Goal: Task Accomplishment & Management: Manage account settings

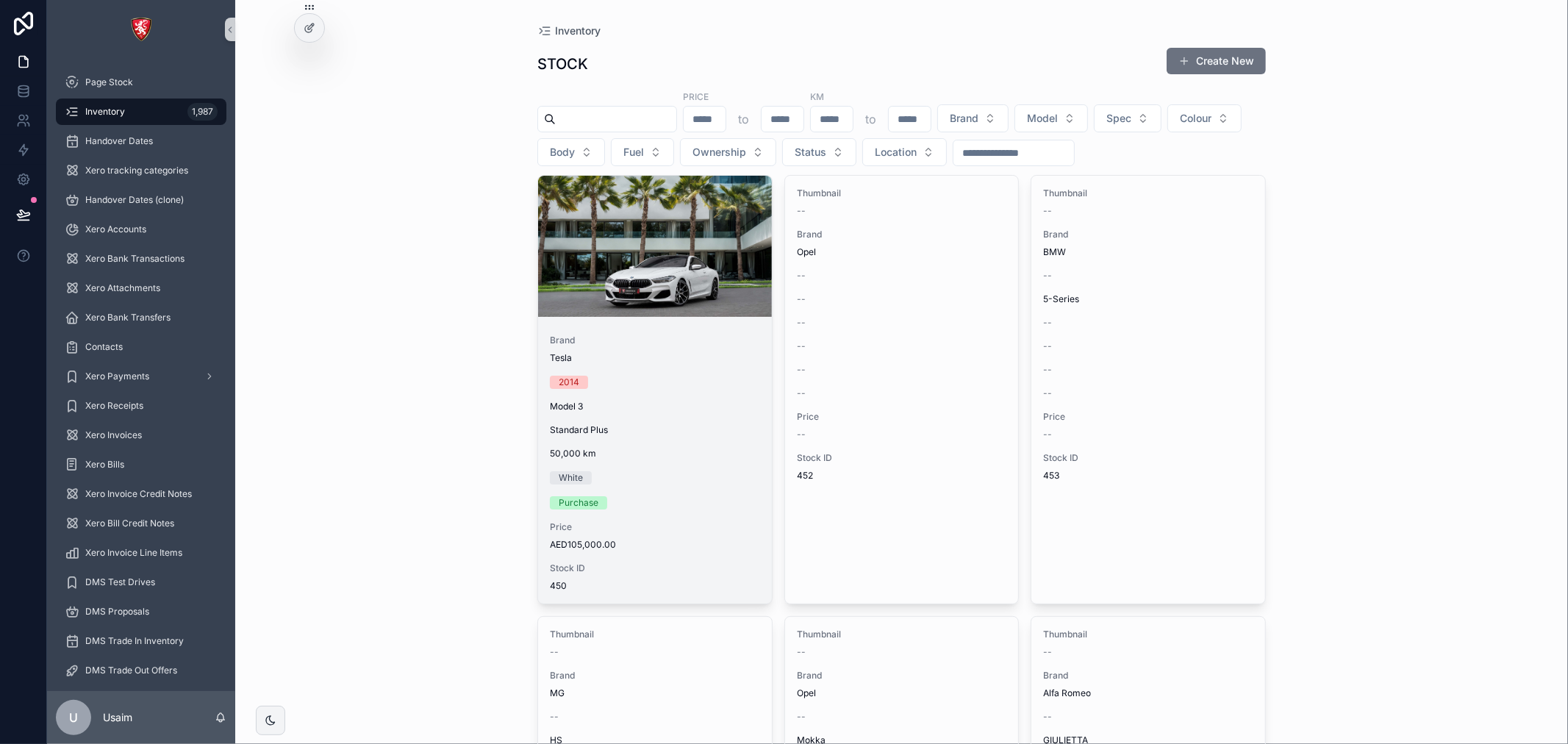
drag, startPoint x: 0, startPoint y: 0, endPoint x: 630, endPoint y: 336, distance: 714.0
click at [630, 336] on span "Brand" at bounding box center [655, 340] width 211 height 11
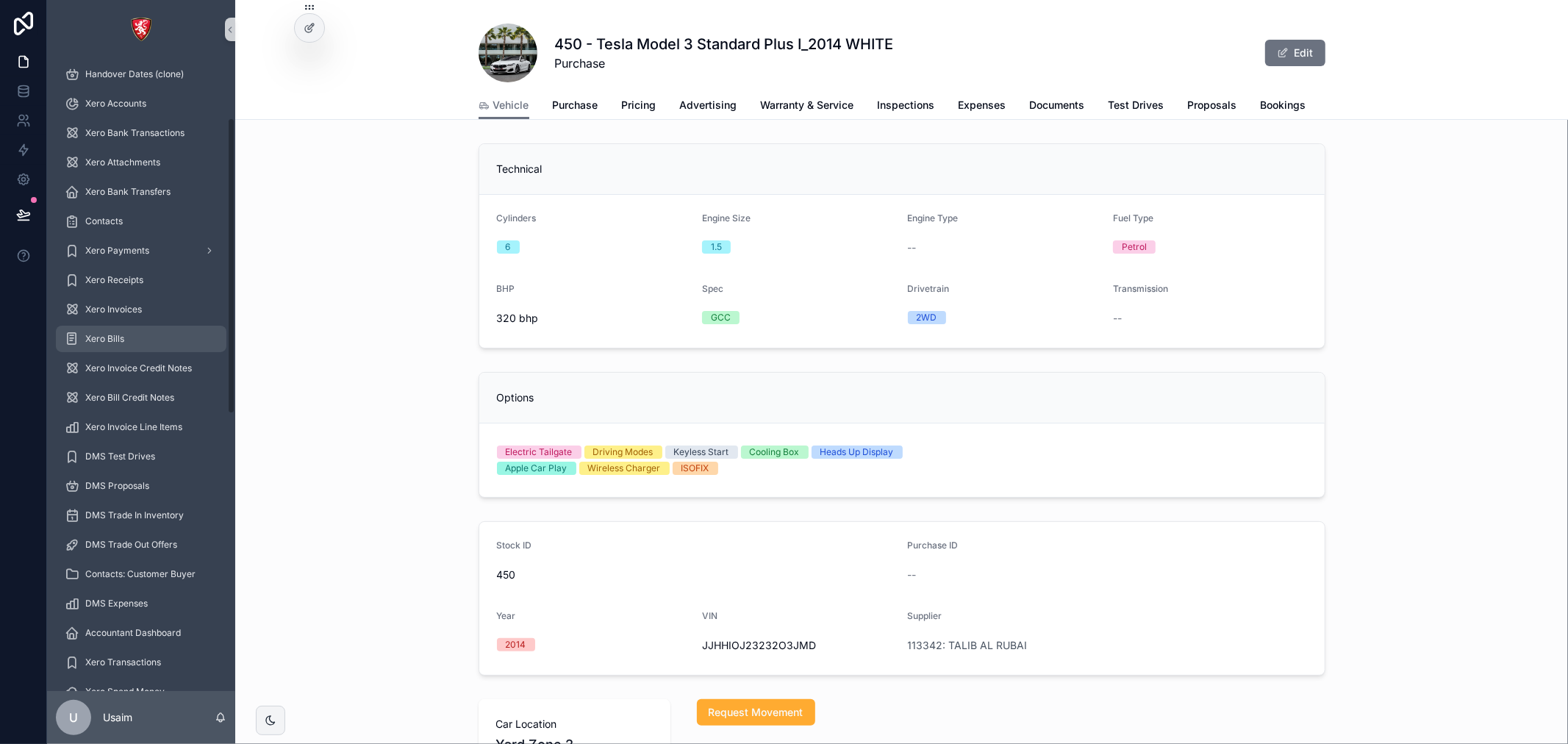
scroll to position [163, 0]
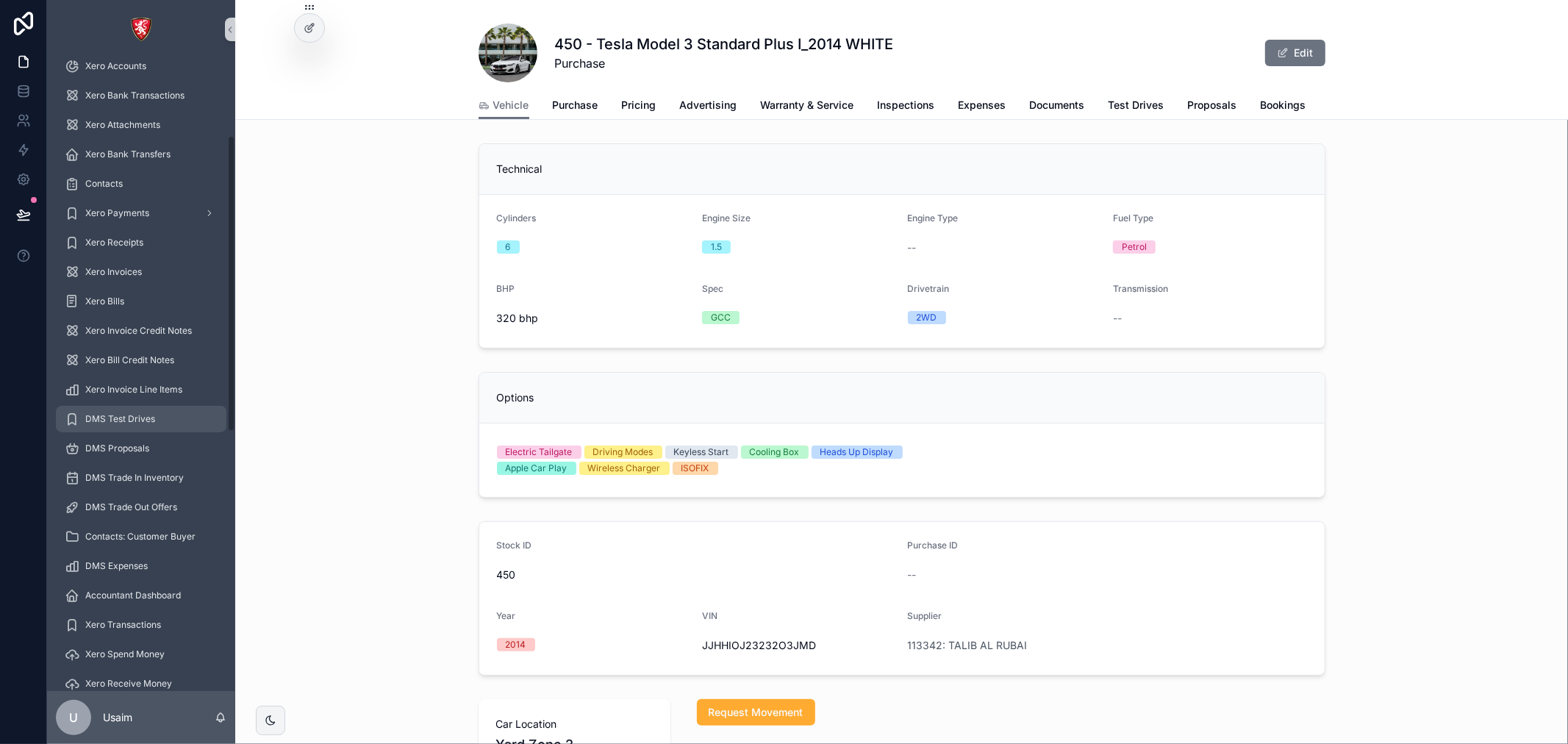
click at [132, 416] on span "DMS Test Drives" at bounding box center [121, 419] width 70 height 11
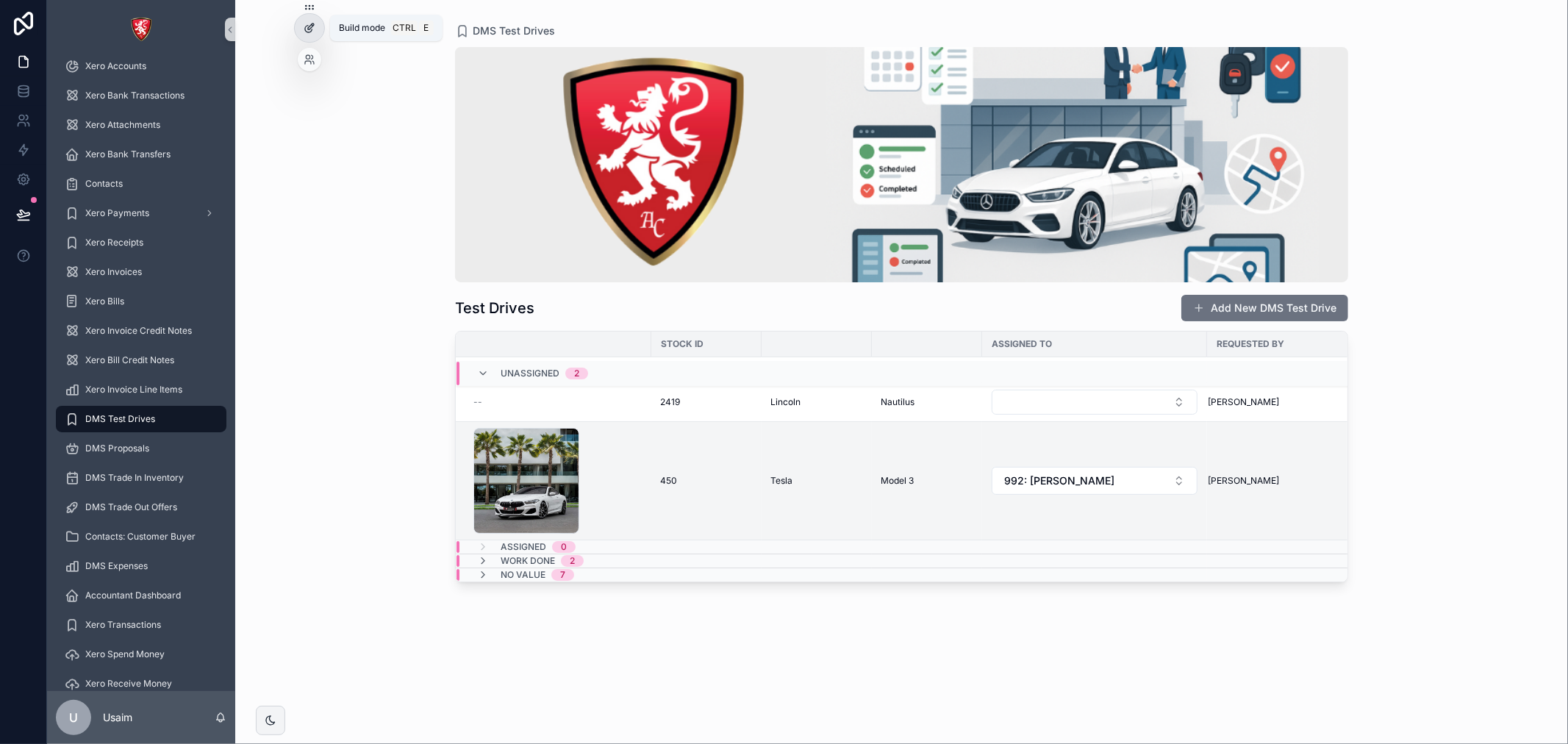
click at [307, 27] on icon at bounding box center [309, 27] width 11 height 11
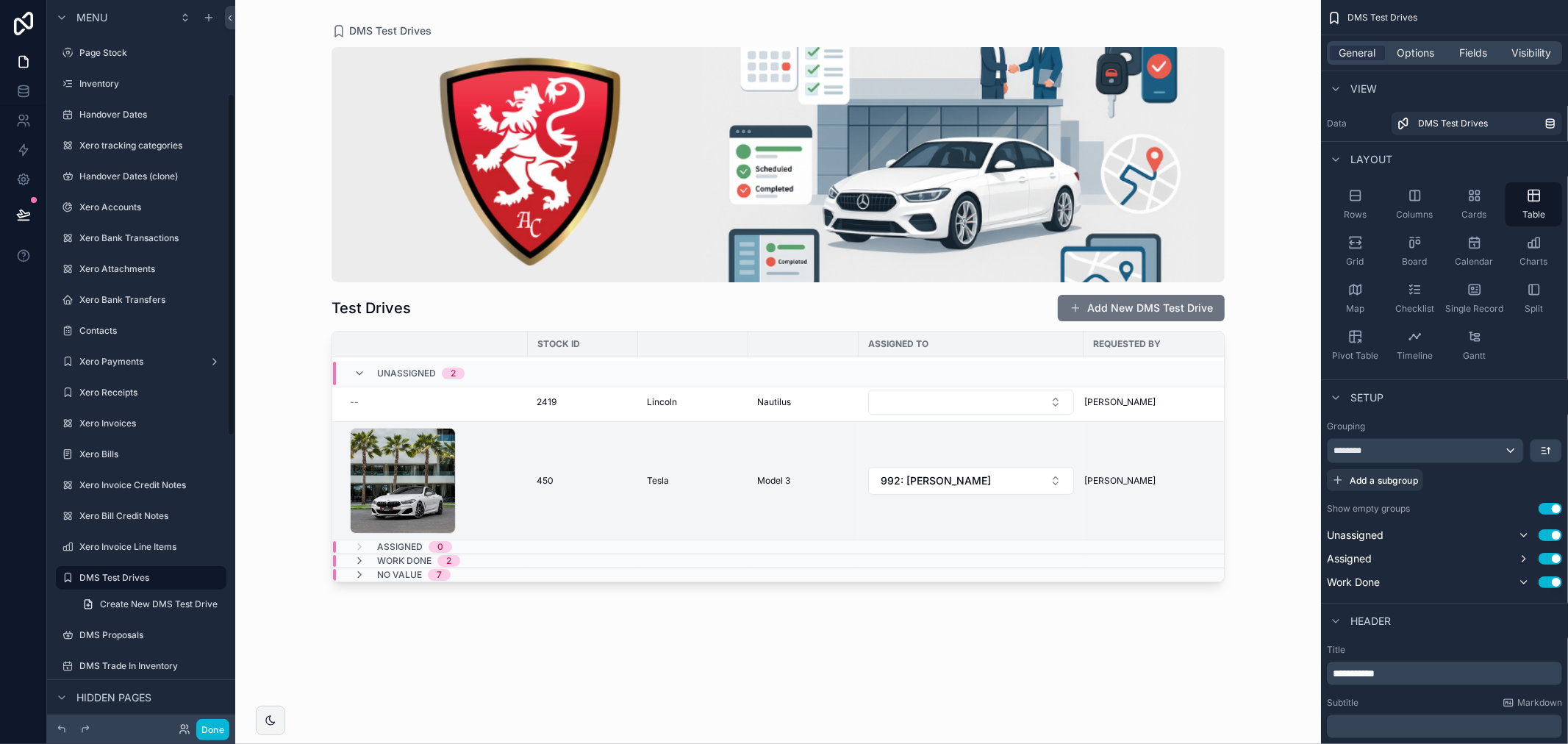
scroll to position [198, 0]
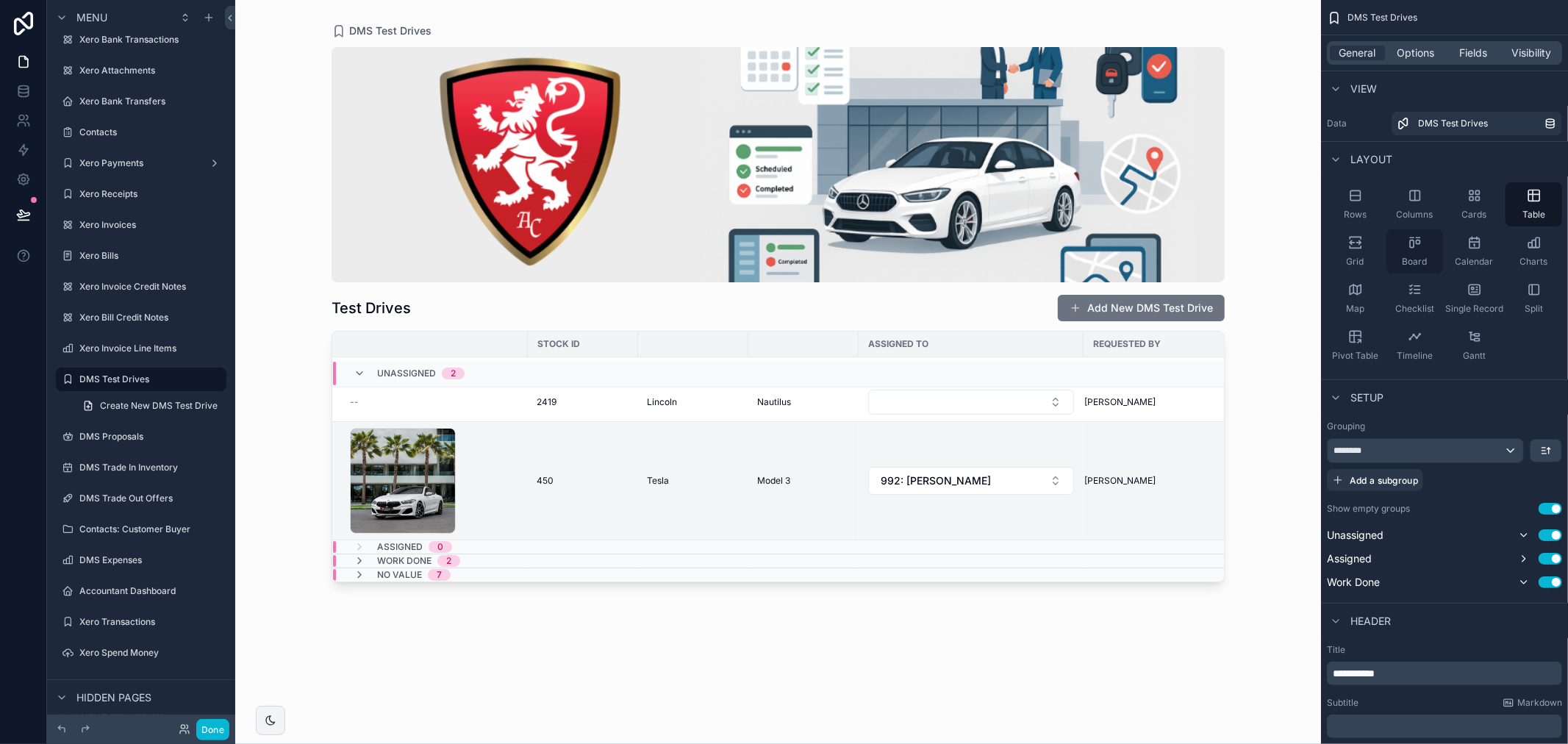
click at [1422, 248] on icon "scrollable content" at bounding box center [1415, 242] width 15 height 15
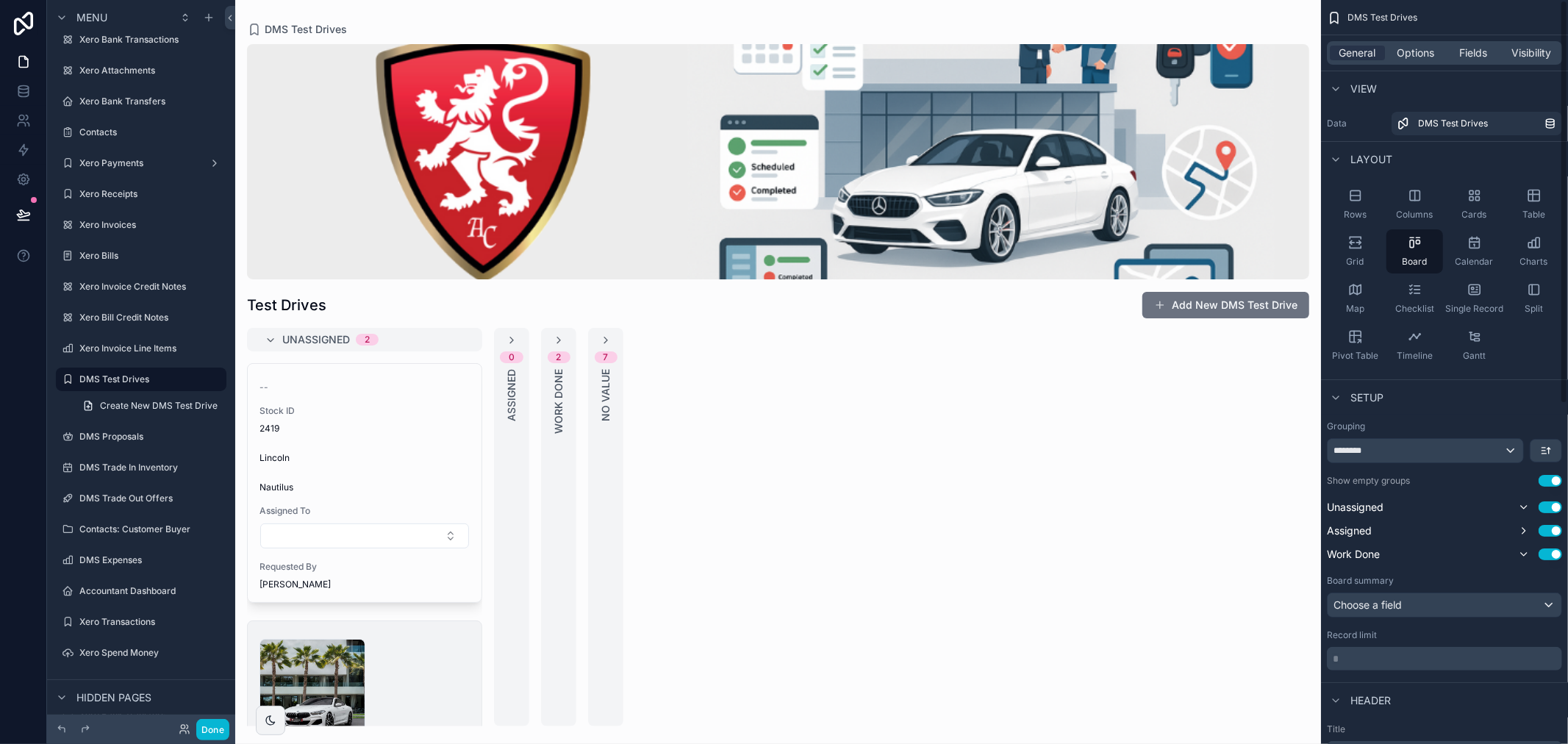
click at [508, 340] on div "scrollable content" at bounding box center [778, 372] width 1086 height 744
drag, startPoint x: 556, startPoint y: 342, endPoint x: 566, endPoint y: 342, distance: 10.0
click at [557, 342] on icon "scrollable content" at bounding box center [559, 340] width 11 height 11
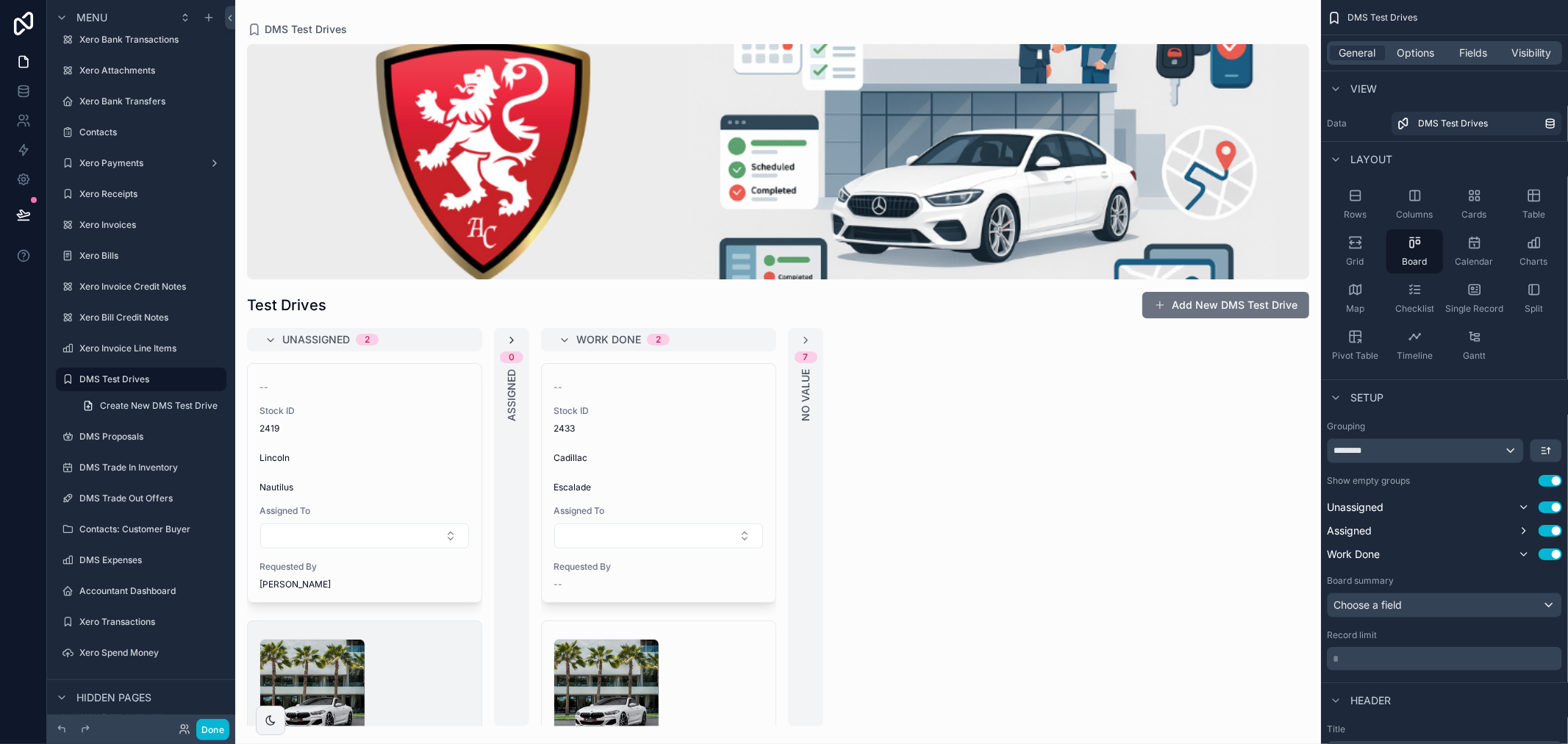
click at [508, 341] on icon "scrollable content" at bounding box center [511, 340] width 11 height 11
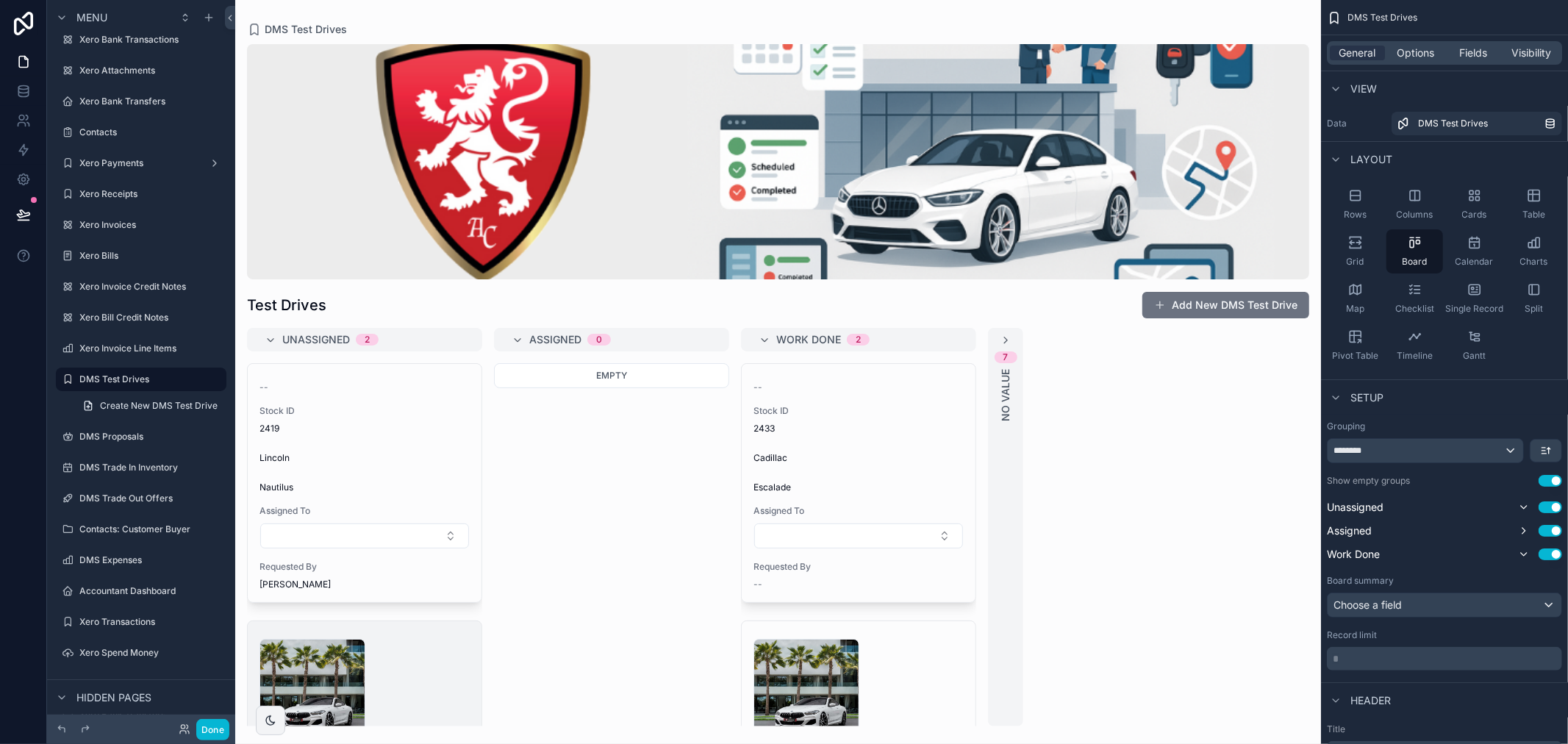
click at [998, 332] on div "7 No value" at bounding box center [1005, 527] width 35 height 399
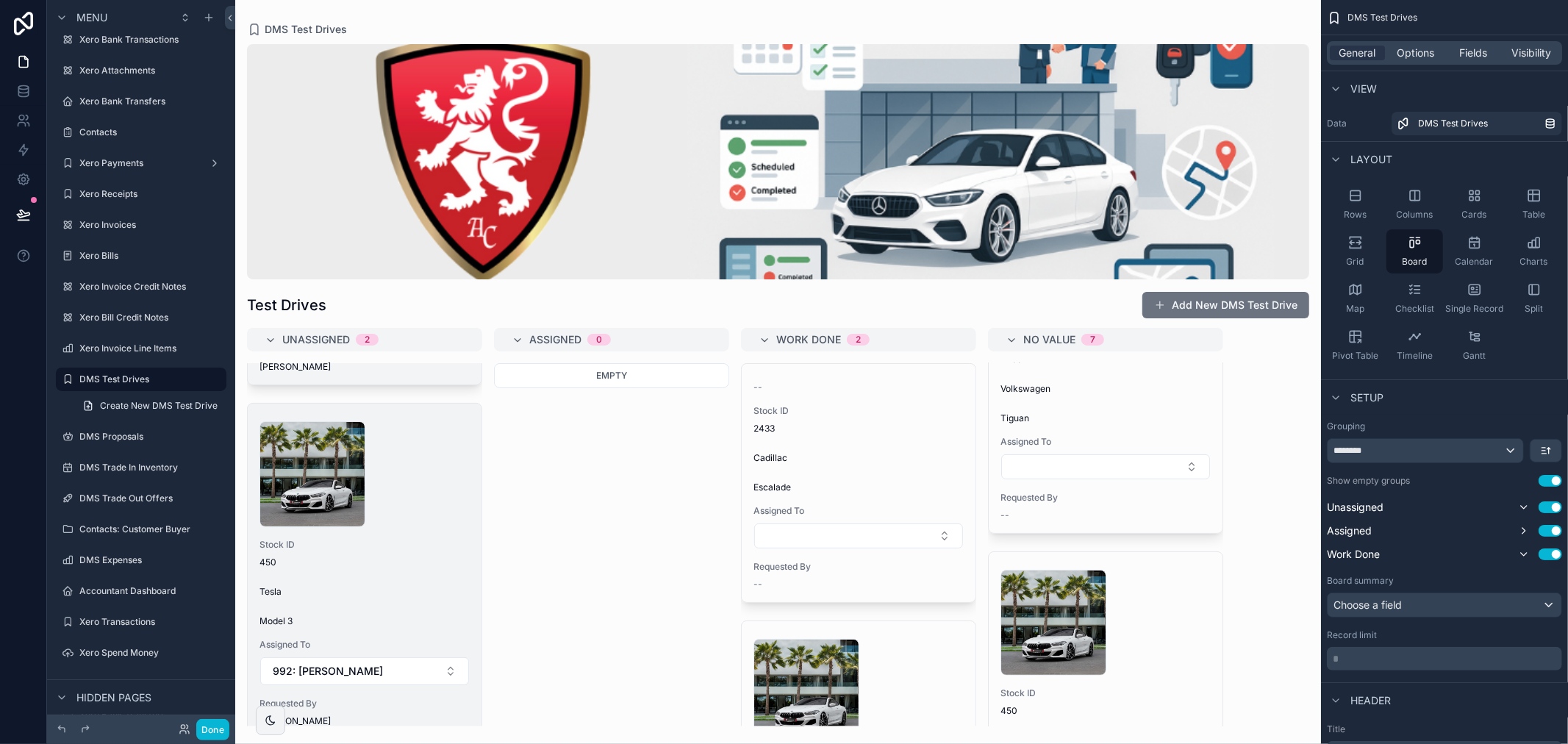
scroll to position [243, 0]
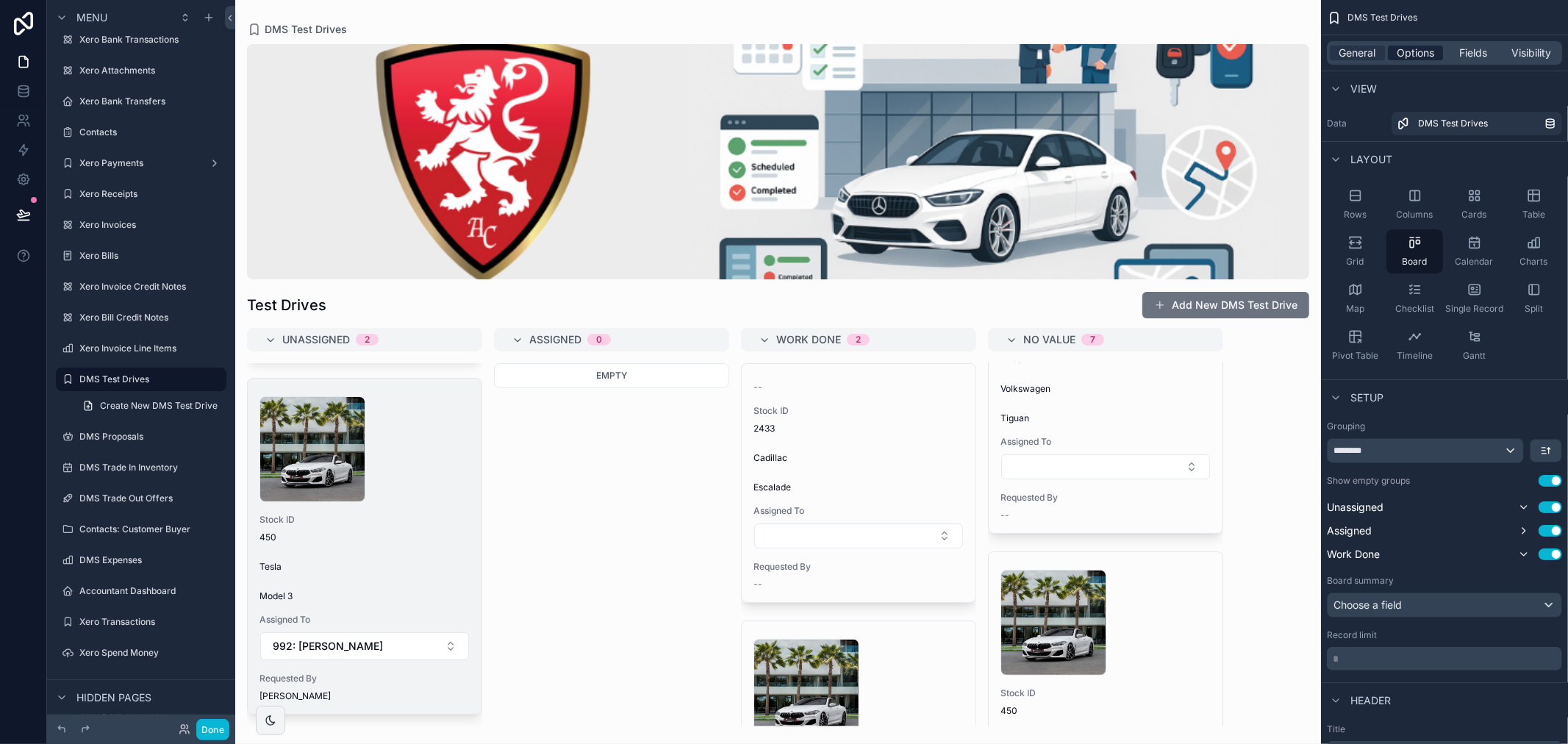
click at [1437, 49] on div "Options" at bounding box center [1415, 52] width 55 height 15
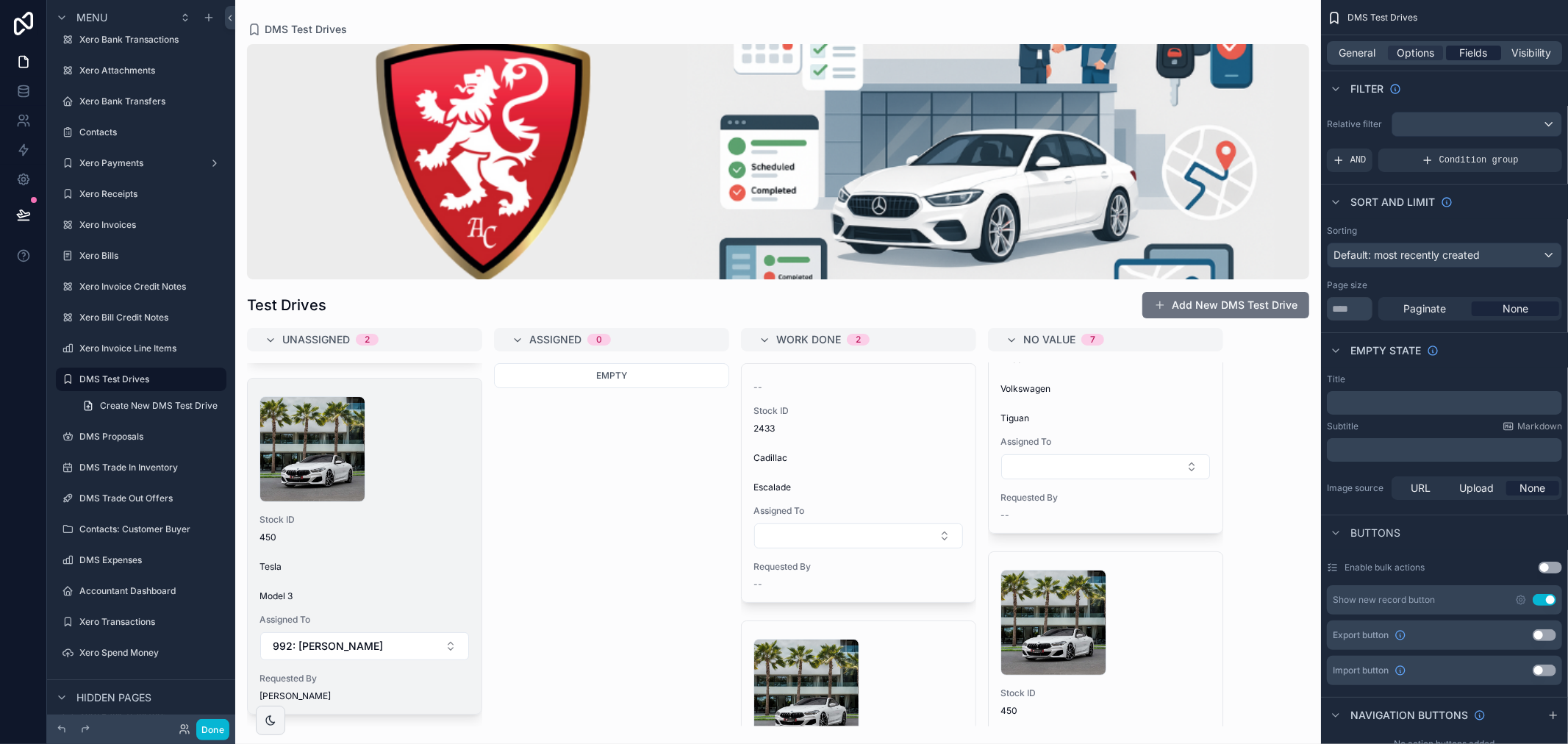
click at [1487, 53] on span "Fields" at bounding box center [1474, 52] width 28 height 15
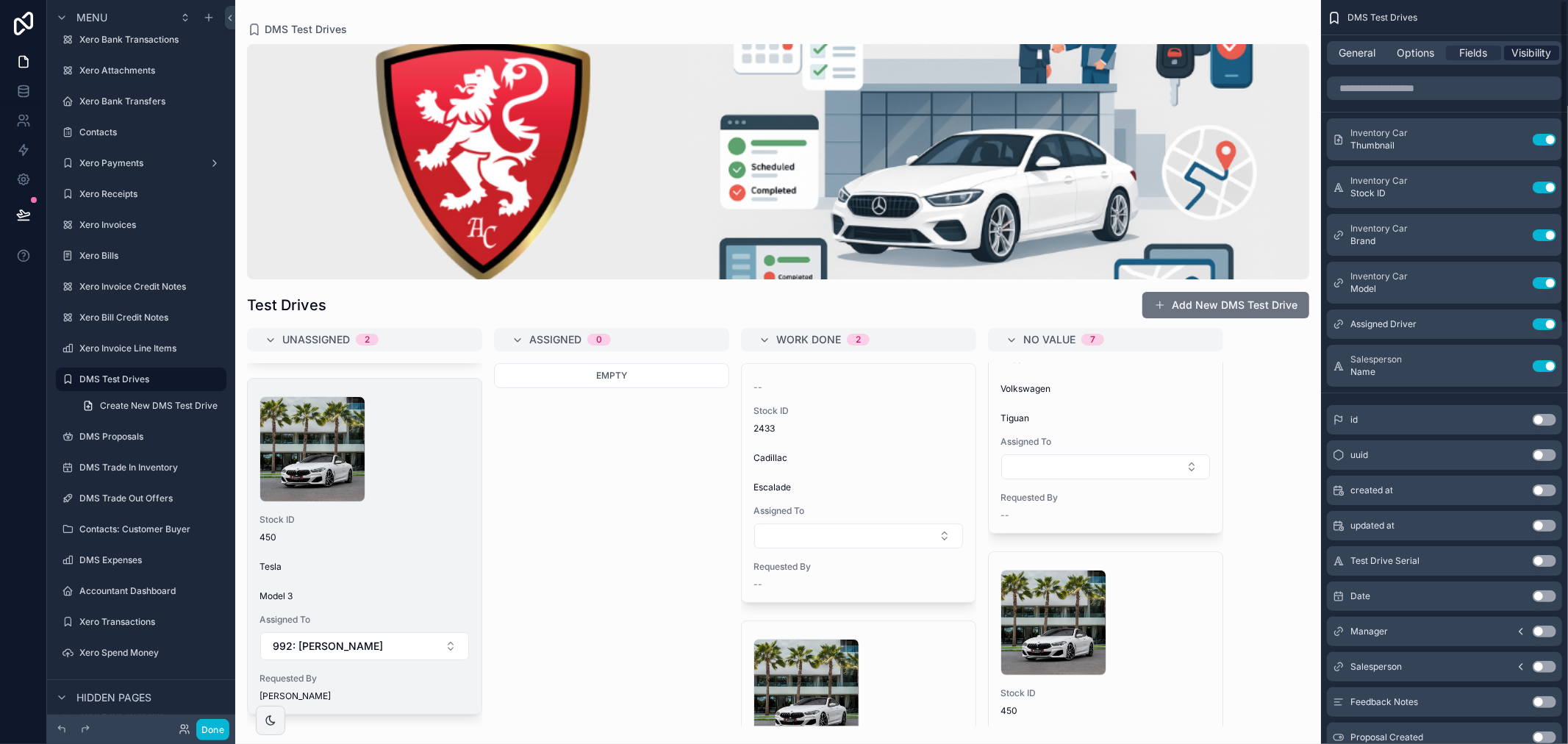
click at [1538, 56] on span "Visibility" at bounding box center [1531, 52] width 39 height 15
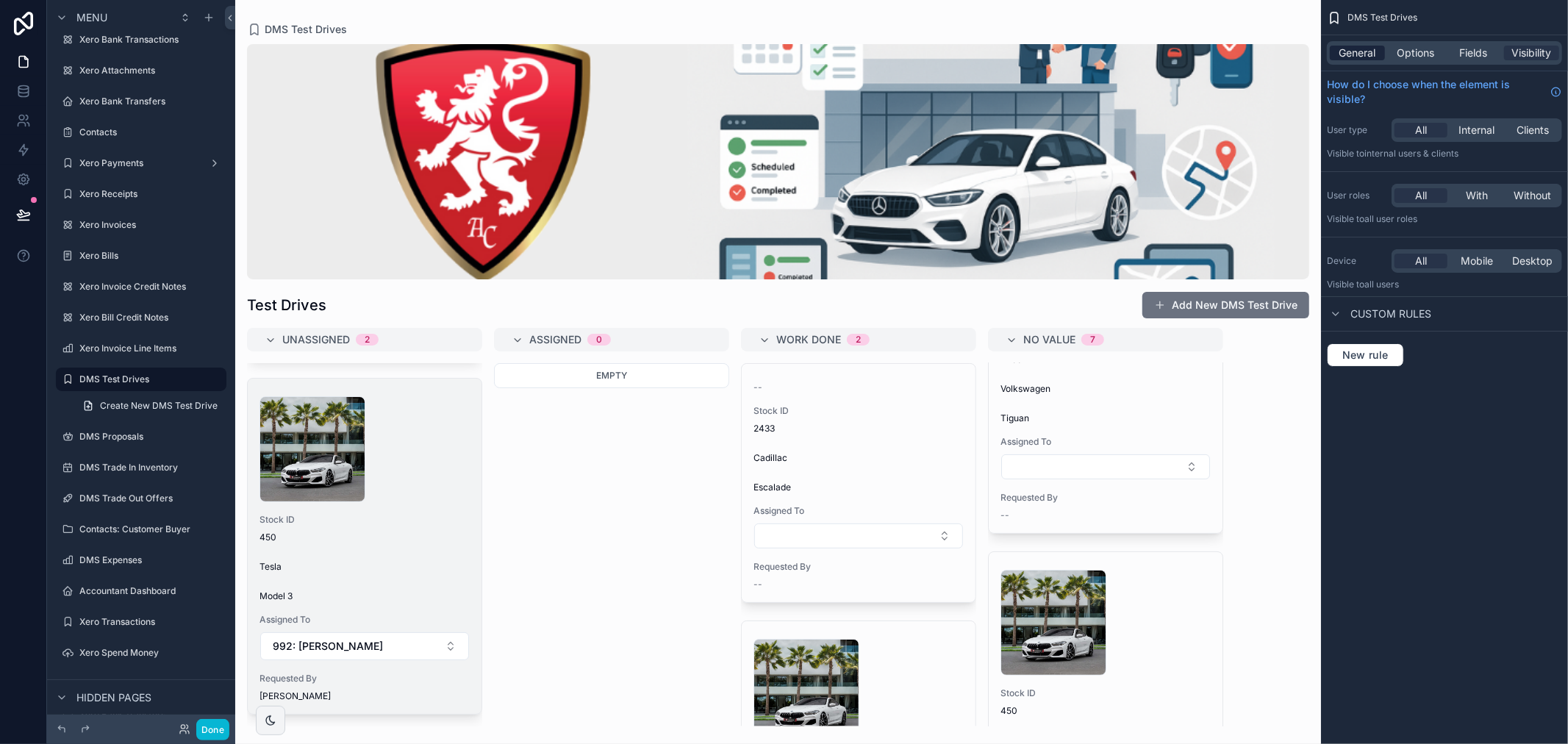
click at [1371, 49] on span "General" at bounding box center [1357, 52] width 37 height 15
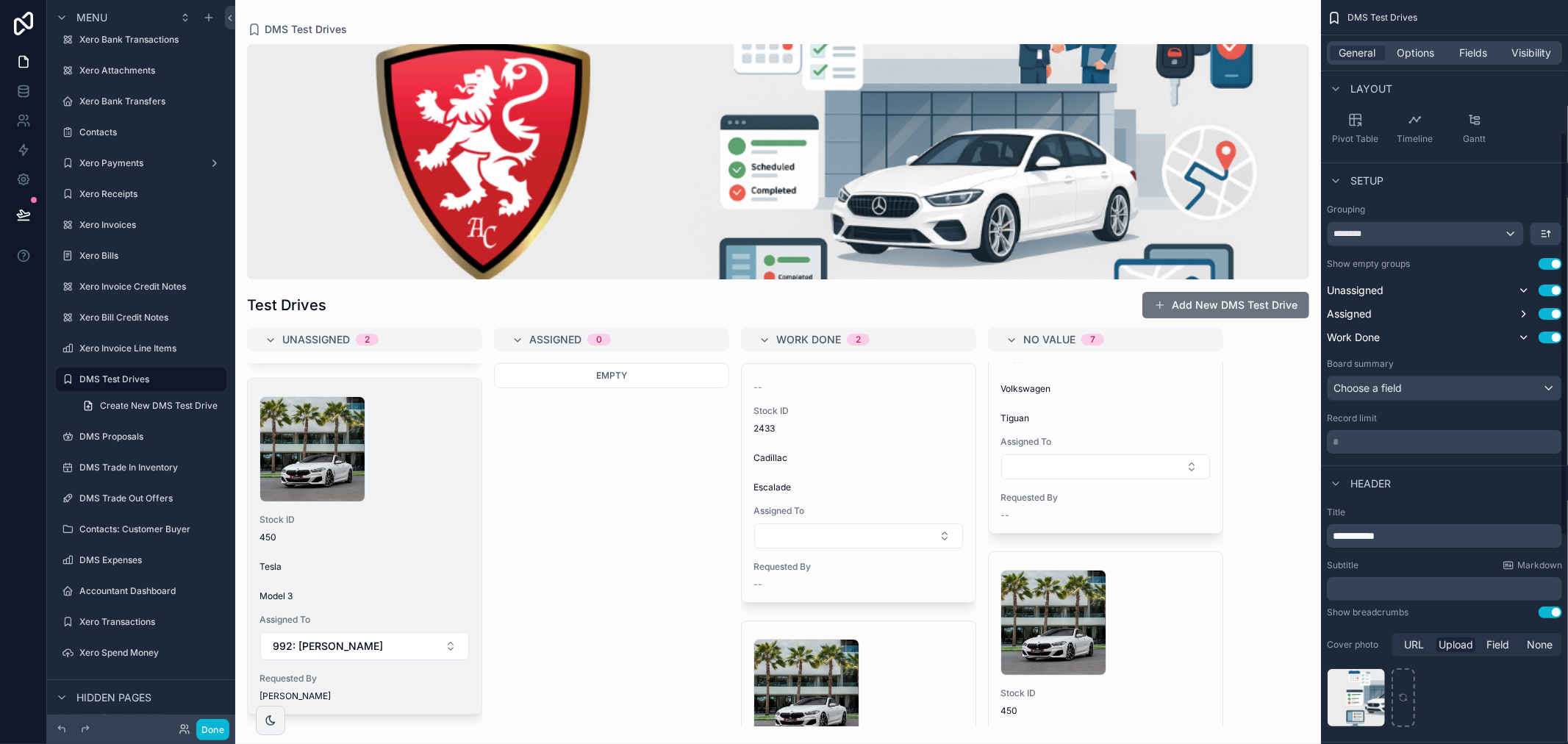
scroll to position [245, 0]
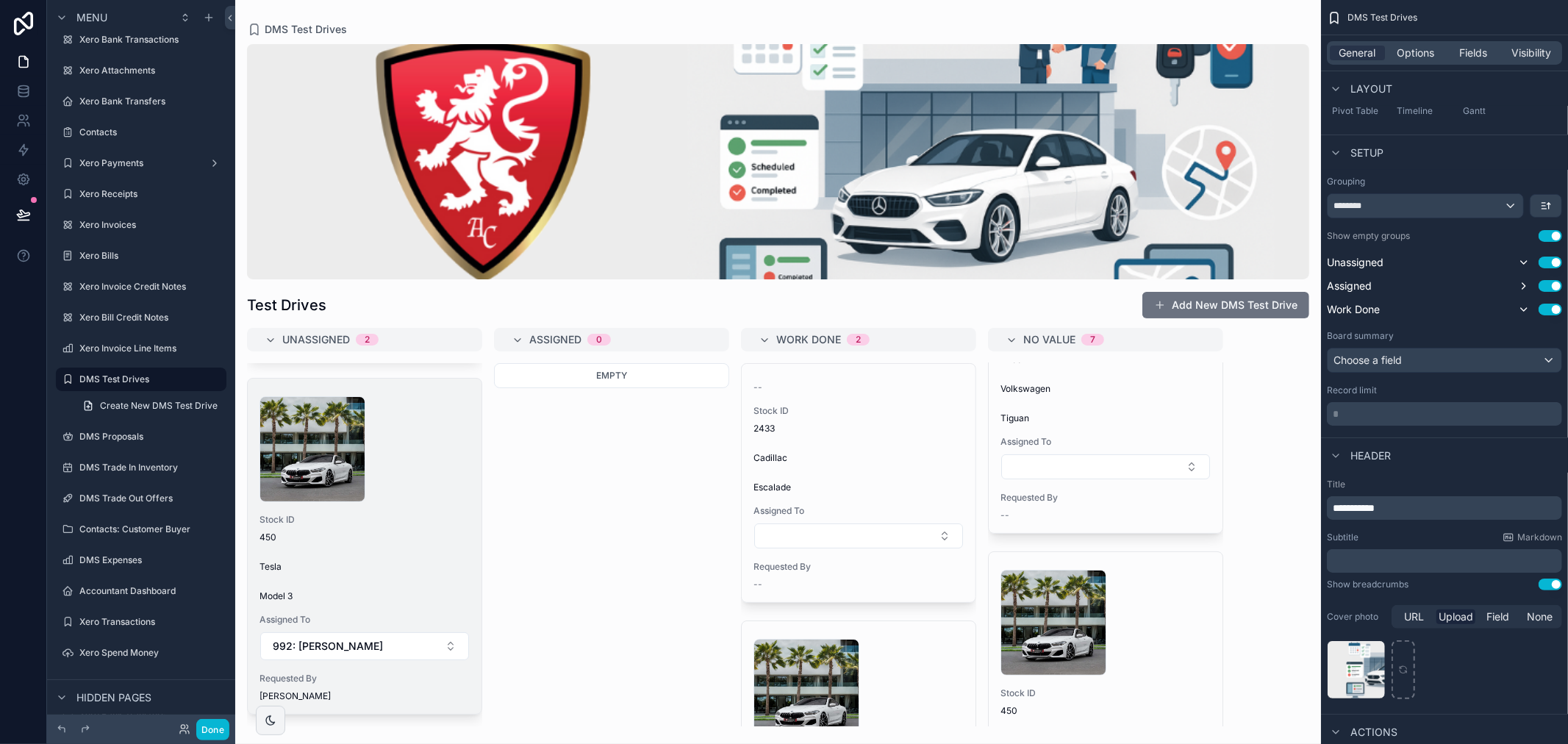
click at [1399, 418] on p "* ﻿" at bounding box center [1446, 414] width 226 height 15
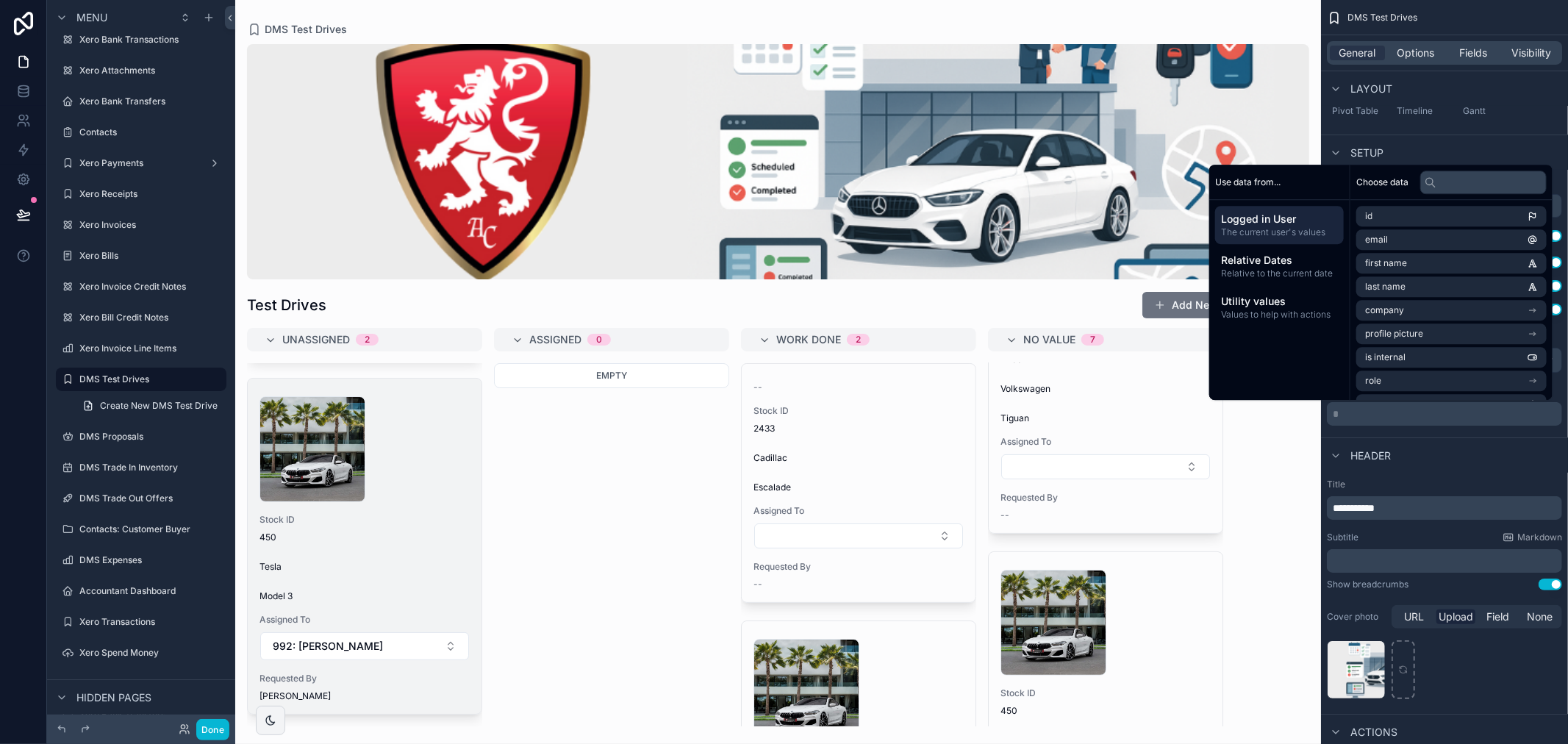
click at [1399, 418] on p "* ﻿" at bounding box center [1446, 414] width 226 height 15
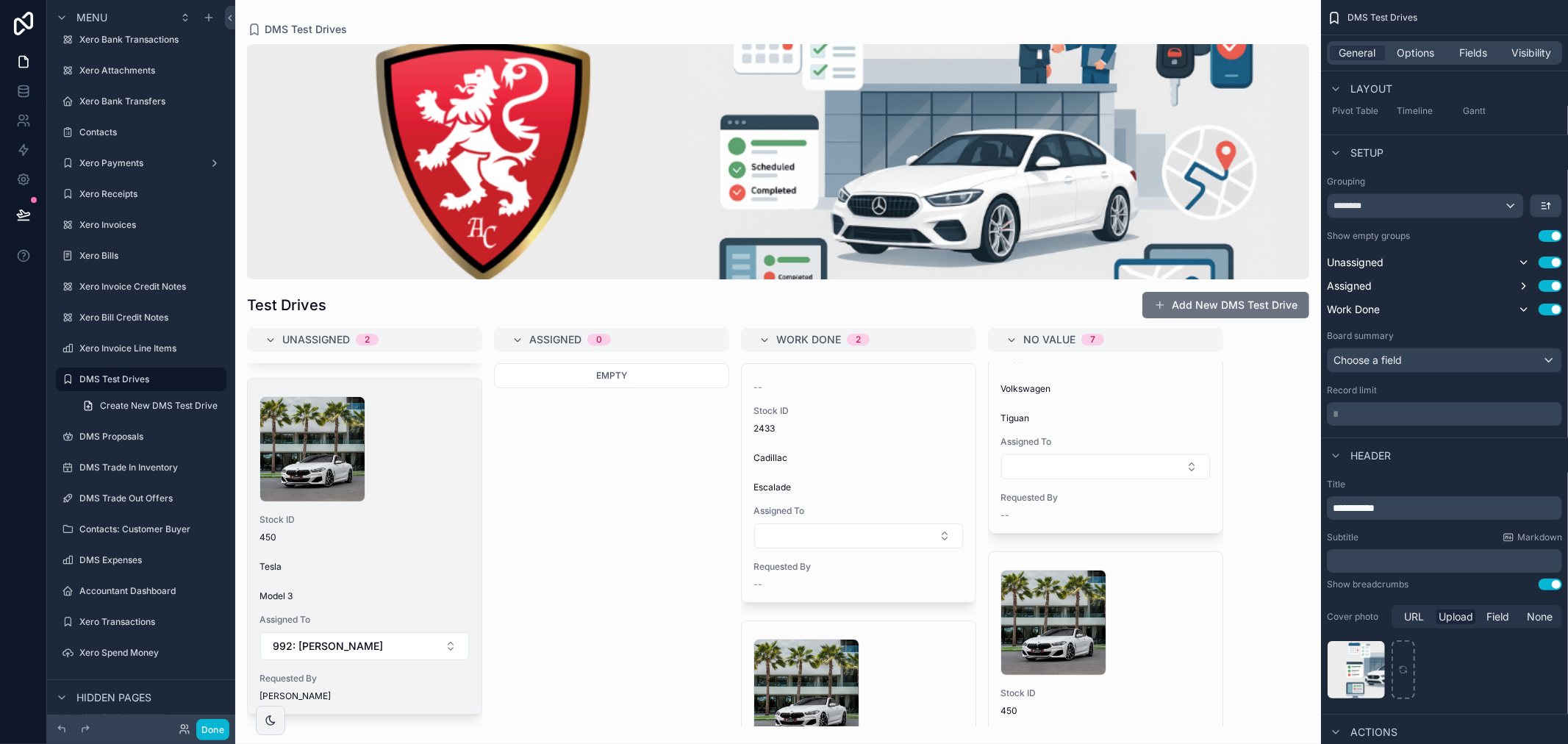
click at [1405, 420] on p "* ﻿" at bounding box center [1446, 414] width 226 height 15
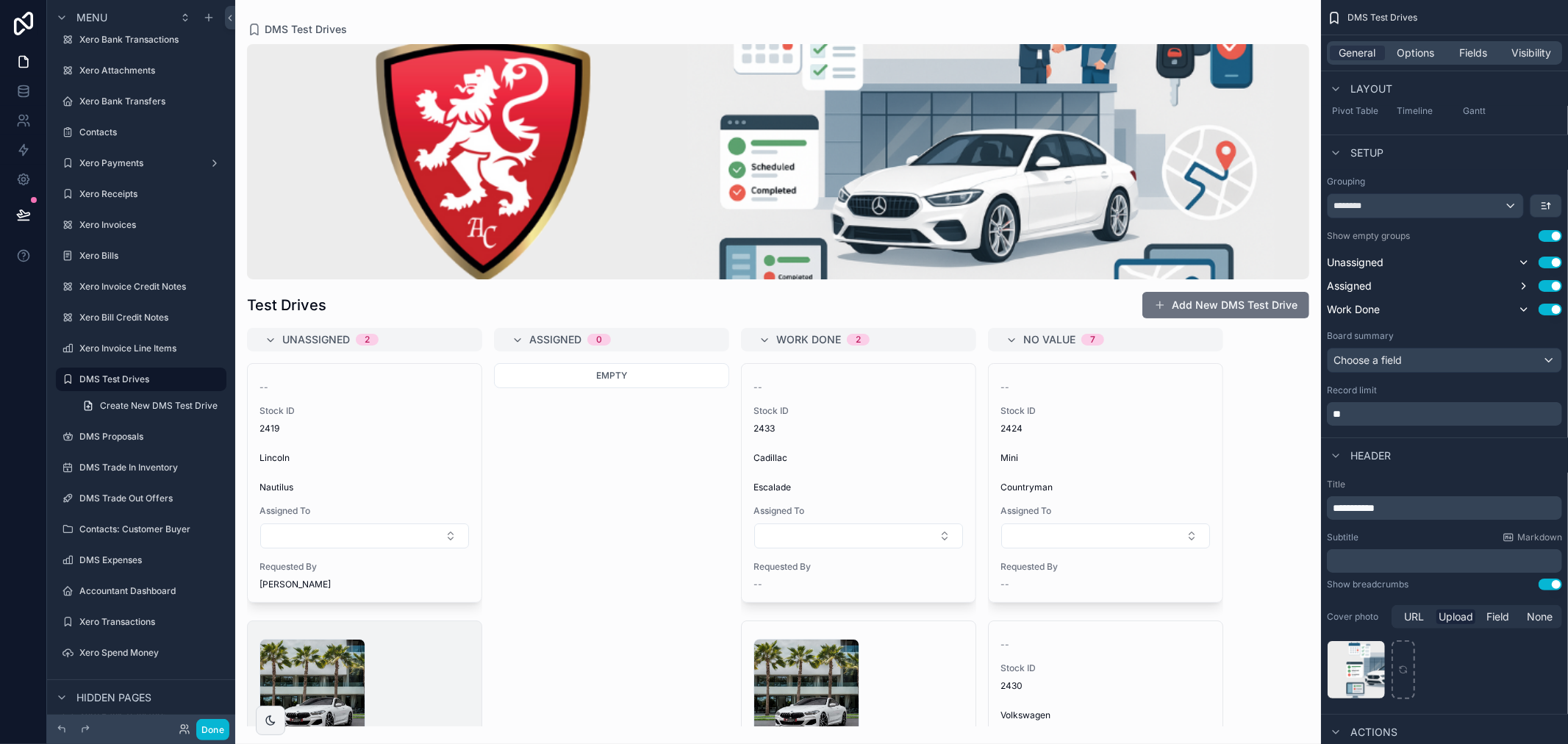
click at [1363, 414] on p "**" at bounding box center [1446, 414] width 226 height 15
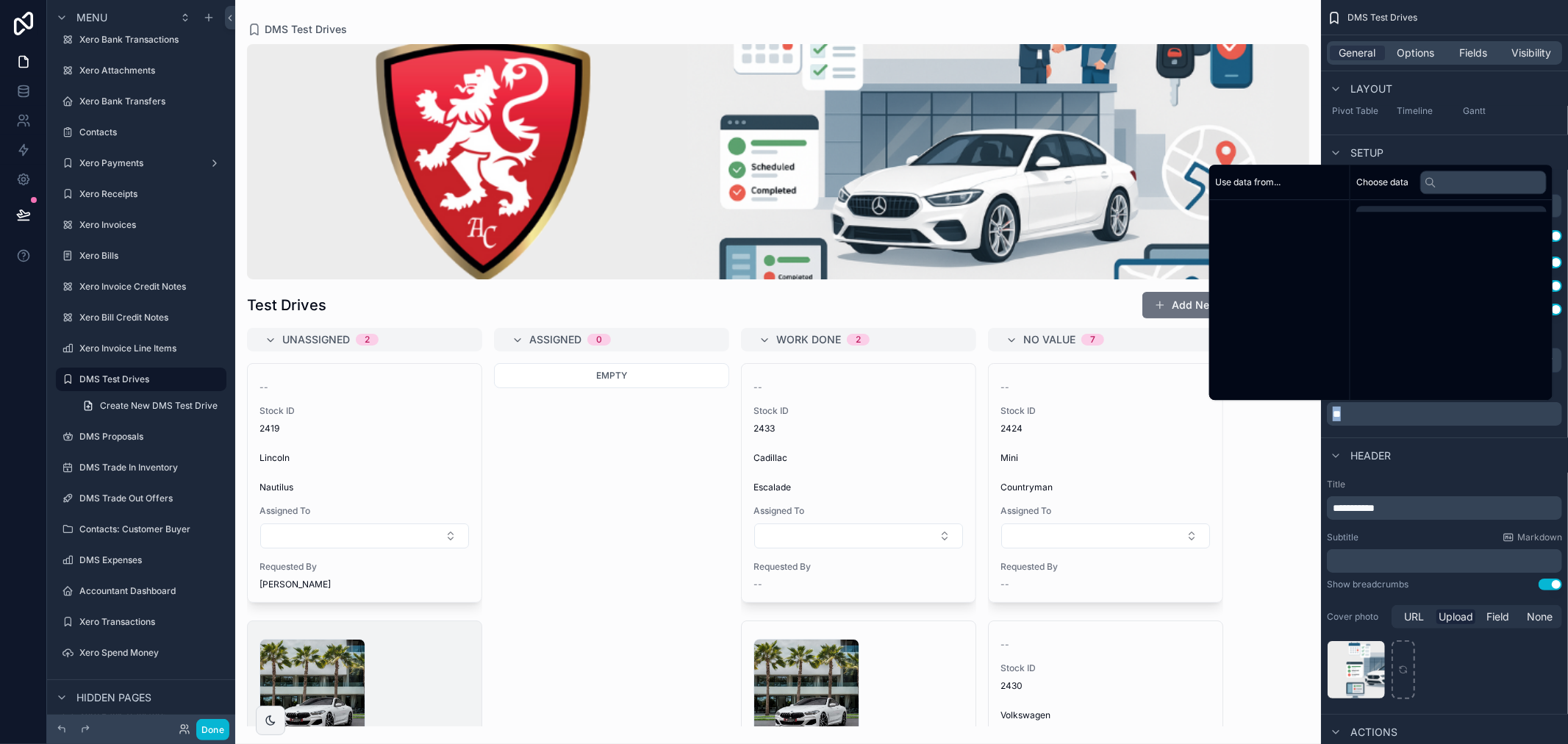
click at [1363, 414] on p "**" at bounding box center [1446, 414] width 226 height 15
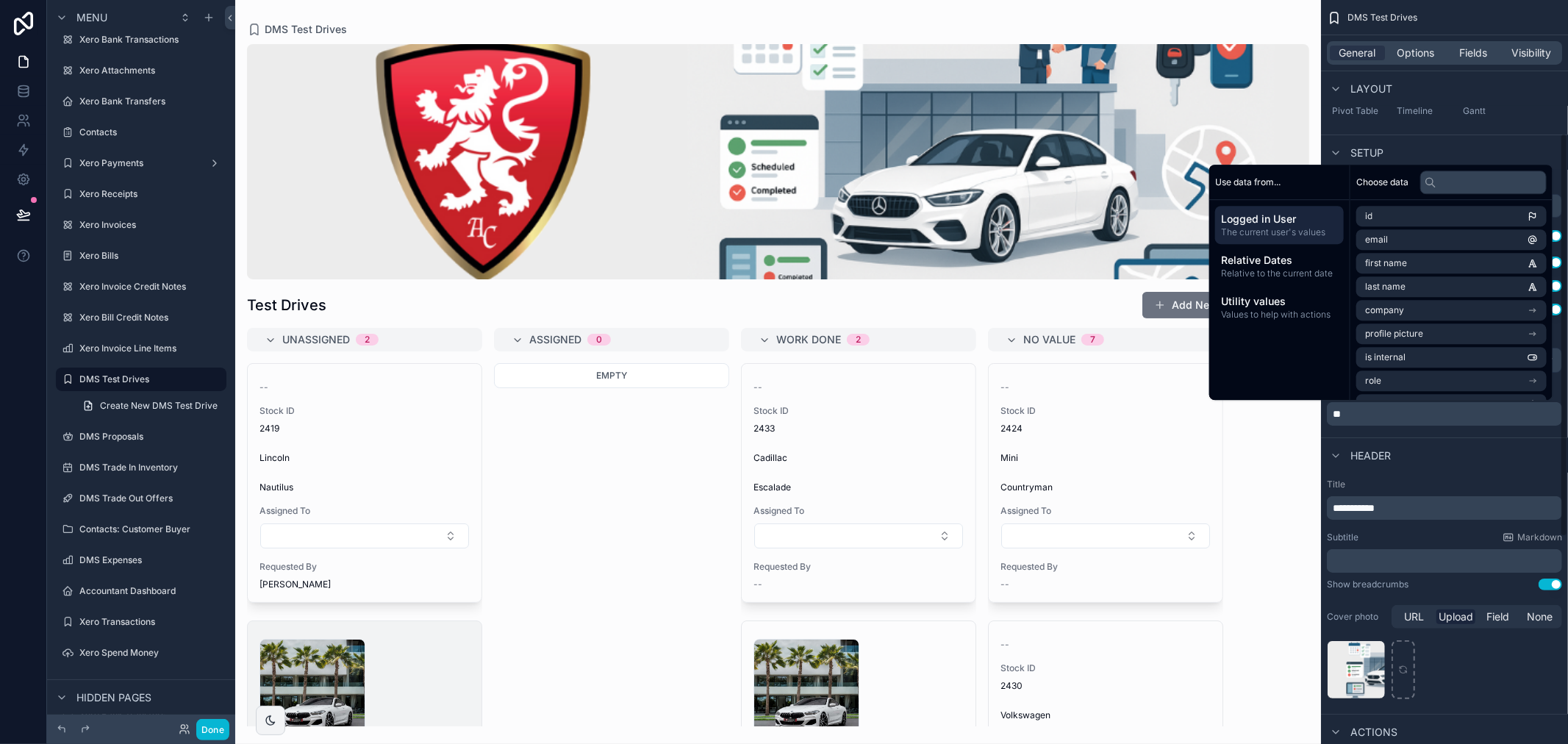
click at [1441, 437] on div "Header" at bounding box center [1444, 455] width 247 height 35
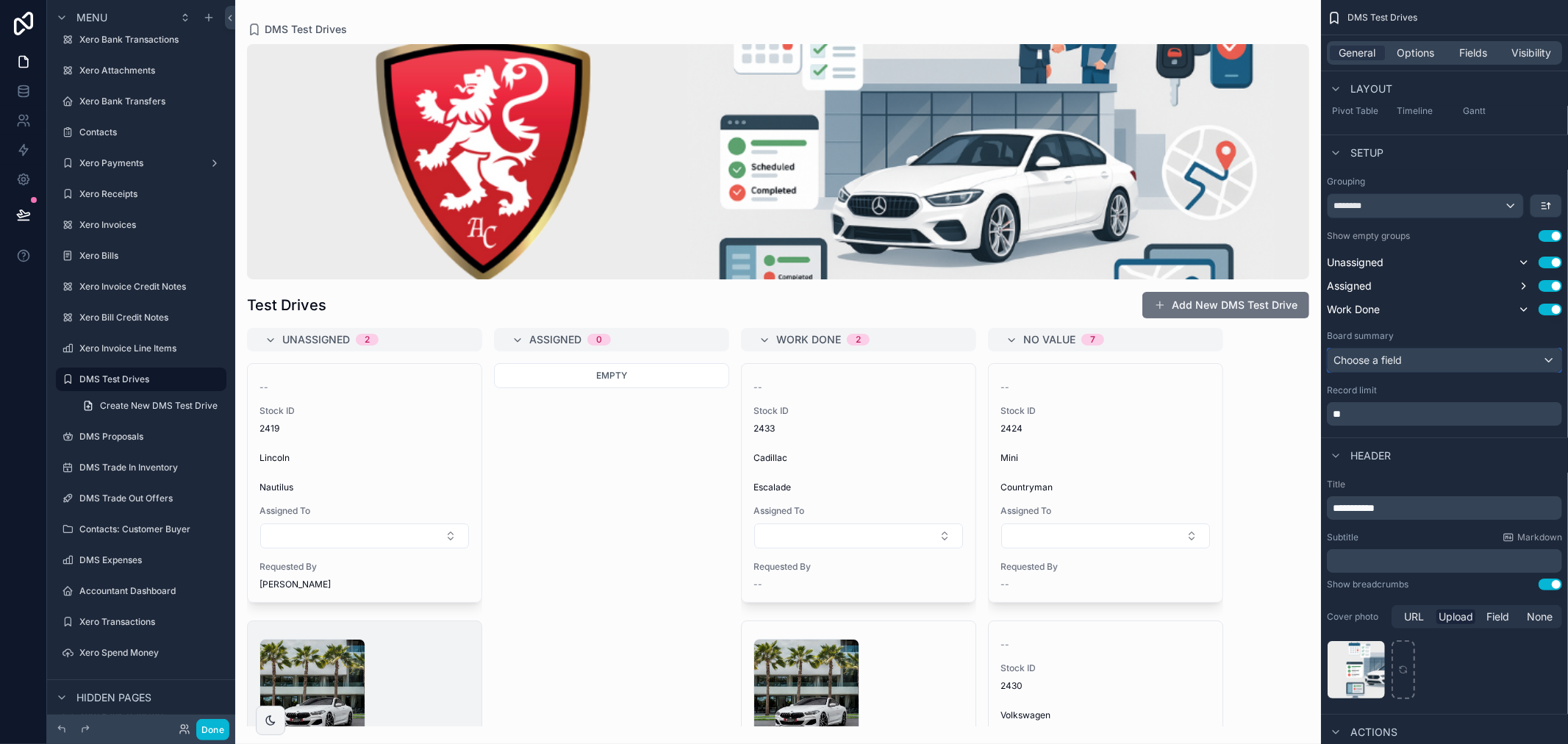
click at [1502, 358] on div "Choose a field" at bounding box center [1444, 360] width 233 height 24
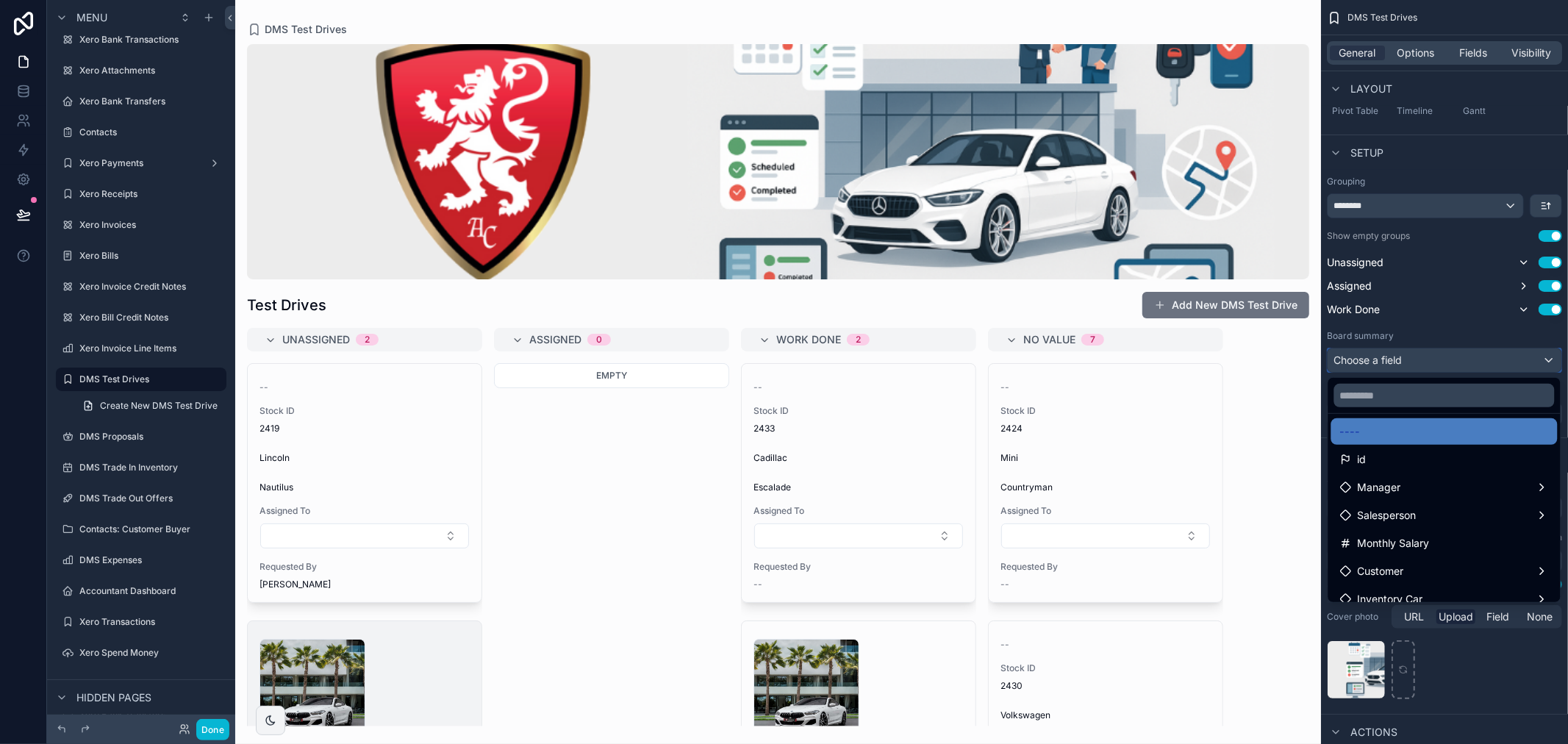
scroll to position [0, 0]
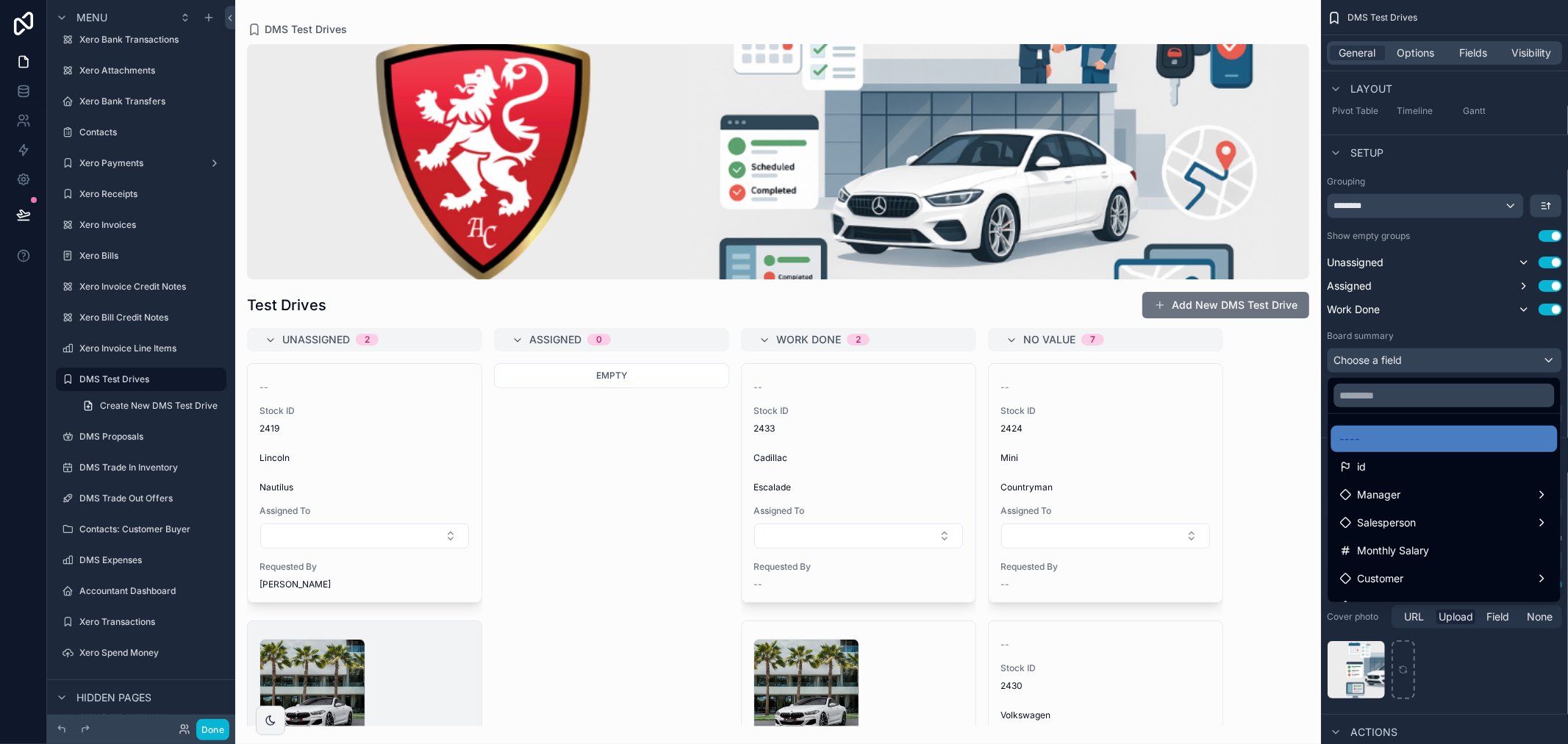
click at [1470, 336] on div "scrollable content" at bounding box center [784, 372] width 1568 height 744
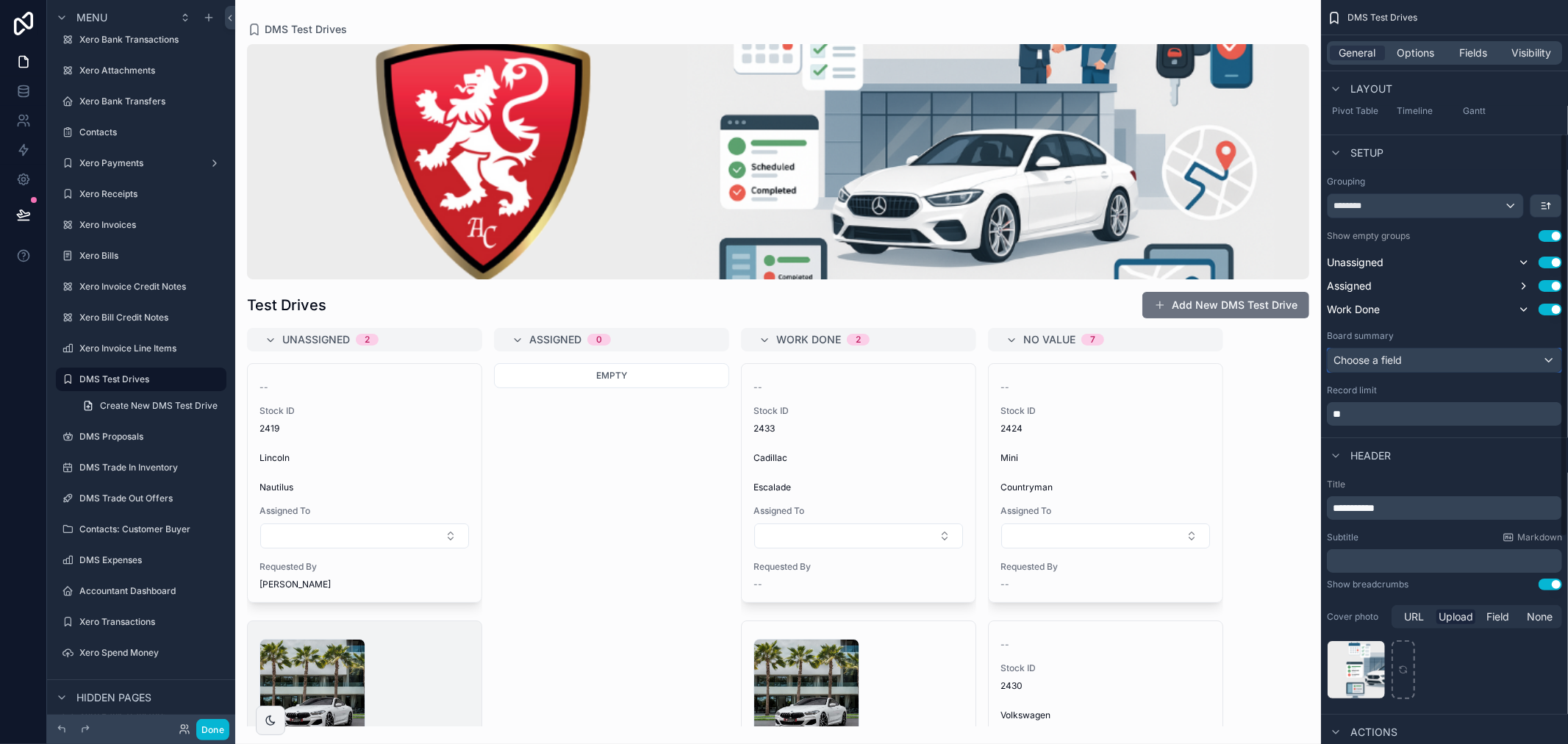
click at [1472, 354] on div "Choose a field" at bounding box center [1444, 360] width 233 height 24
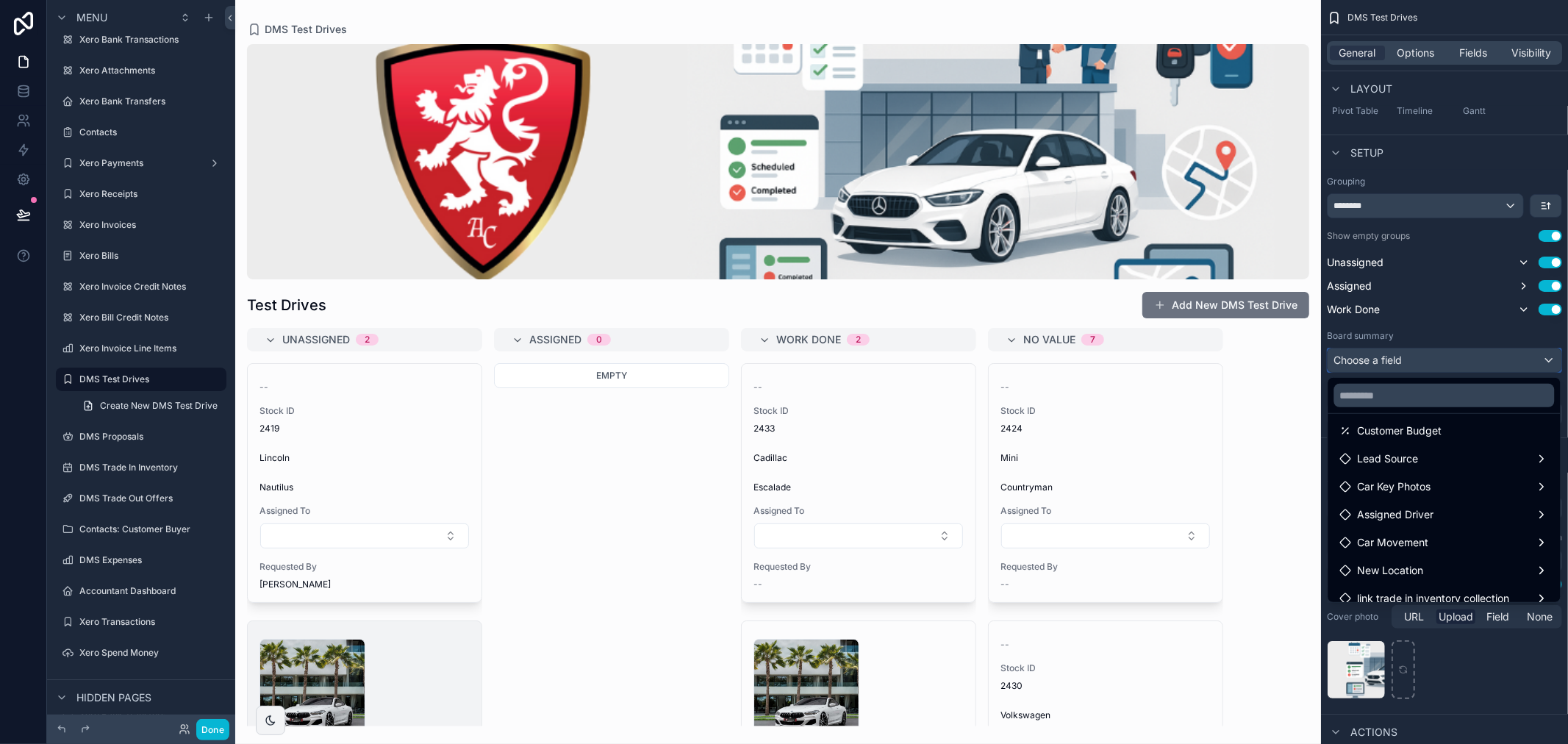
scroll to position [355, 0]
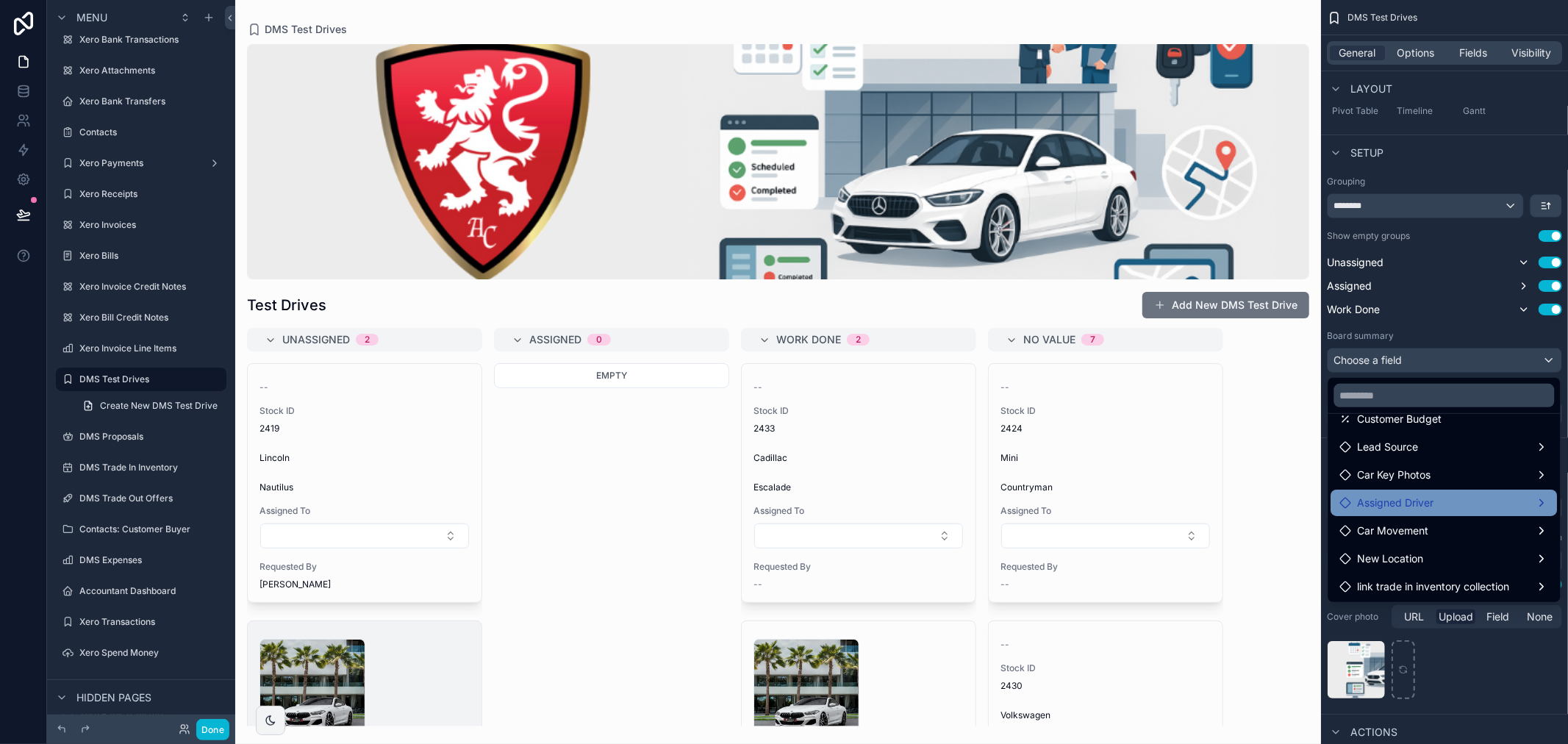
click at [1441, 503] on div "Assigned Driver" at bounding box center [1444, 503] width 209 height 17
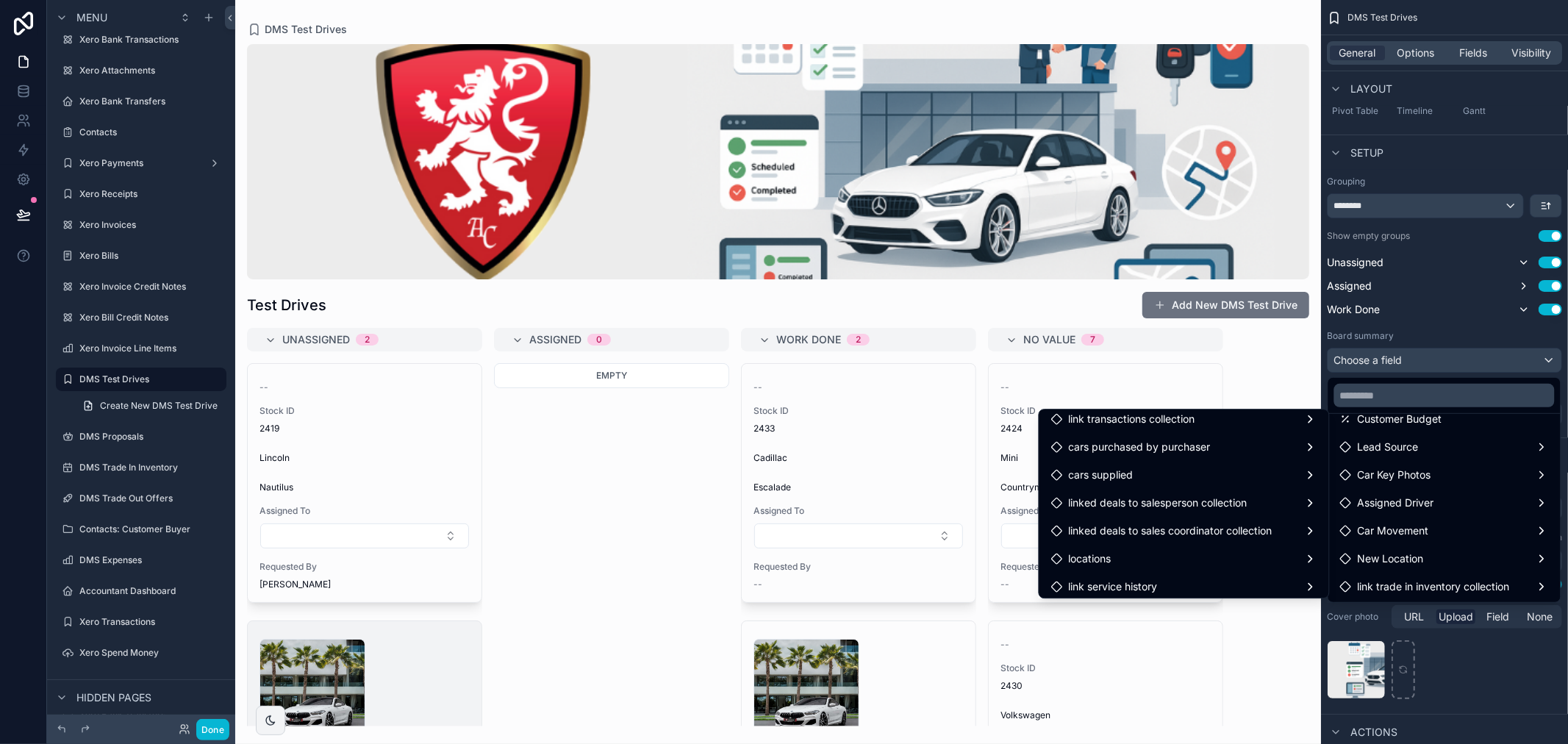
scroll to position [572, 0]
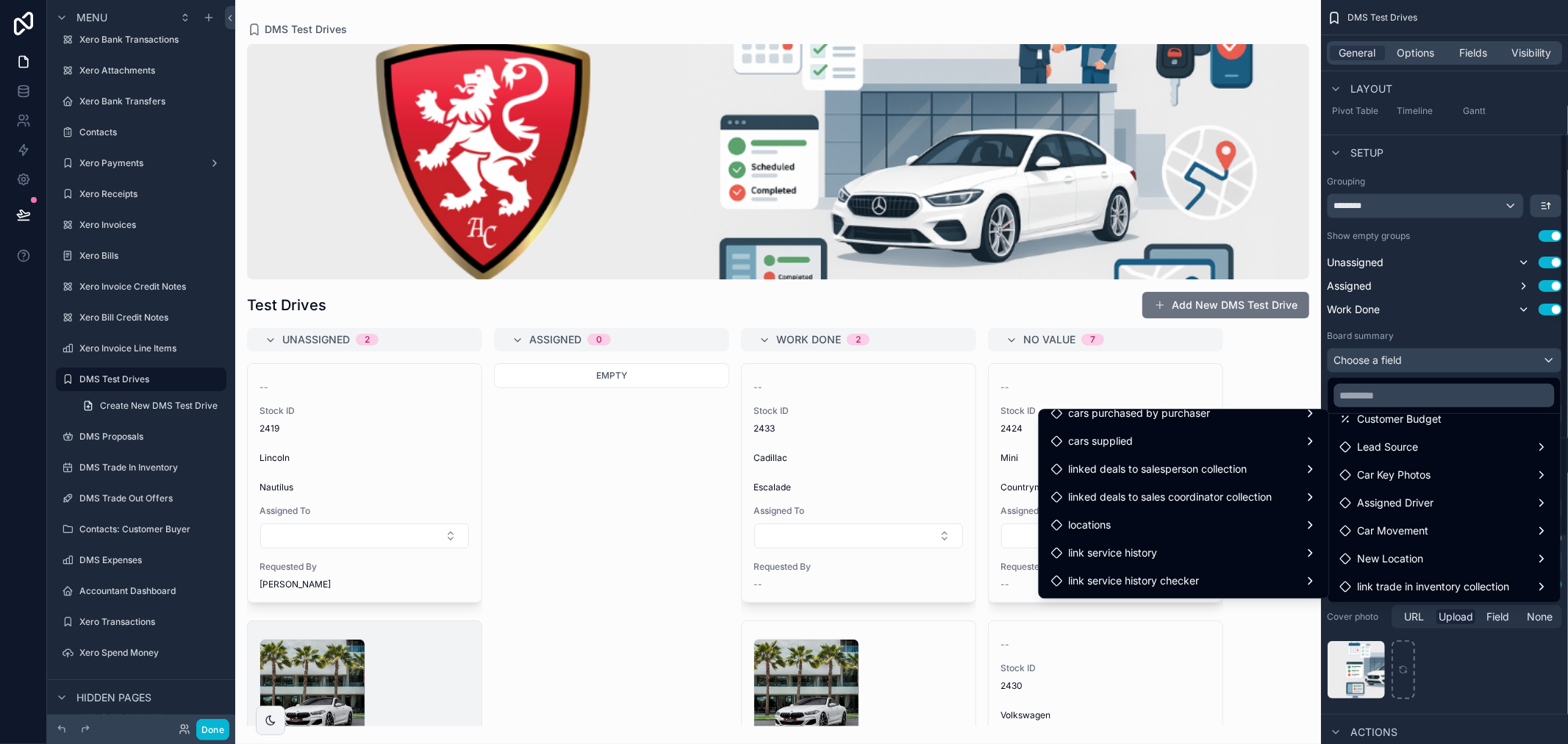
click at [1419, 167] on div "scrollable content" at bounding box center [784, 372] width 1568 height 744
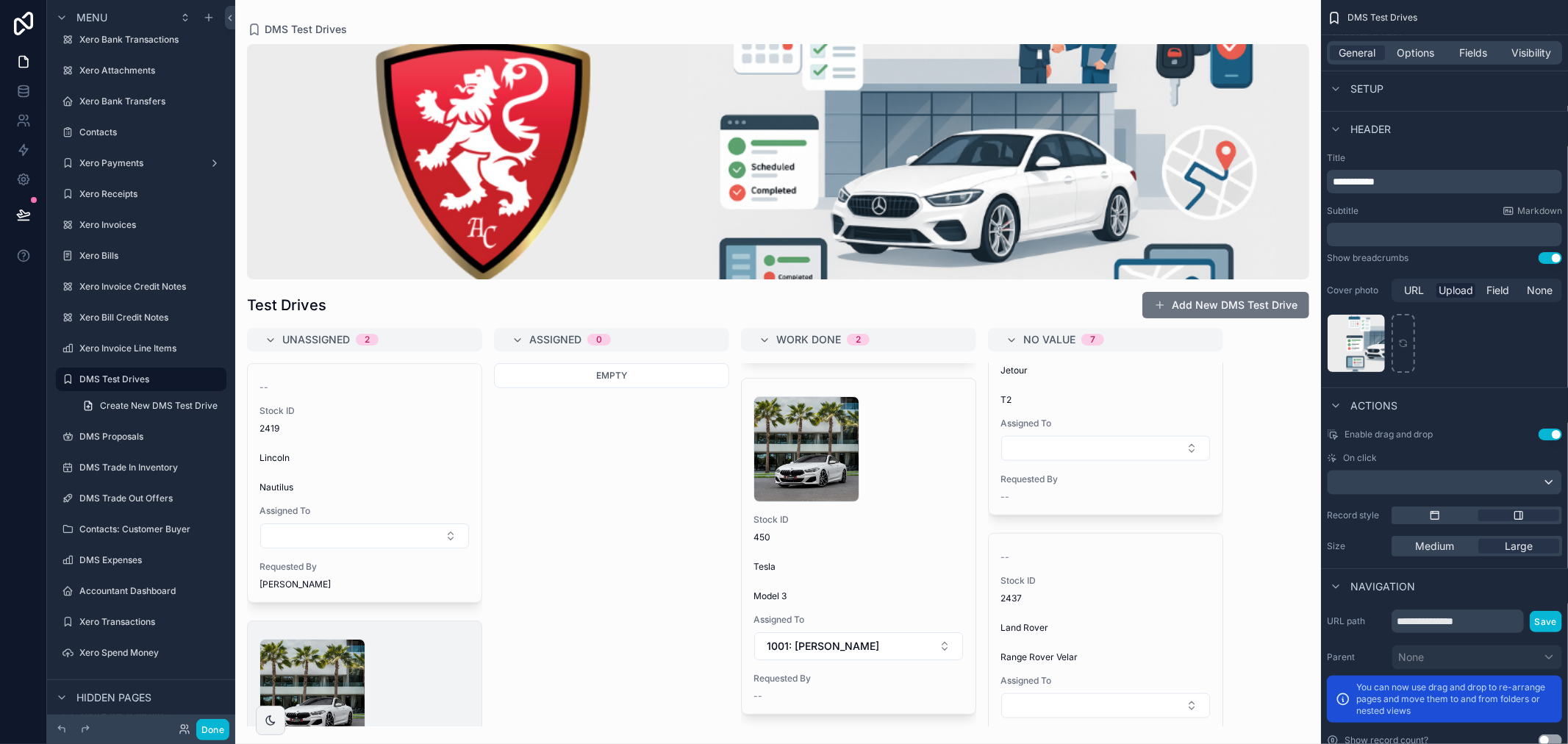
scroll to position [1622, 0]
click at [203, 734] on button "Done" at bounding box center [213, 730] width 33 height 21
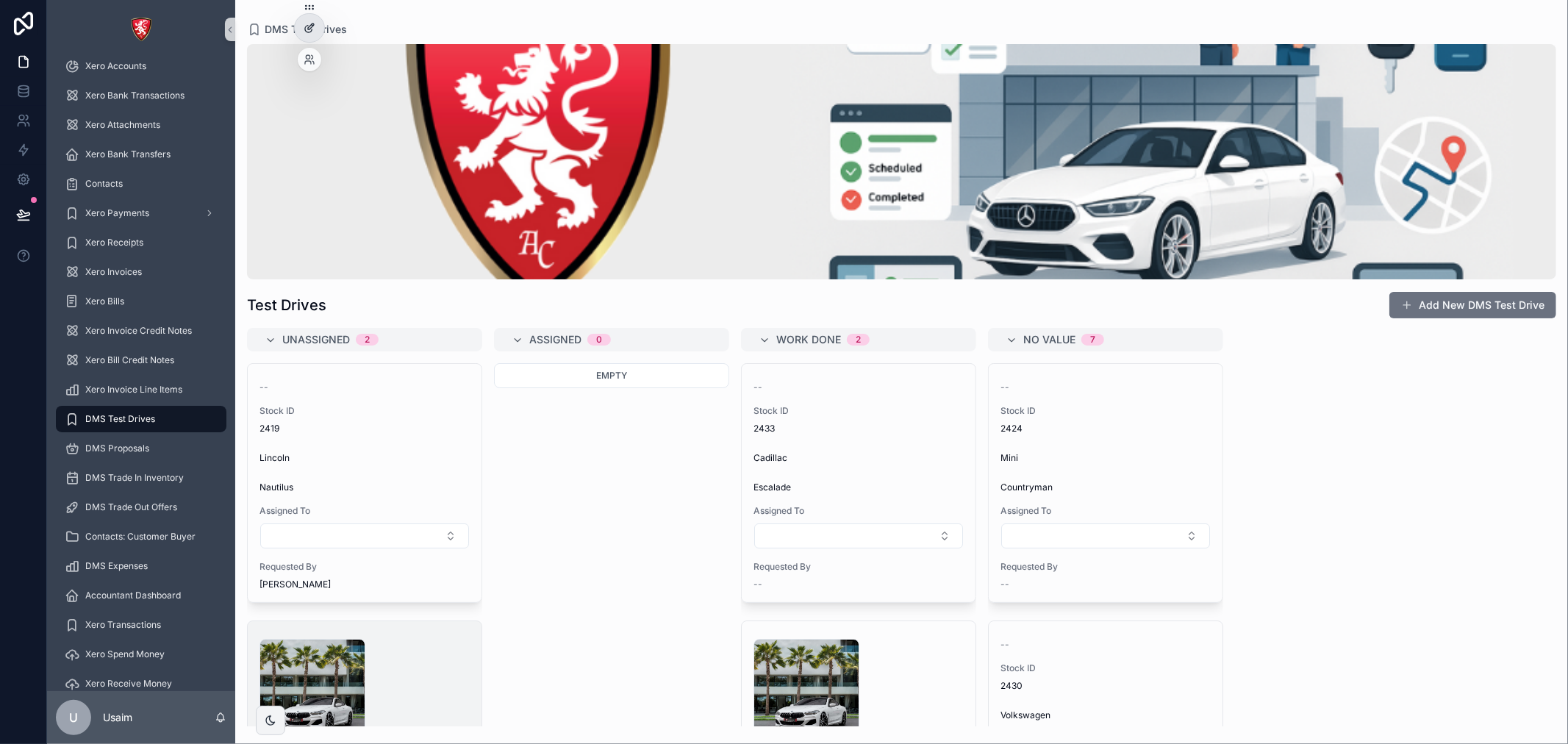
click at [317, 31] on div at bounding box center [309, 28] width 30 height 28
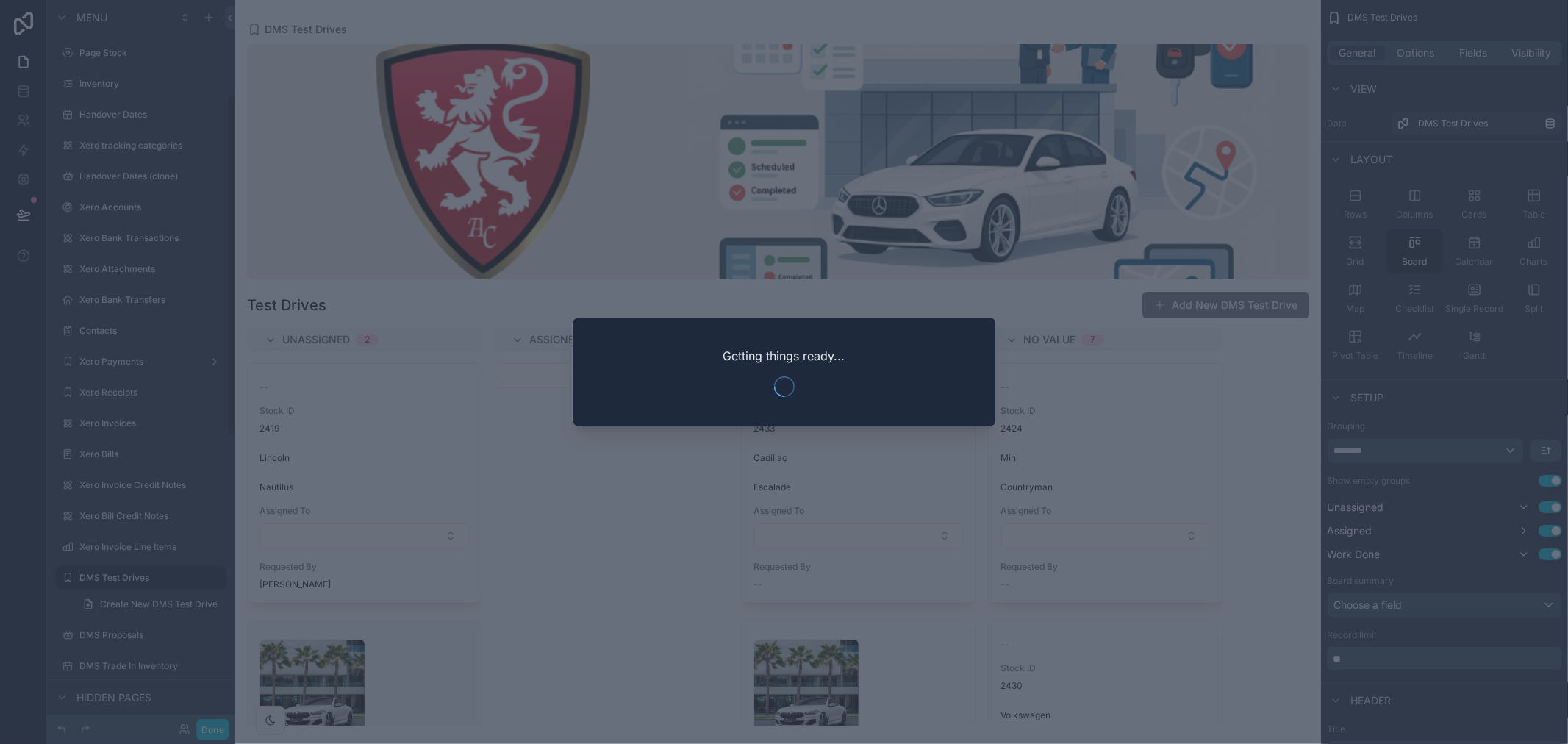
scroll to position [198, 0]
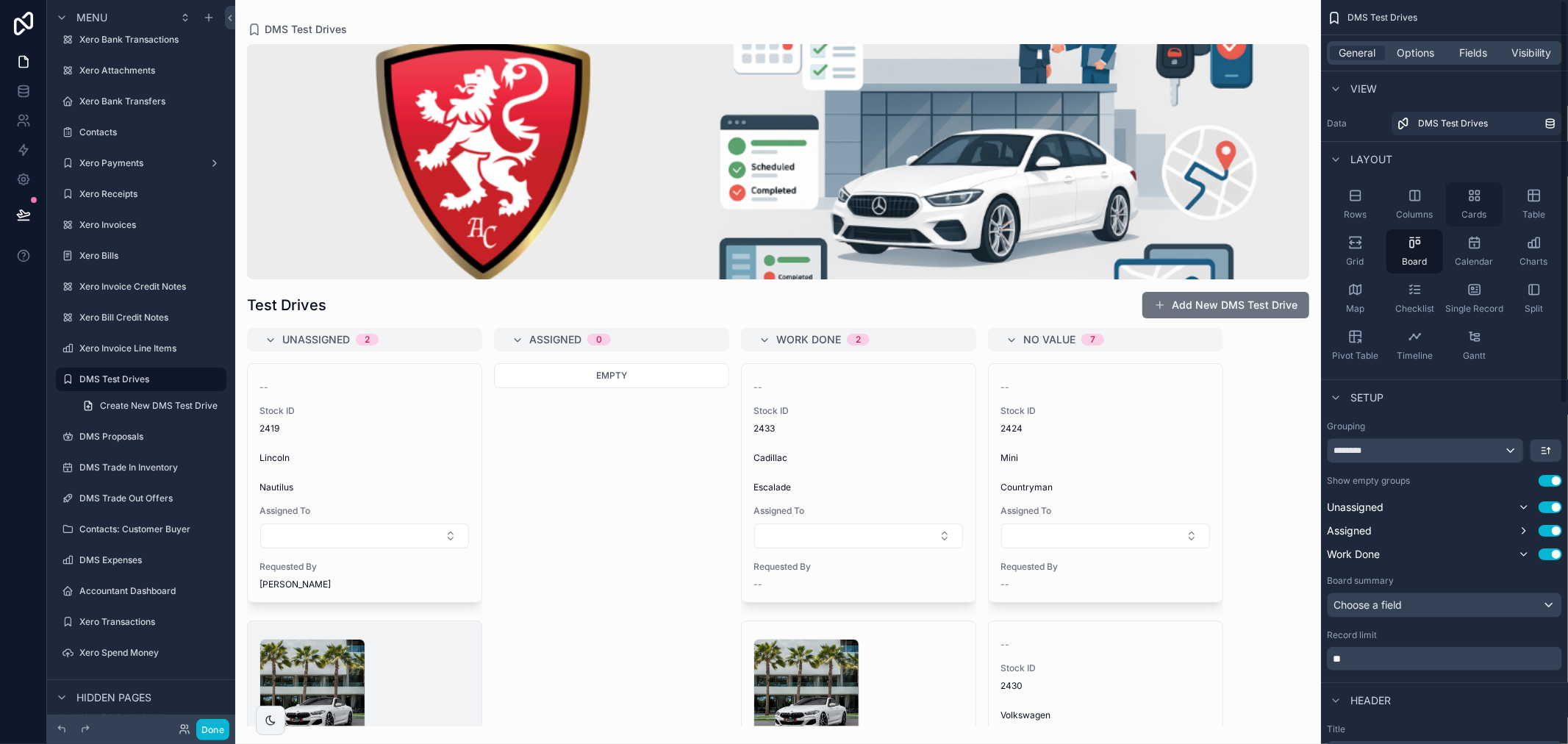
click at [1468, 207] on div "Cards" at bounding box center [1474, 205] width 57 height 44
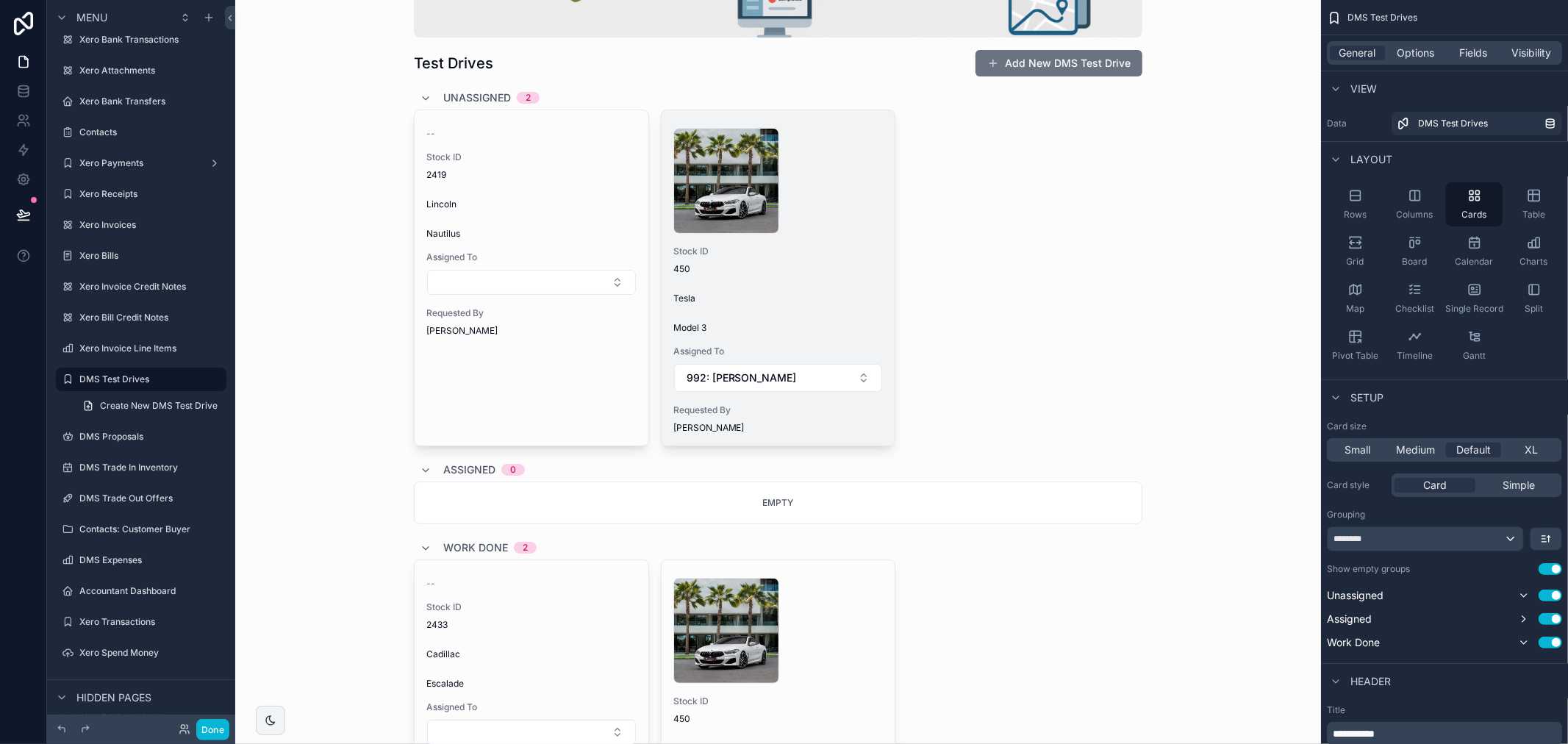
scroll to position [163, 0]
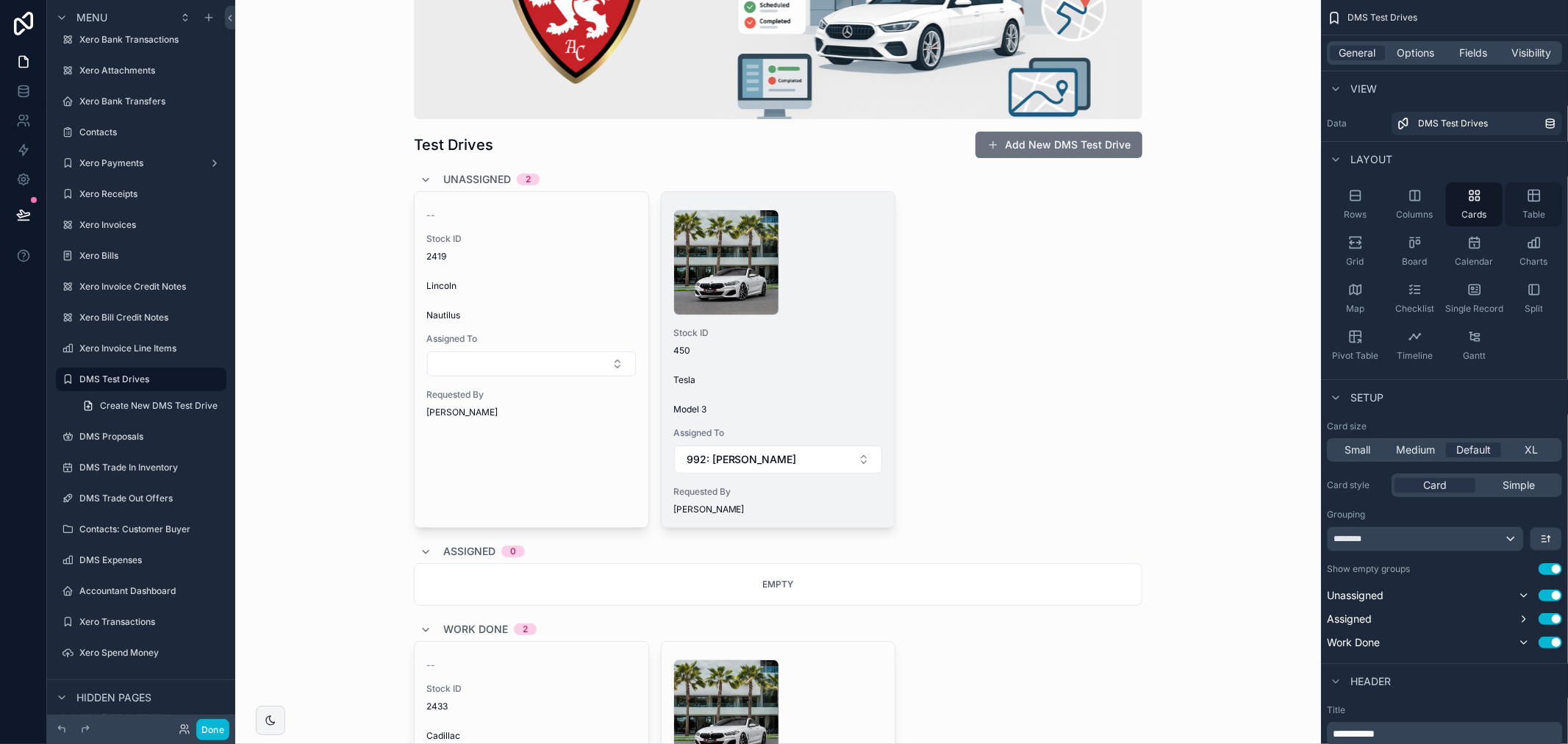
click at [1541, 210] on span "Table" at bounding box center [1534, 214] width 23 height 11
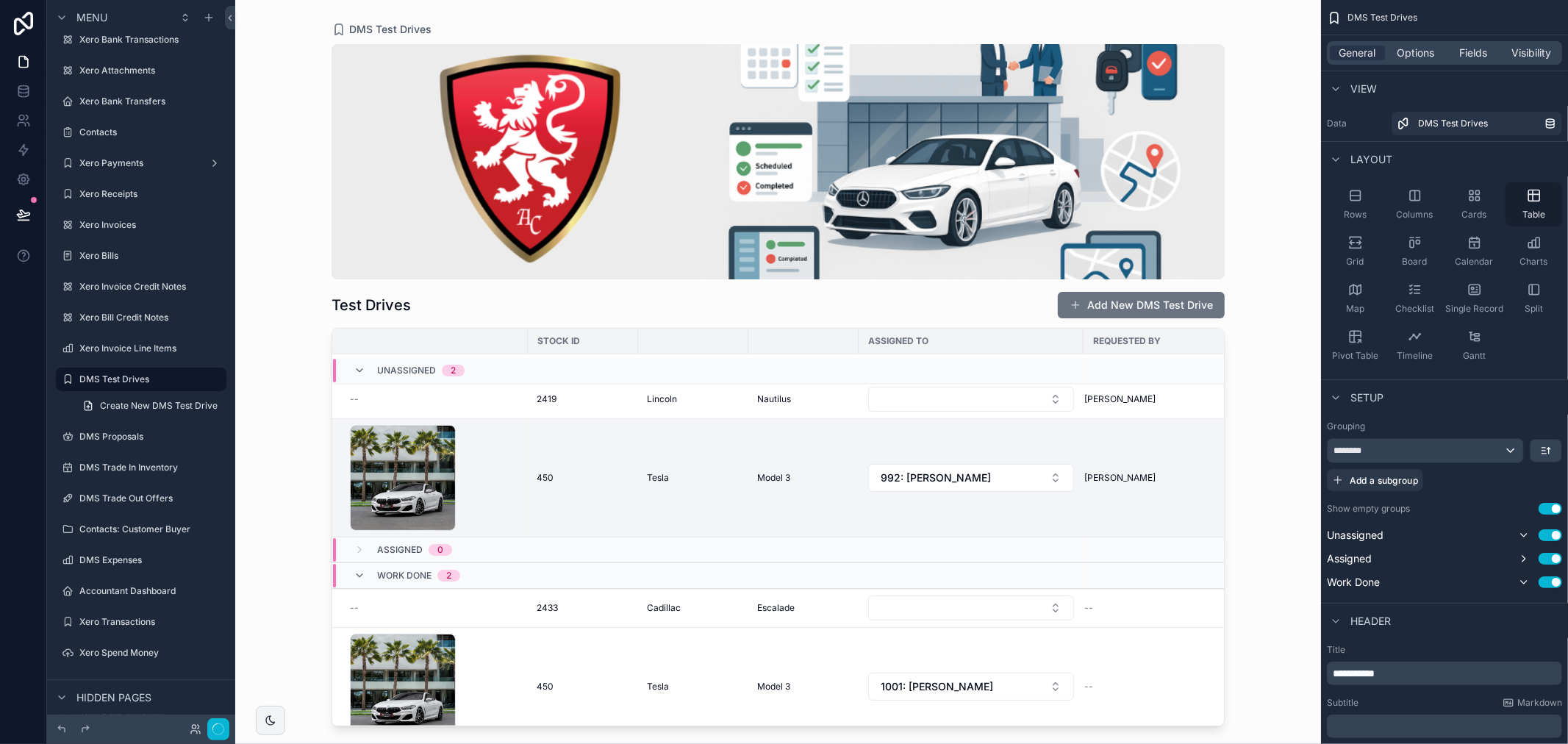
scroll to position [0, 0]
click at [219, 730] on button "Done" at bounding box center [213, 730] width 33 height 21
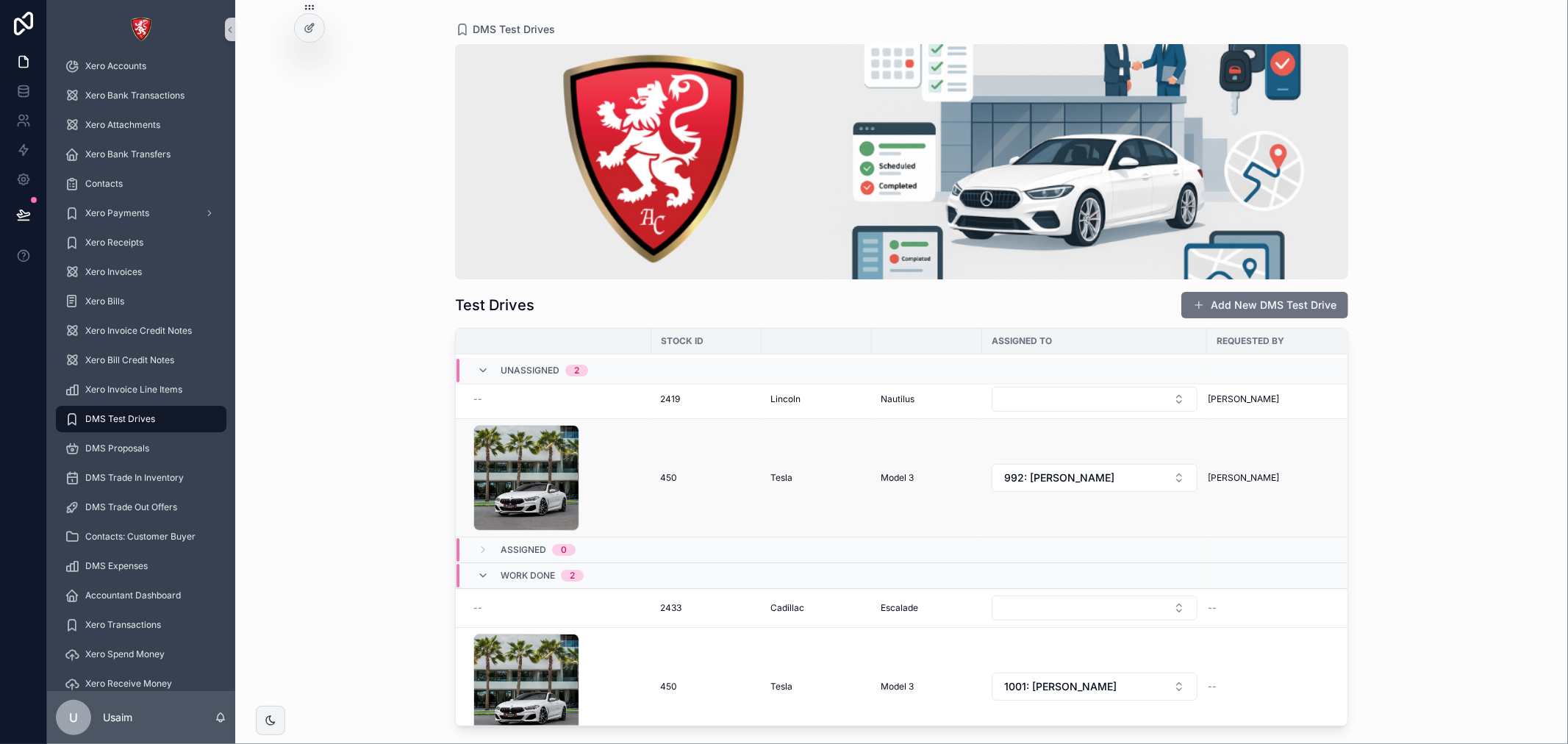
click at [847, 512] on td "Tesla" at bounding box center [816, 477] width 110 height 118
click at [619, 451] on div "1 .jpg" at bounding box center [558, 477] width 169 height 106
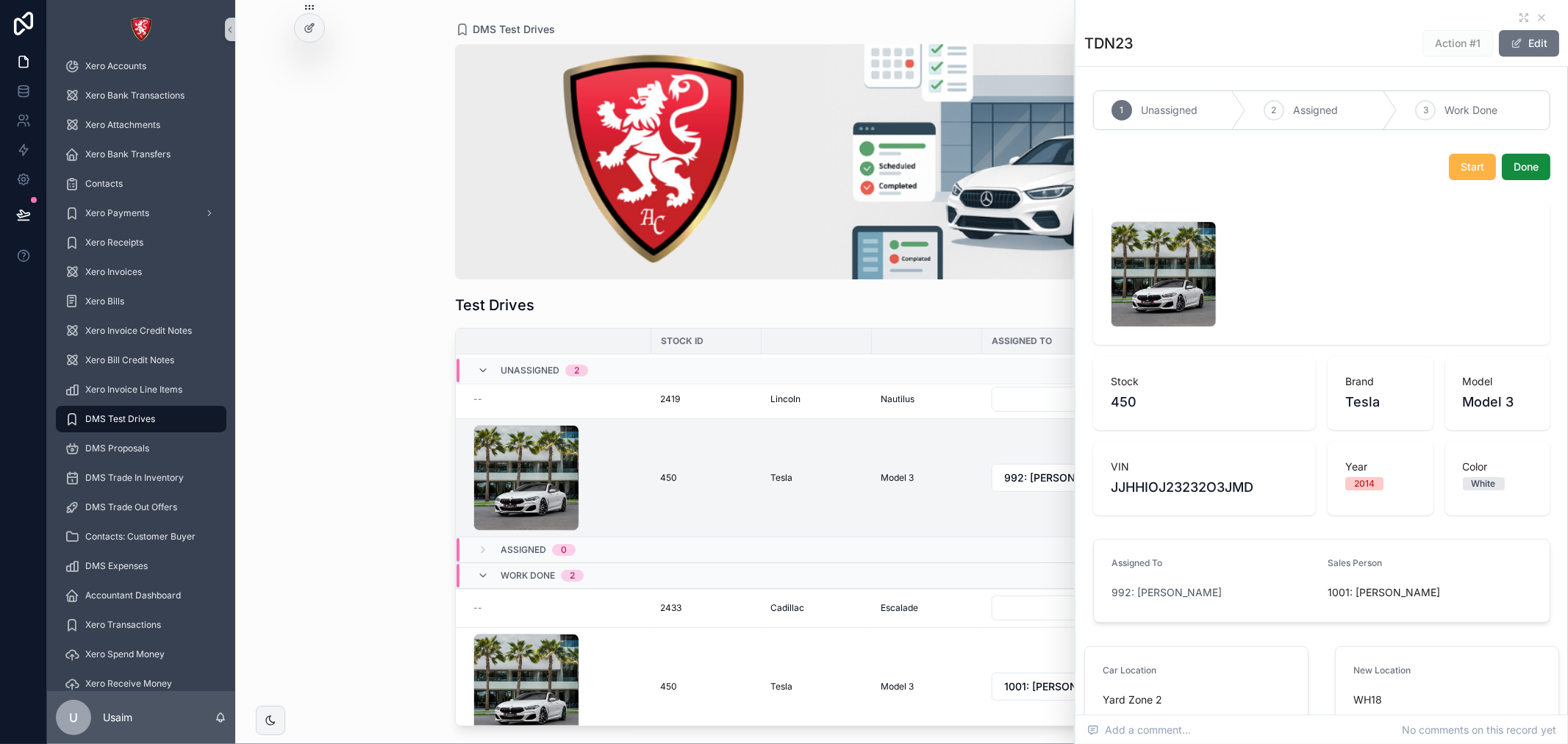
click at [1449, 168] on button "Start" at bounding box center [1473, 167] width 47 height 26
click at [1514, 163] on span "Done" at bounding box center [1526, 167] width 25 height 15
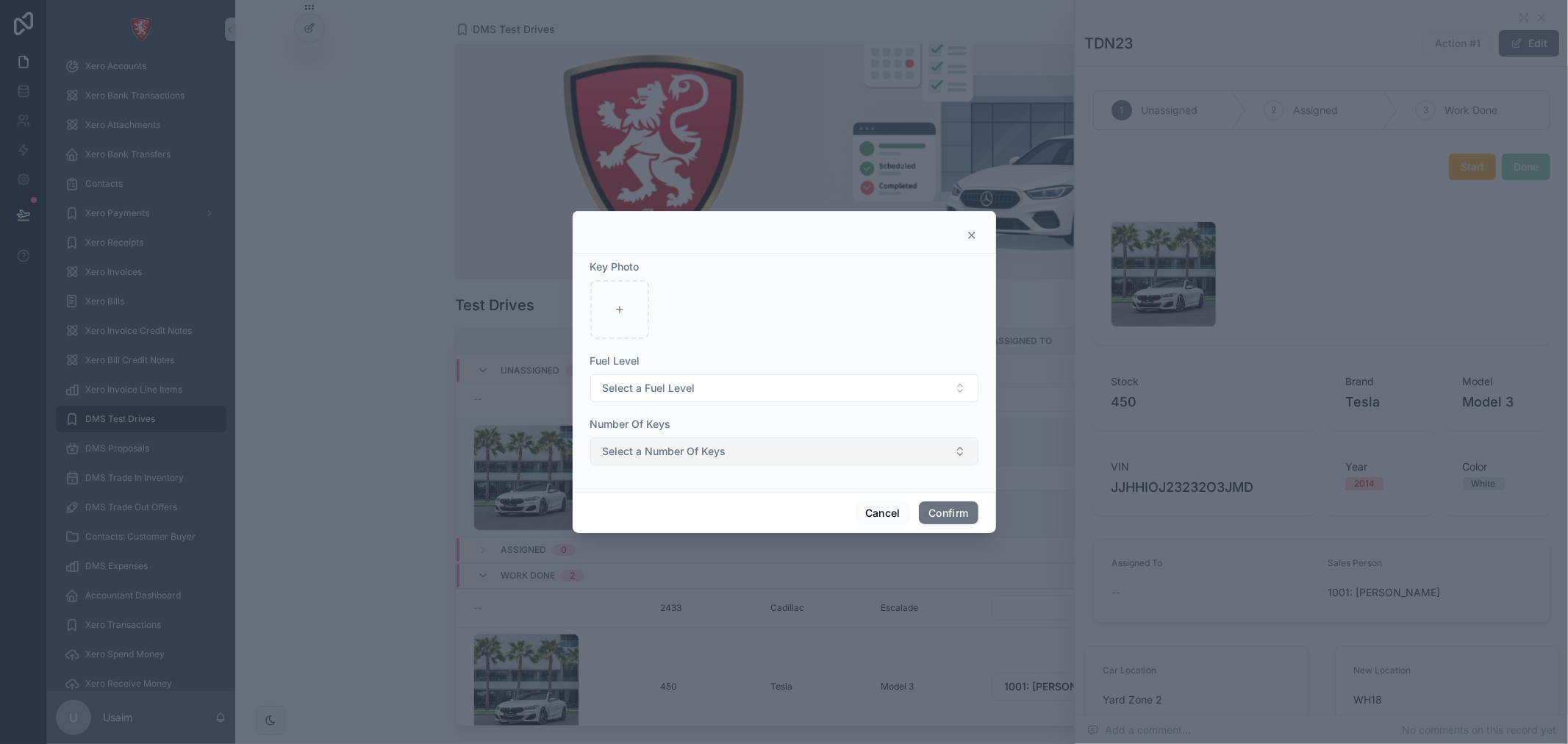
click at [658, 449] on span "Select a Number Of Keys" at bounding box center [664, 451] width 123 height 15
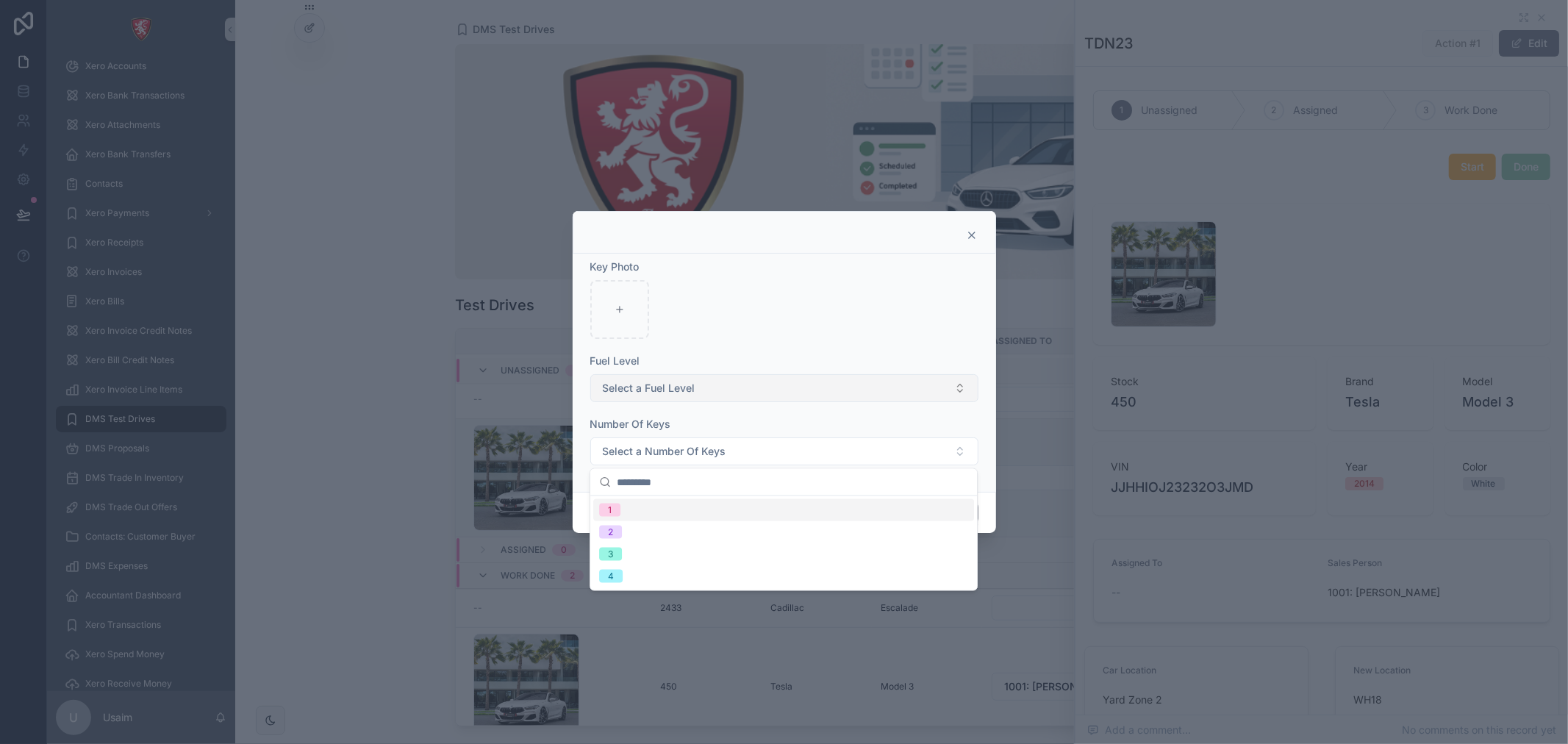
click at [659, 386] on span "Select a Fuel Level" at bounding box center [649, 388] width 93 height 15
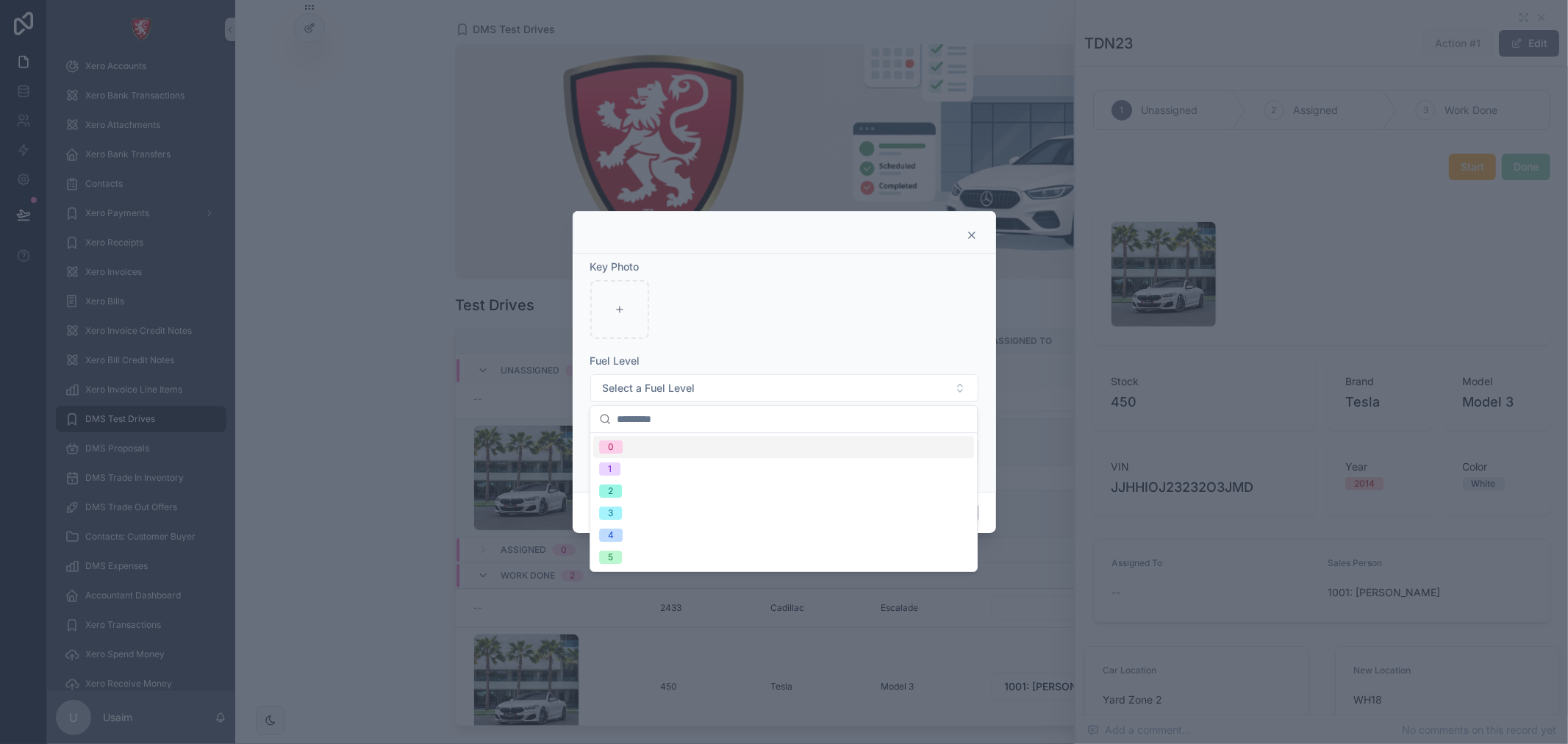
click at [753, 372] on div "Fuel Level Select a Fuel Level" at bounding box center [784, 379] width 388 height 49
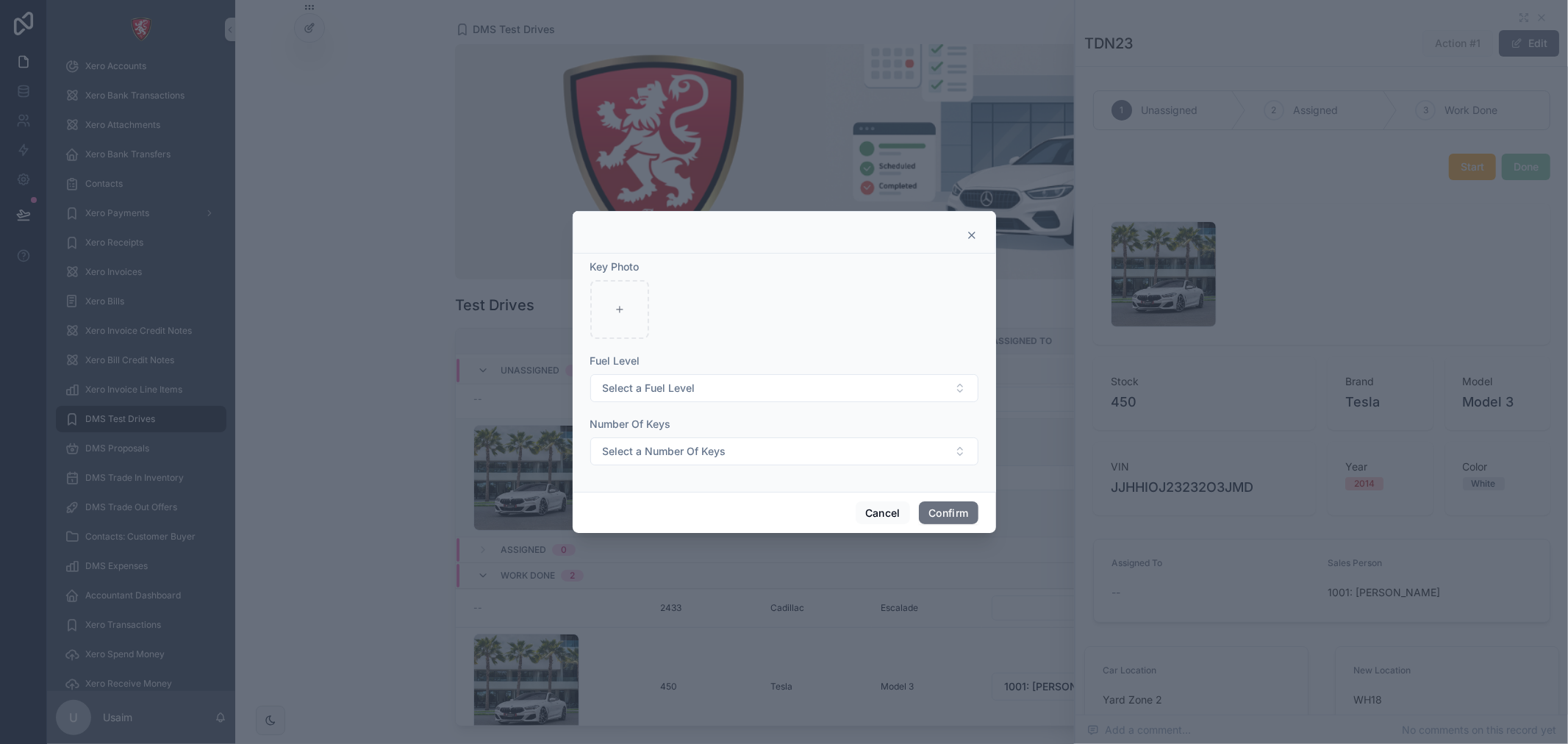
click at [972, 239] on icon at bounding box center [971, 234] width 11 height 11
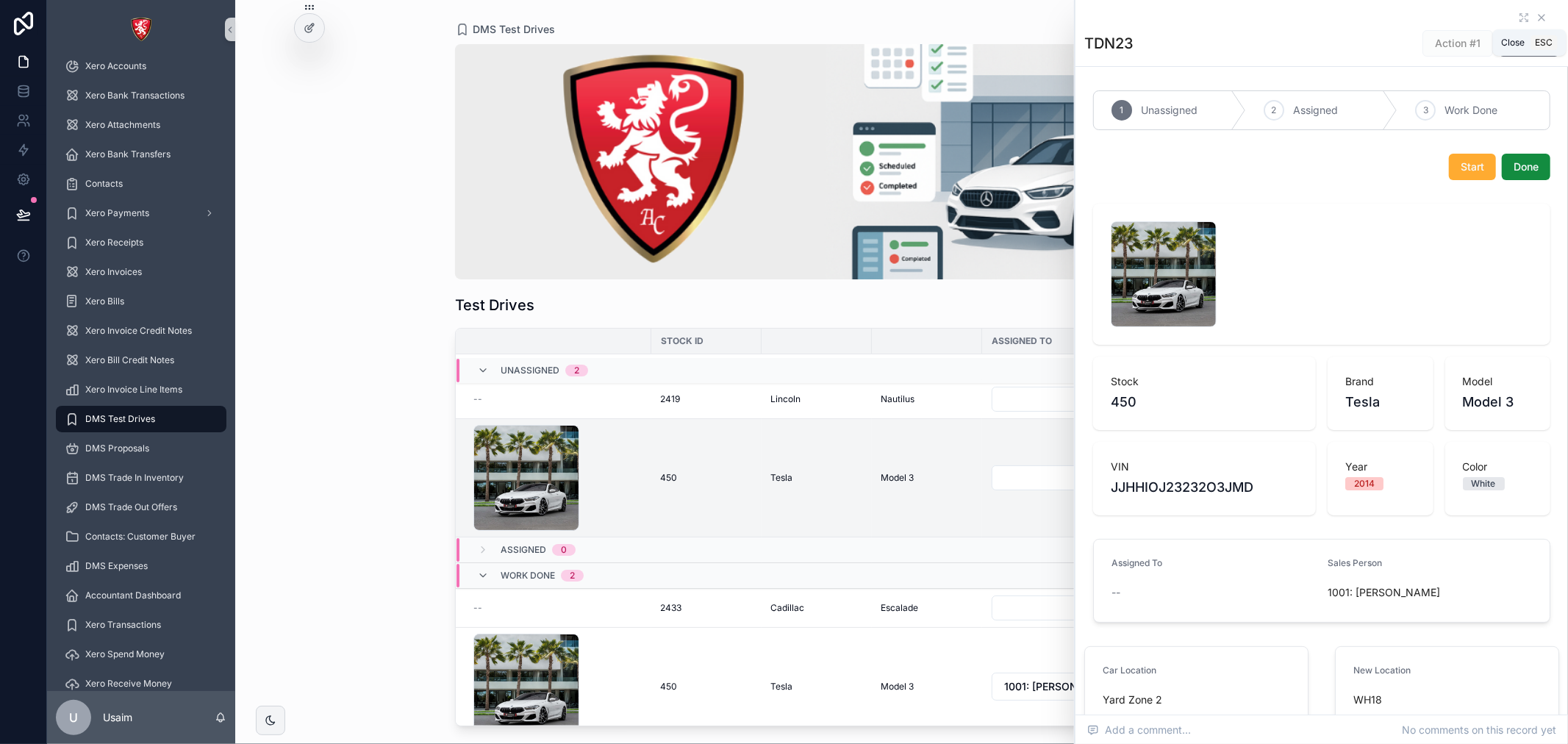
click at [1538, 16] on icon "scrollable content" at bounding box center [1541, 17] width 6 height 6
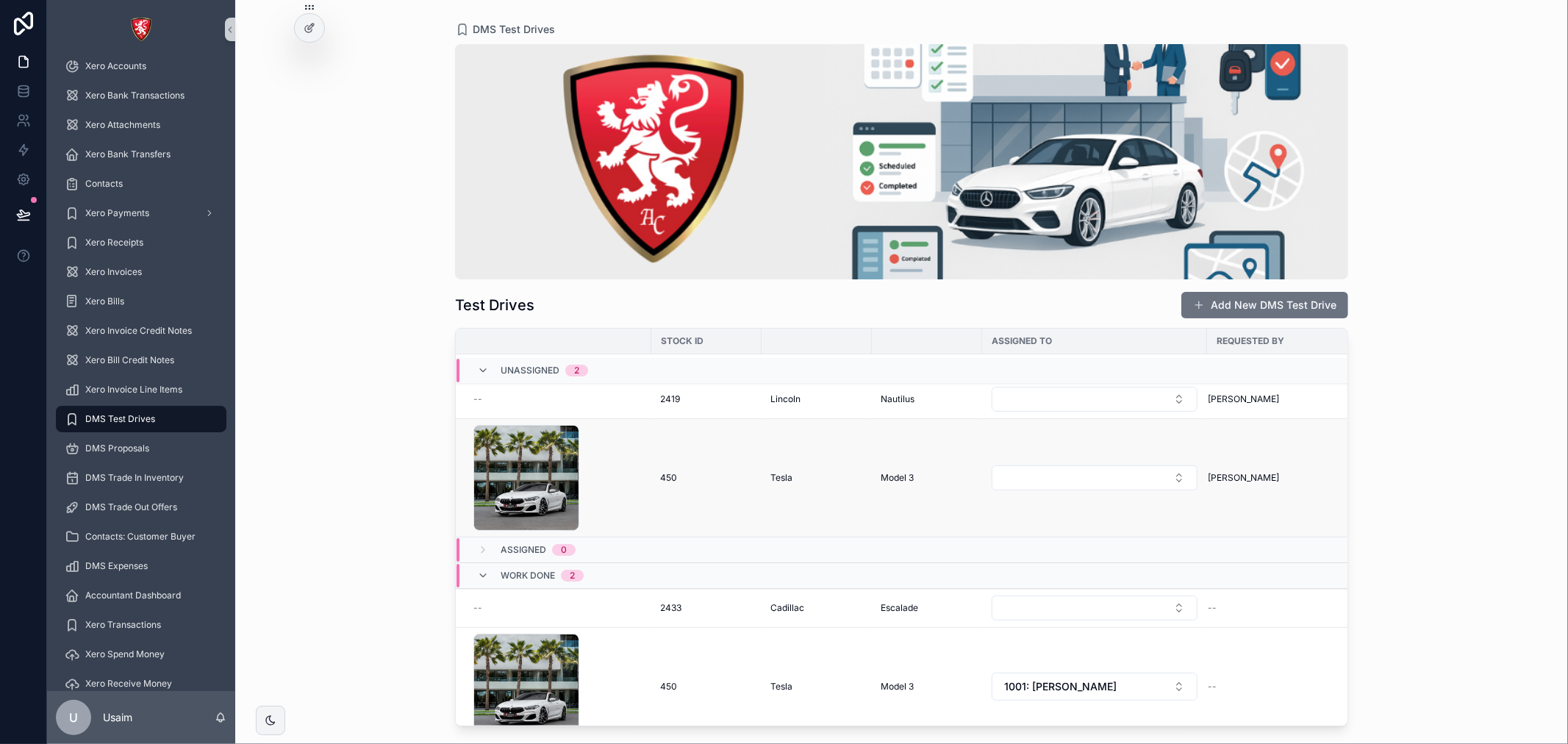
click at [679, 483] on div "450 450" at bounding box center [706, 477] width 93 height 11
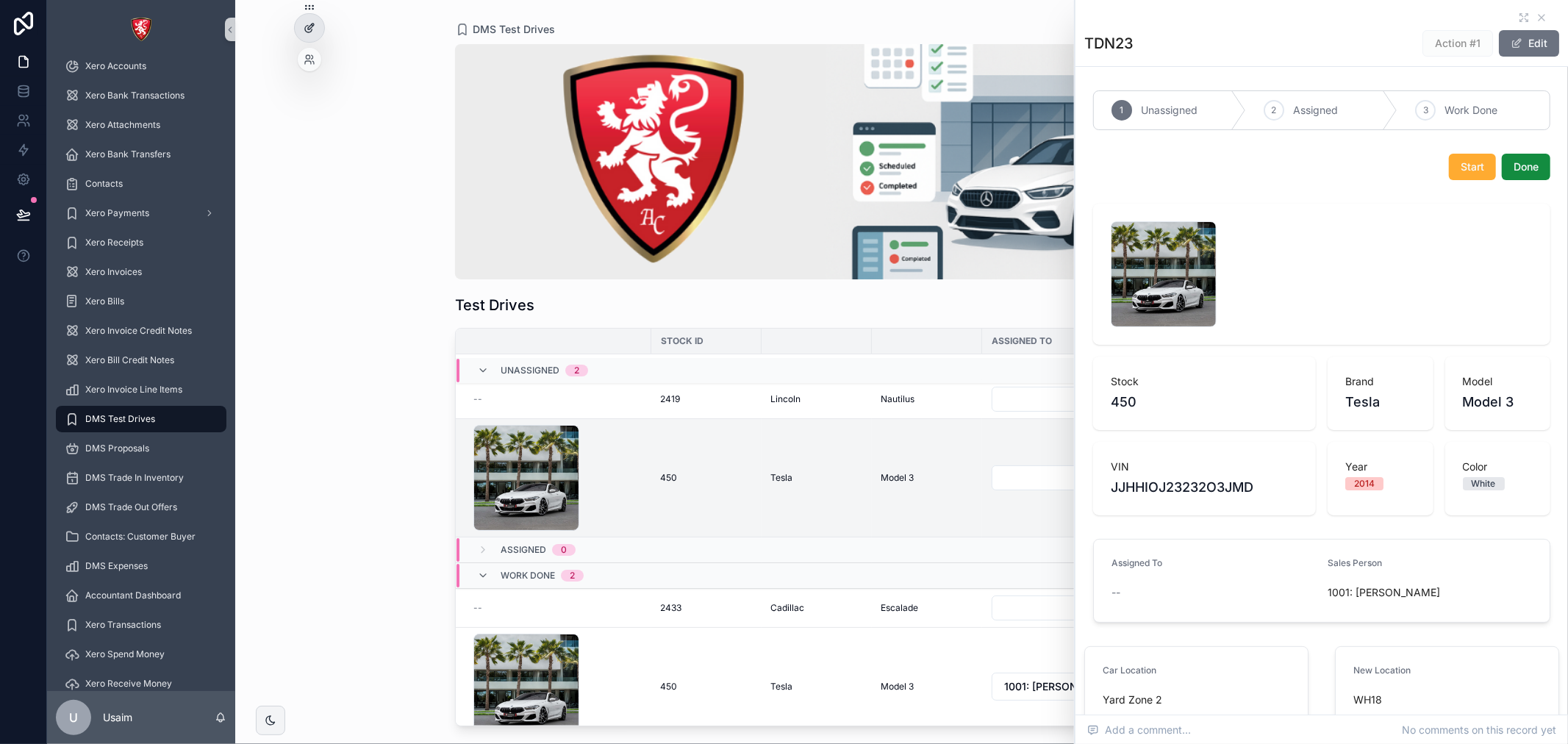
click at [321, 30] on div at bounding box center [309, 28] width 30 height 28
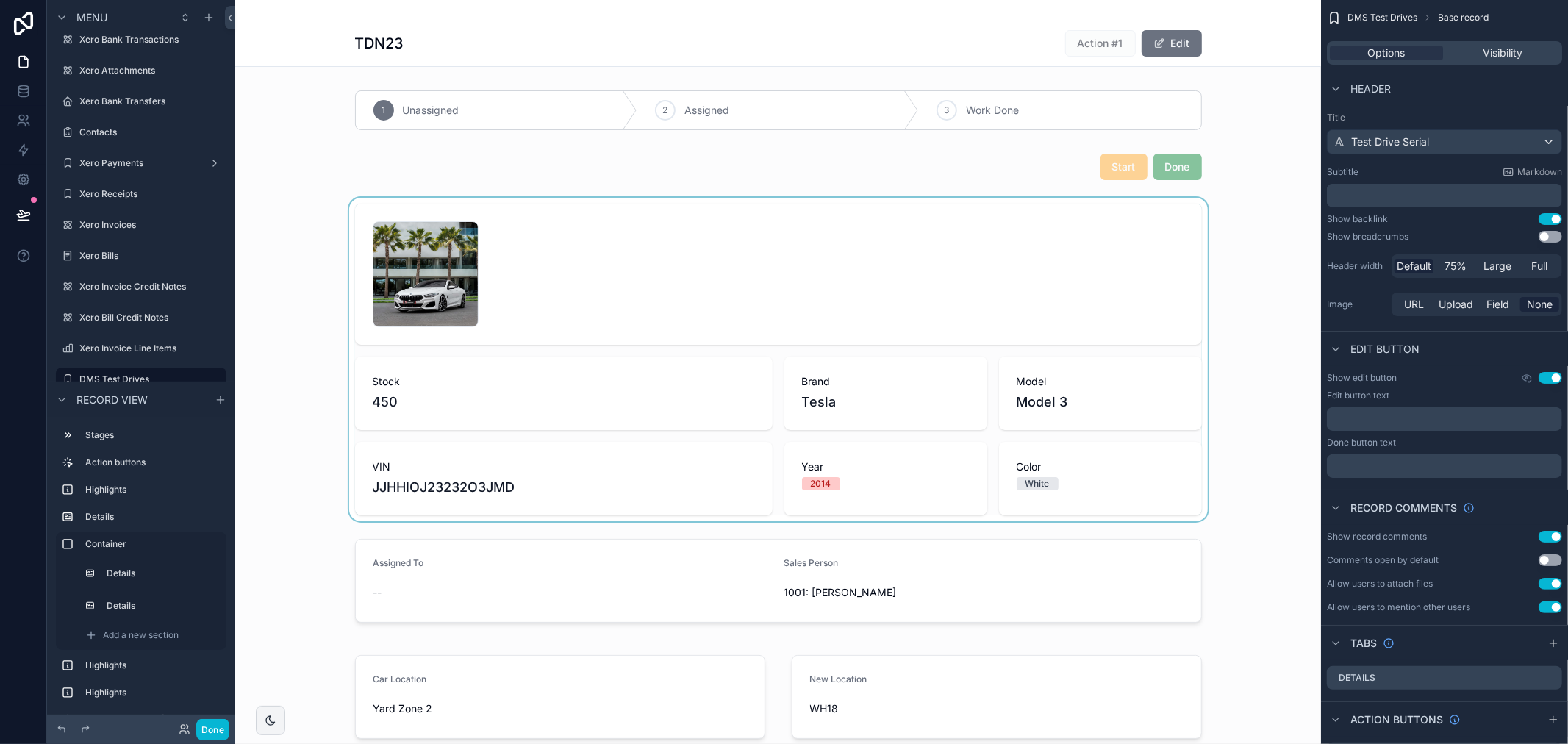
click at [891, 256] on div "scrollable content" at bounding box center [778, 359] width 1086 height 323
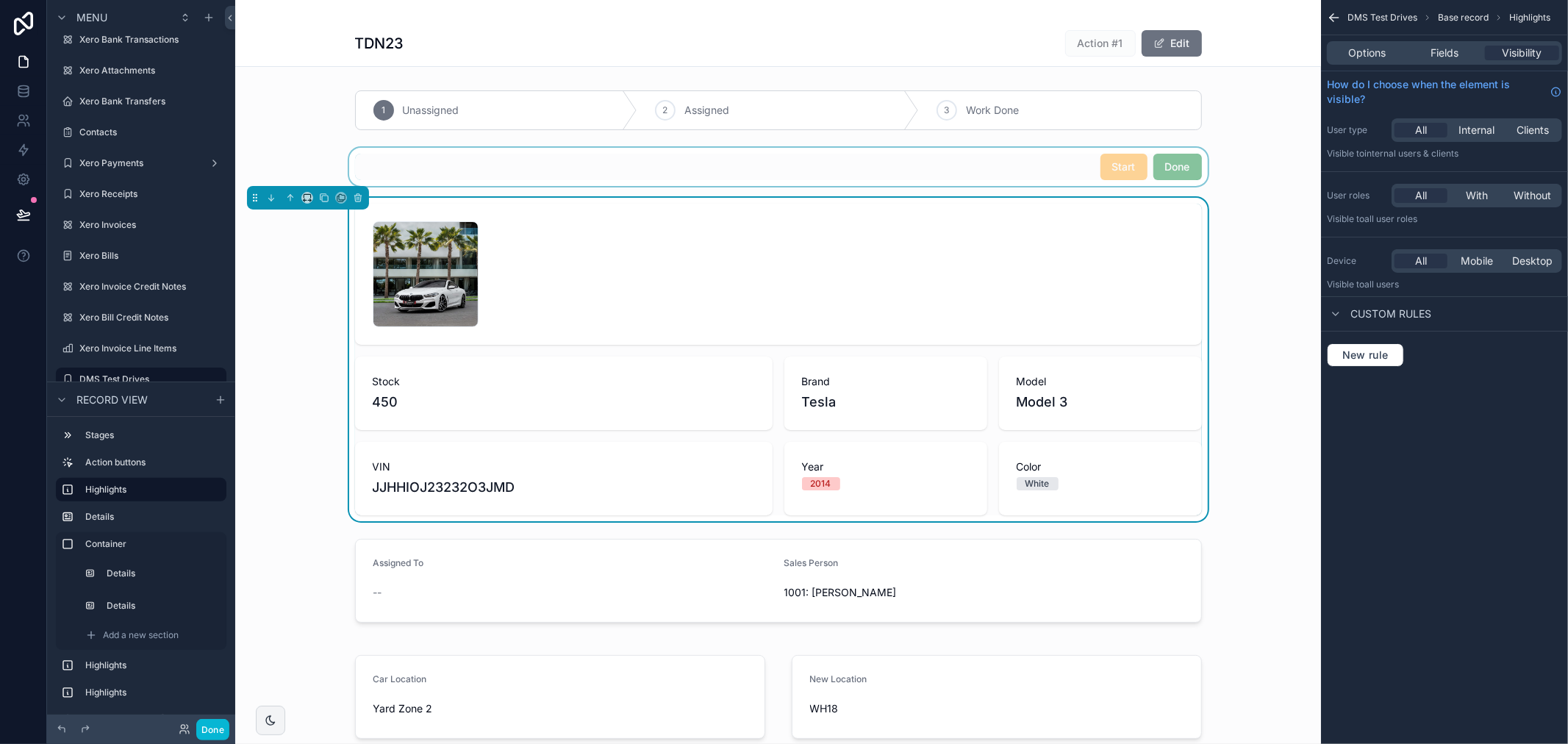
click at [1026, 170] on div "scrollable content" at bounding box center [778, 167] width 1086 height 38
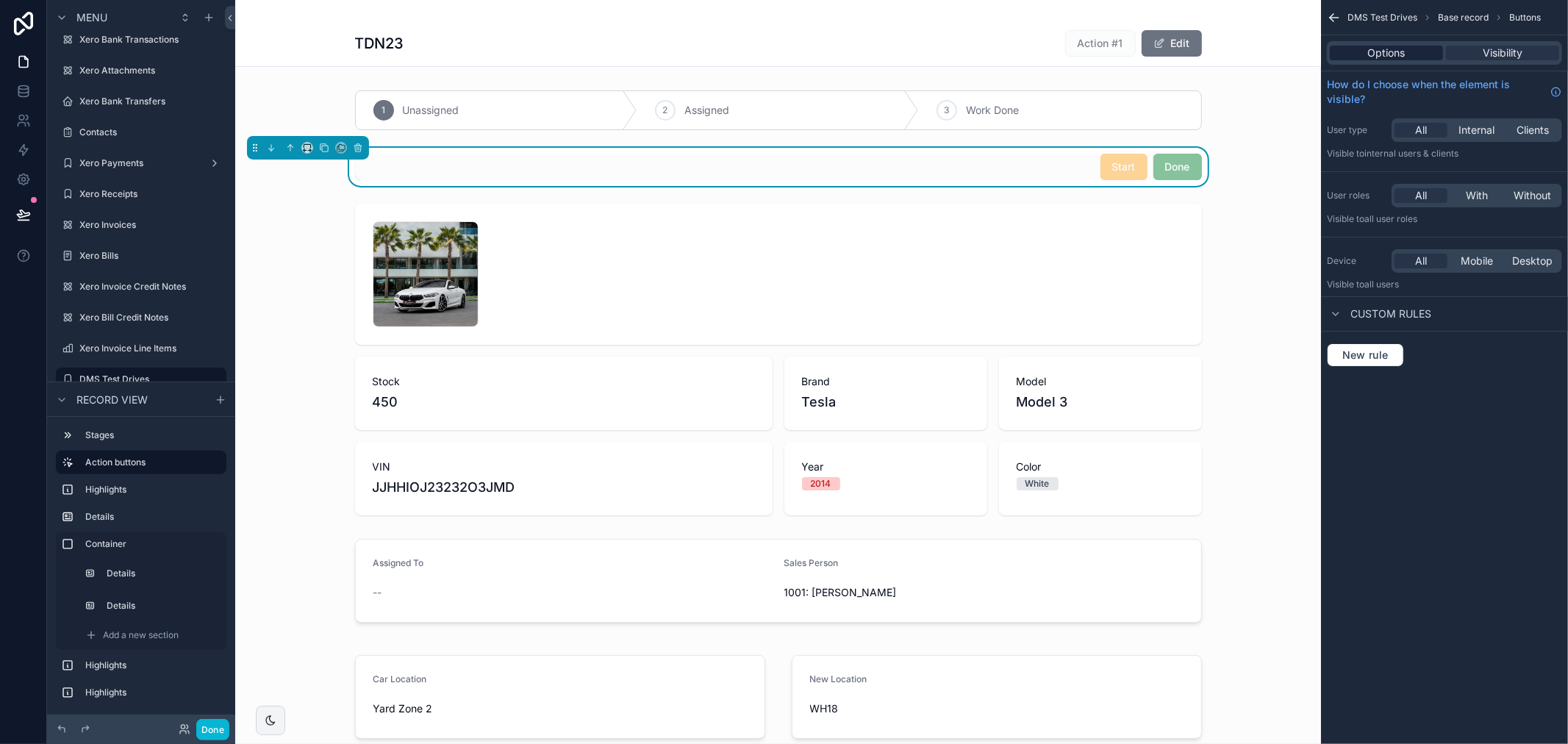
click at [1385, 57] on span "Options" at bounding box center [1386, 52] width 38 height 15
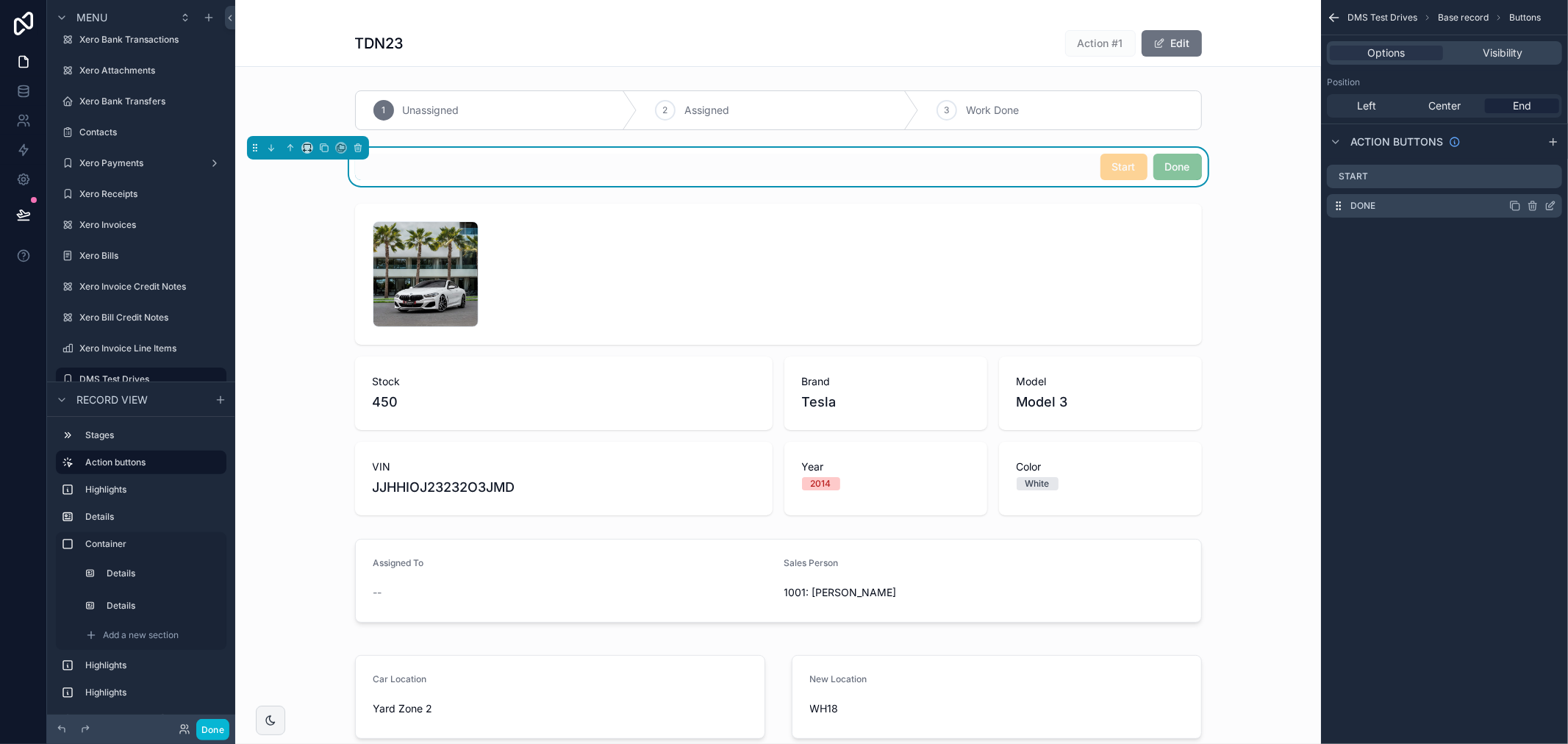
click at [1552, 209] on icon "scrollable content" at bounding box center [1551, 207] width 7 height 7
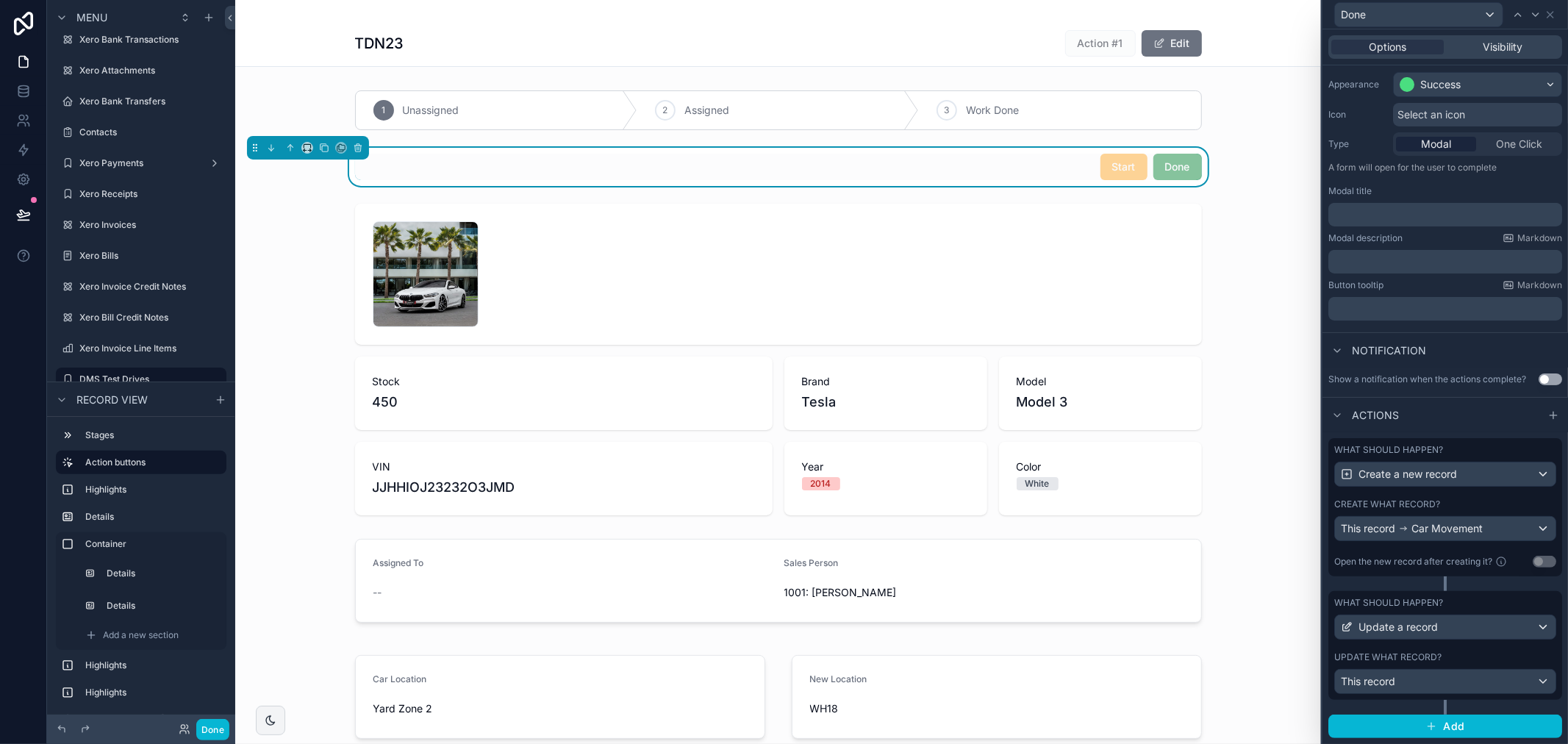
scroll to position [129, 0]
click at [1530, 539] on div "This record Car Movement" at bounding box center [1445, 528] width 220 height 24
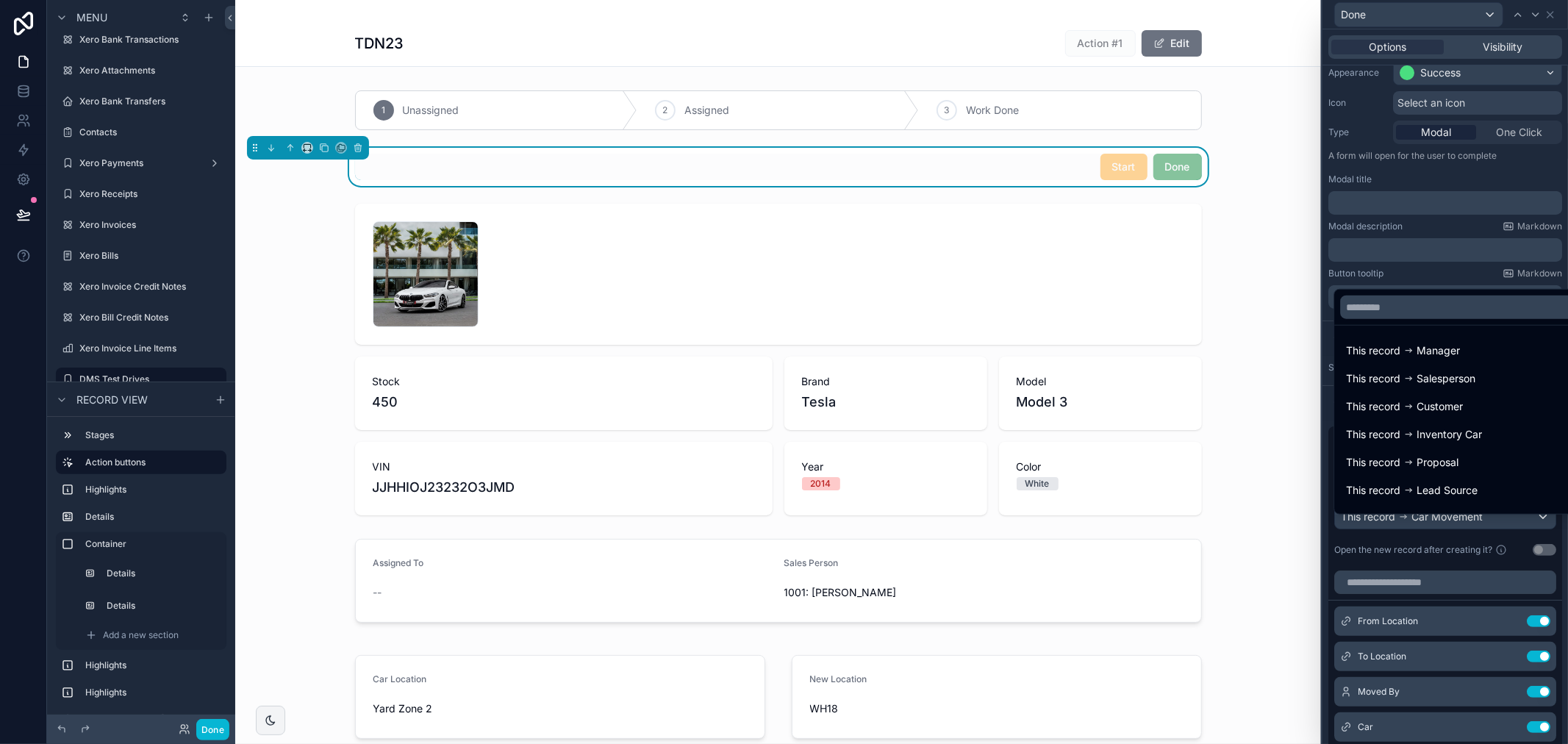
click at [1460, 275] on div at bounding box center [1445, 372] width 246 height 744
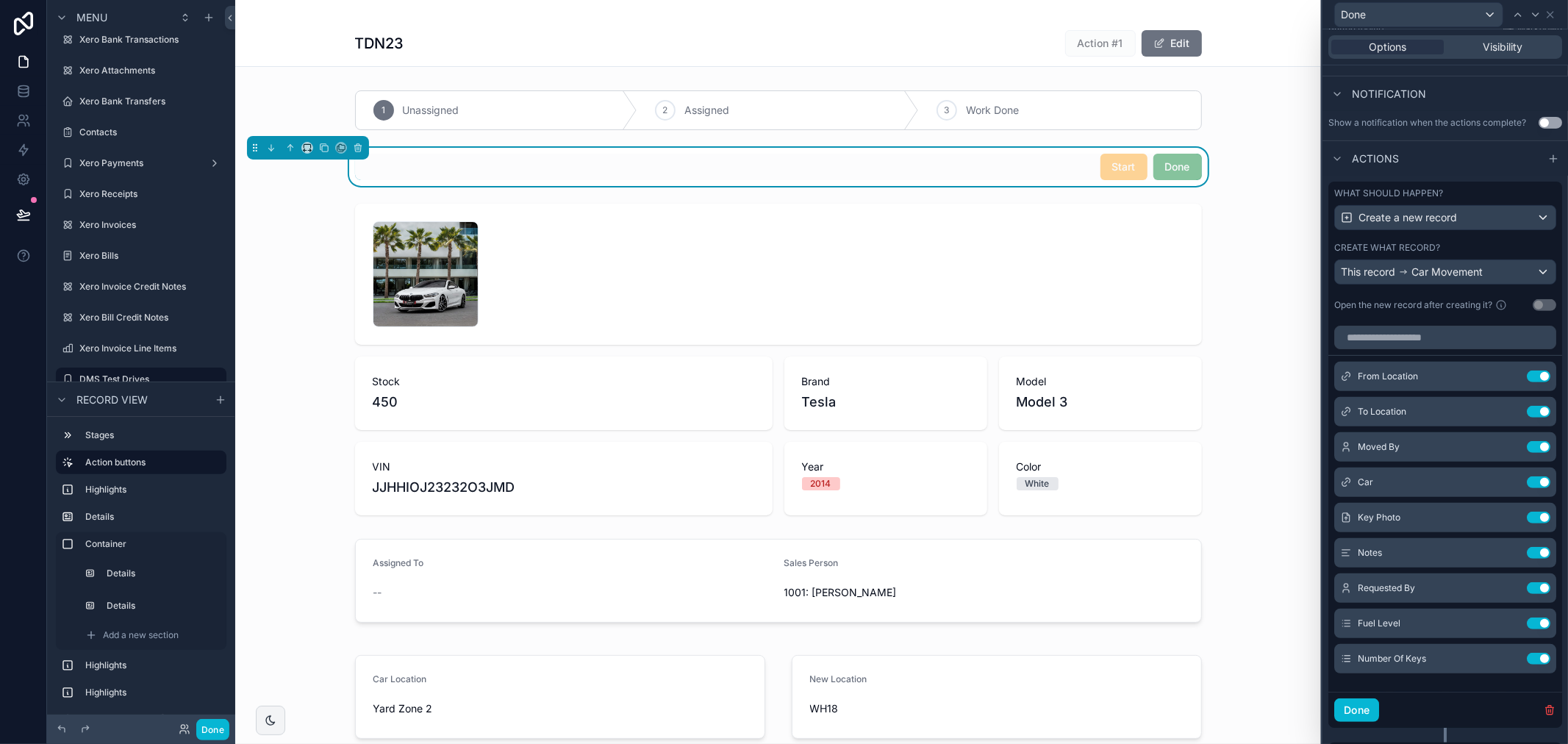
scroll to position [455, 0]
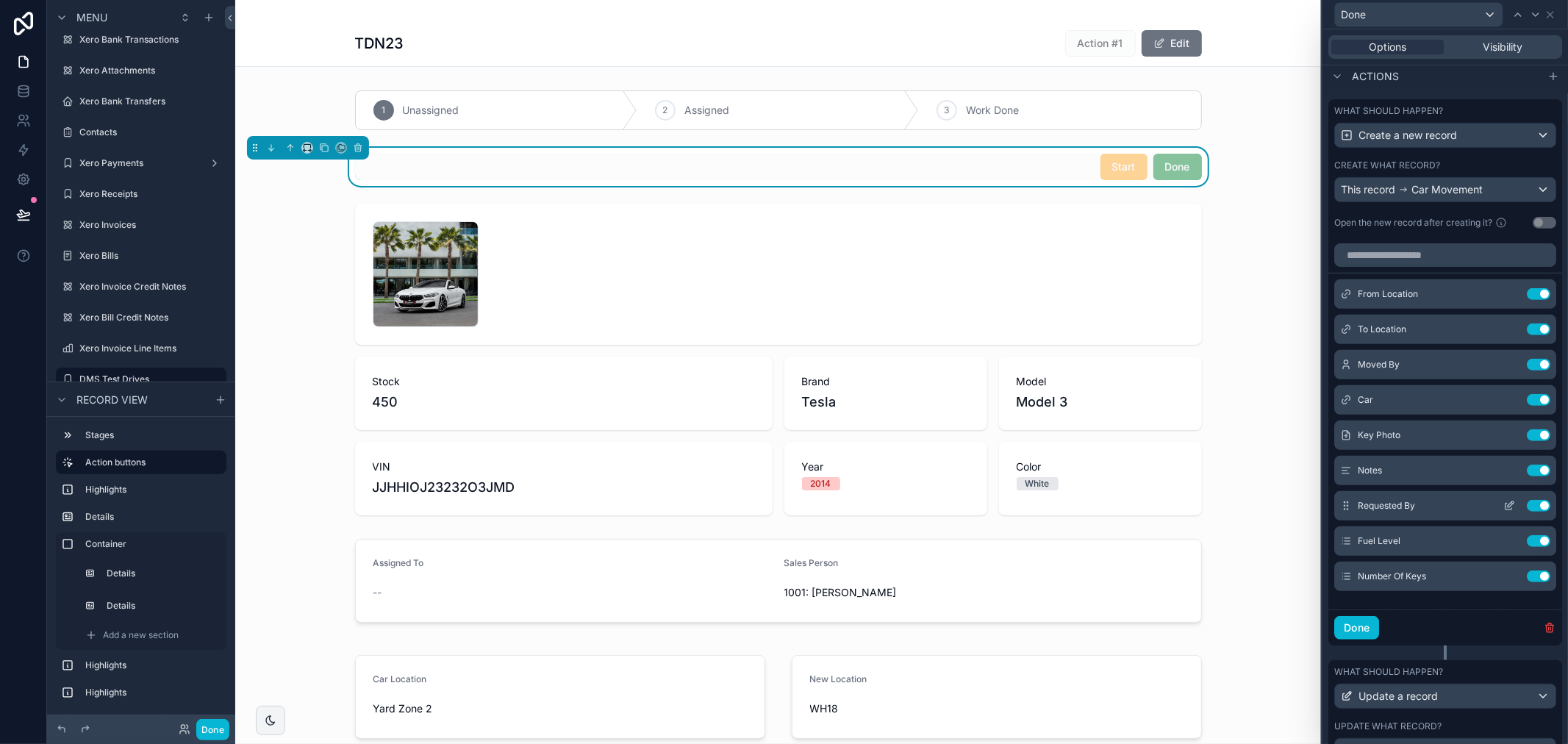
click at [1511, 504] on icon at bounding box center [1512, 503] width 2 height 2
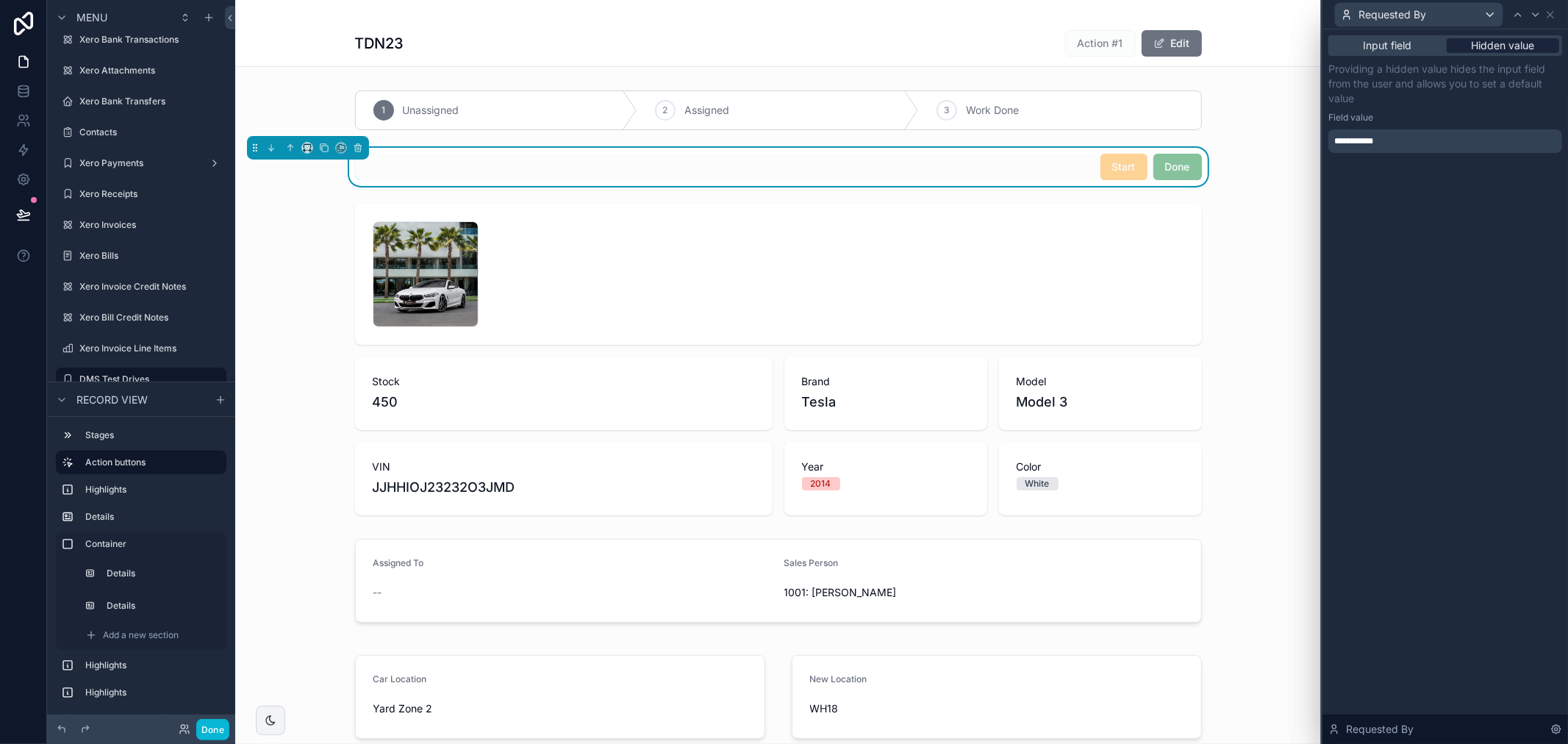
click at [1529, 39] on span "Hidden value" at bounding box center [1503, 45] width 63 height 15
click at [1425, 138] on div "**********" at bounding box center [1445, 141] width 233 height 24
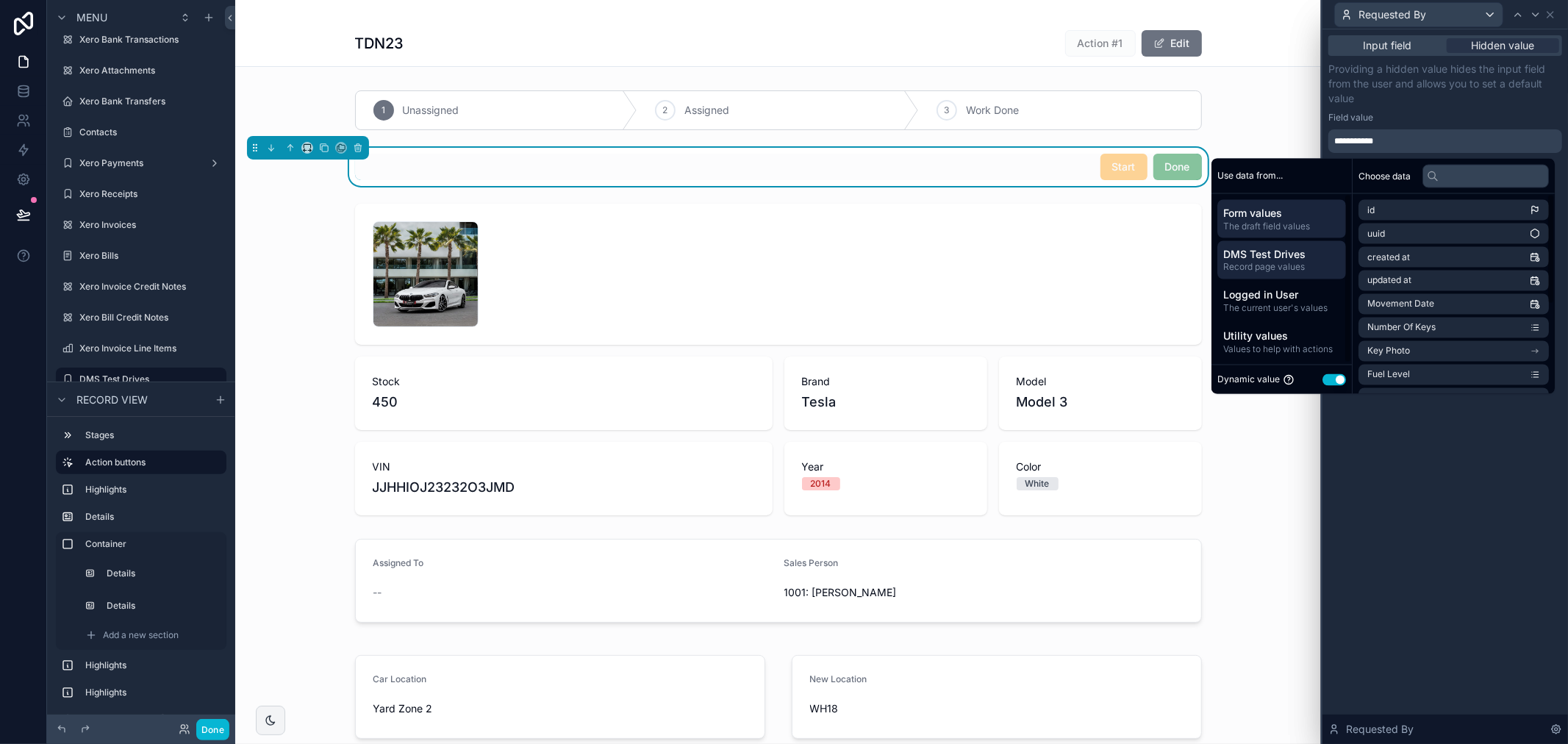
click at [1292, 265] on span "Record page values" at bounding box center [1282, 267] width 117 height 11
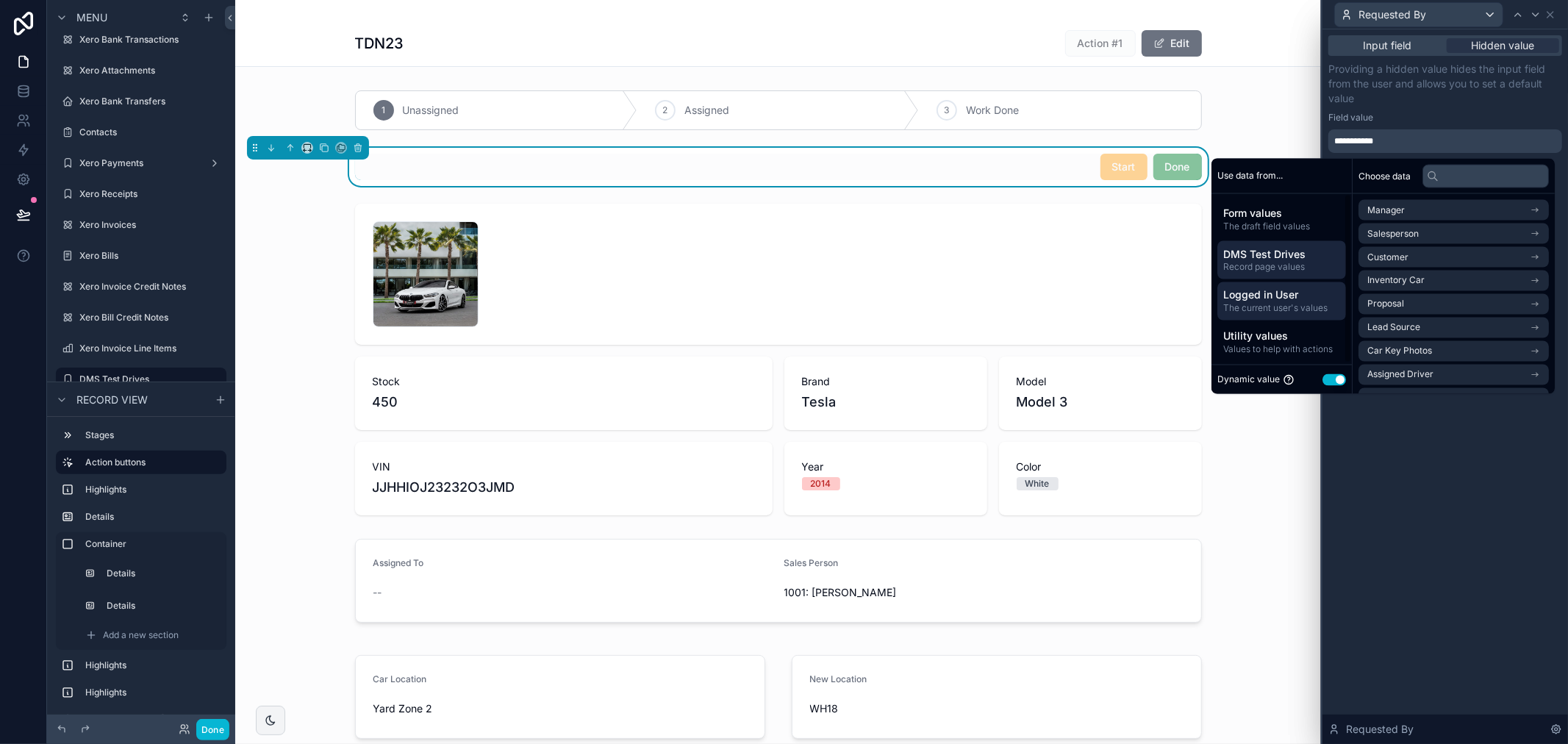
click at [1293, 300] on span "Logged in User" at bounding box center [1282, 295] width 117 height 15
click at [1280, 261] on span "Record page values" at bounding box center [1282, 267] width 117 height 11
click at [1405, 228] on span "Salesperson" at bounding box center [1392, 233] width 52 height 11
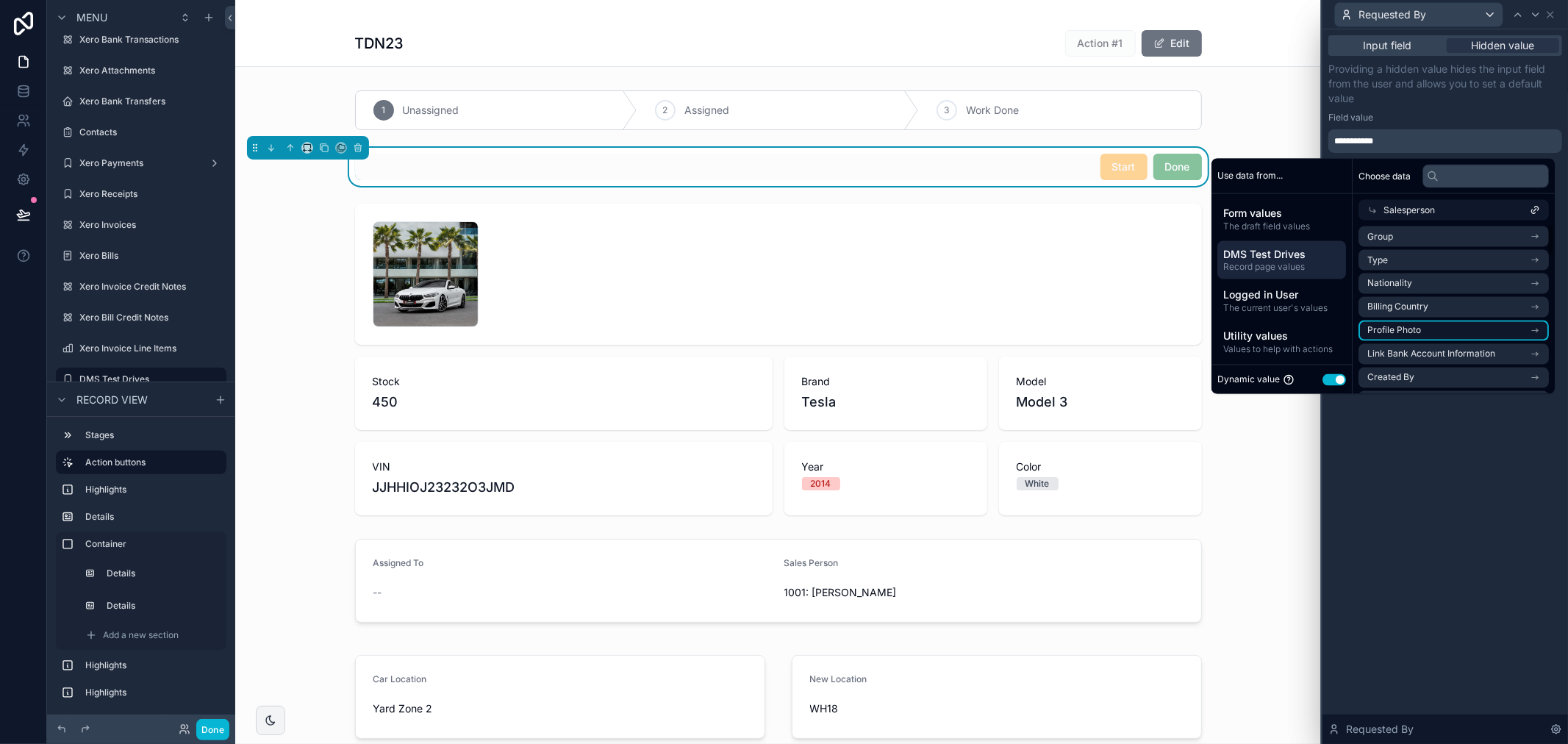
scroll to position [81, 0]
click at [1401, 290] on span "Created By" at bounding box center [1391, 296] width 47 height 11
click at [1405, 272] on li "Contact" at bounding box center [1454, 273] width 191 height 21
click at [1537, 256] on icon at bounding box center [1535, 257] width 10 height 10
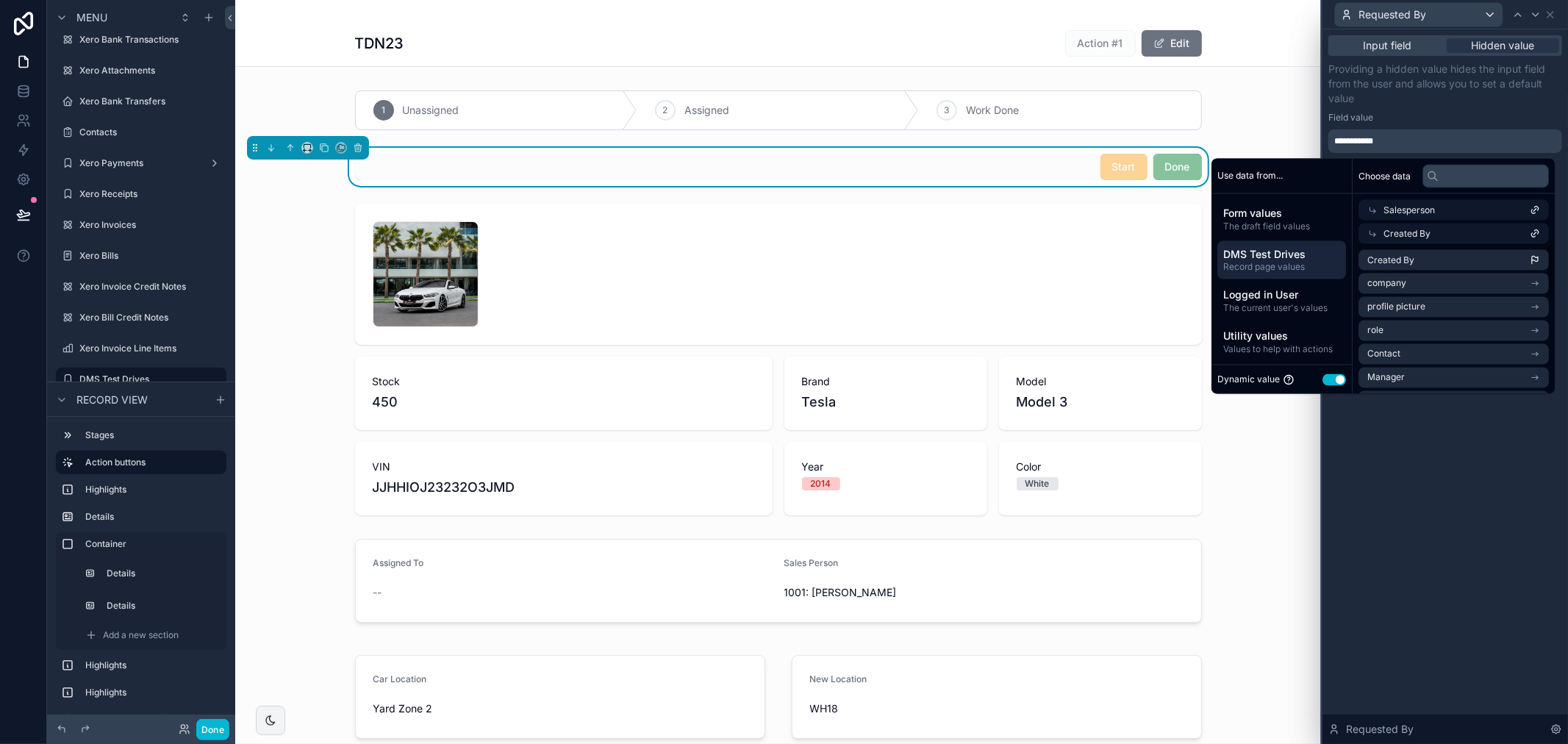
click at [1531, 235] on icon at bounding box center [1535, 234] width 10 height 10
click at [1380, 174] on span "Choose data" at bounding box center [1384, 175] width 52 height 11
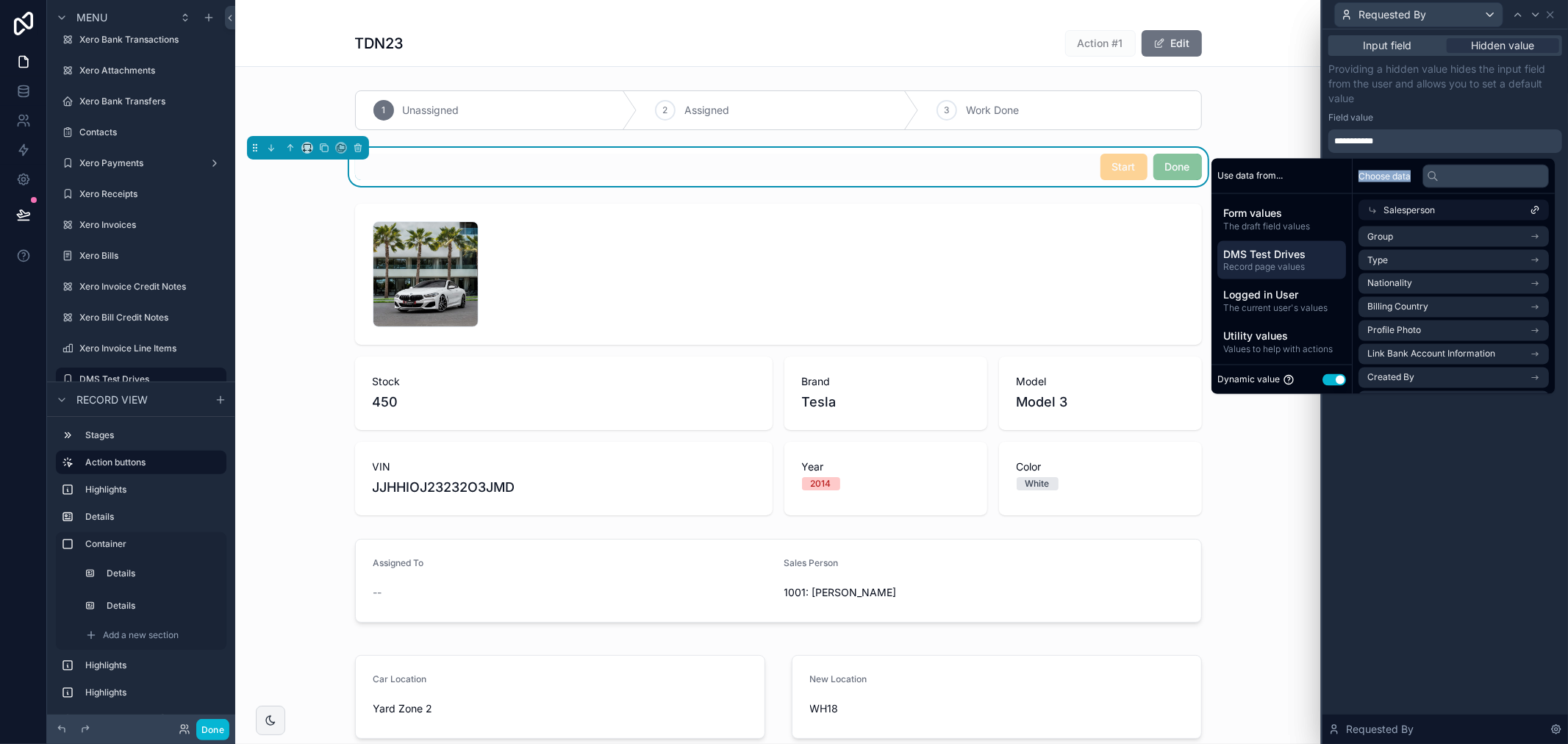
click at [1380, 174] on span "Choose data" at bounding box center [1384, 175] width 52 height 11
click at [1281, 299] on span "Logged in User" at bounding box center [1282, 295] width 117 height 15
click at [1278, 273] on div "DMS Test Drives Record page values" at bounding box center [1281, 260] width 128 height 38
click at [1432, 233] on li "Salesperson" at bounding box center [1454, 234] width 191 height 21
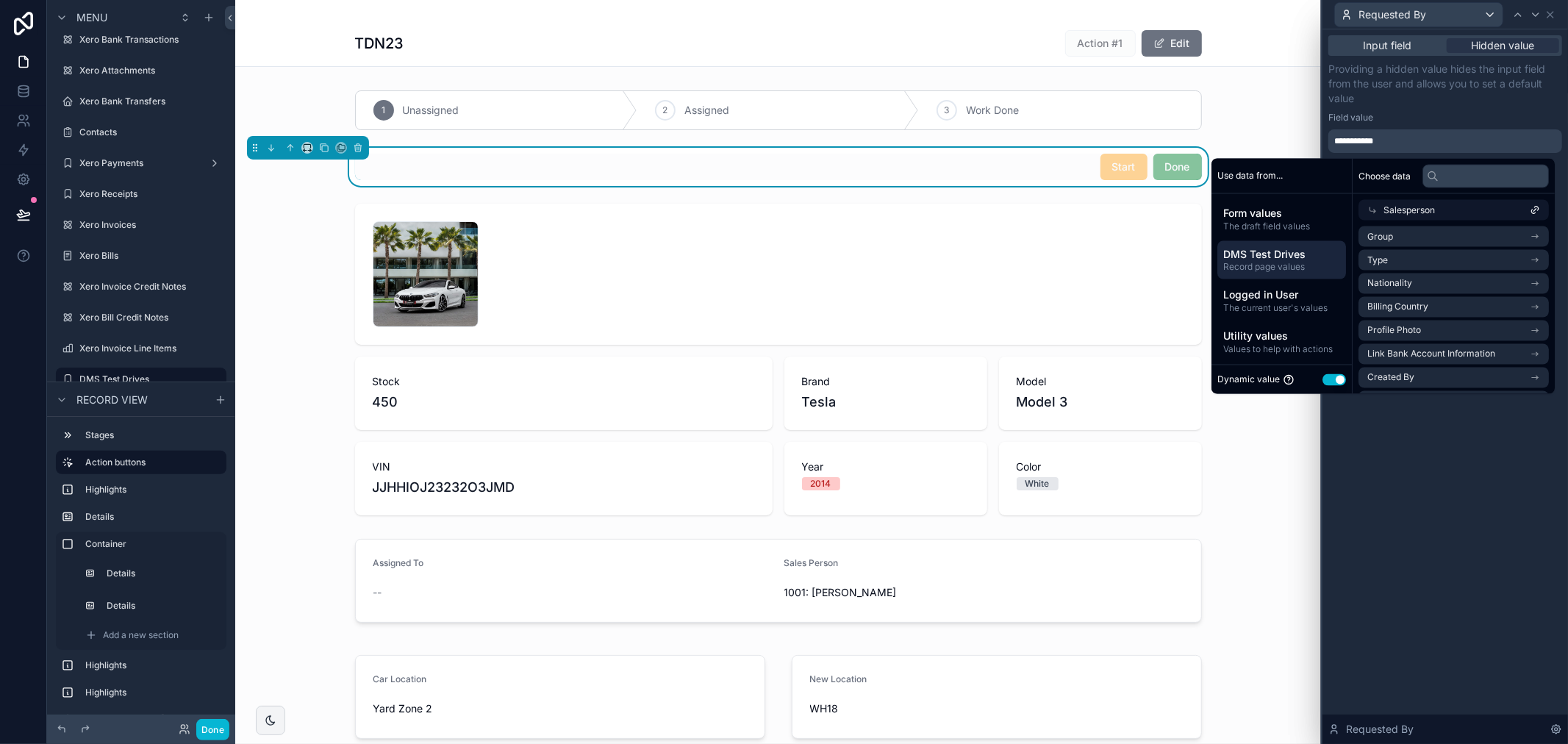
drag, startPoint x: 1415, startPoint y: 211, endPoint x: 1432, endPoint y: 205, distance: 18.0
click at [1432, 205] on div "Salesperson" at bounding box center [1454, 211] width 191 height 21
click at [1432, 205] on li "Manager" at bounding box center [1454, 211] width 191 height 21
click at [1432, 205] on div "Manager" at bounding box center [1454, 211] width 191 height 21
click at [1431, 222] on ul "Manager Salesperson Customer Inventory Car Proposal Lead Source Car Key Photos …" at bounding box center [1454, 328] width 191 height 256
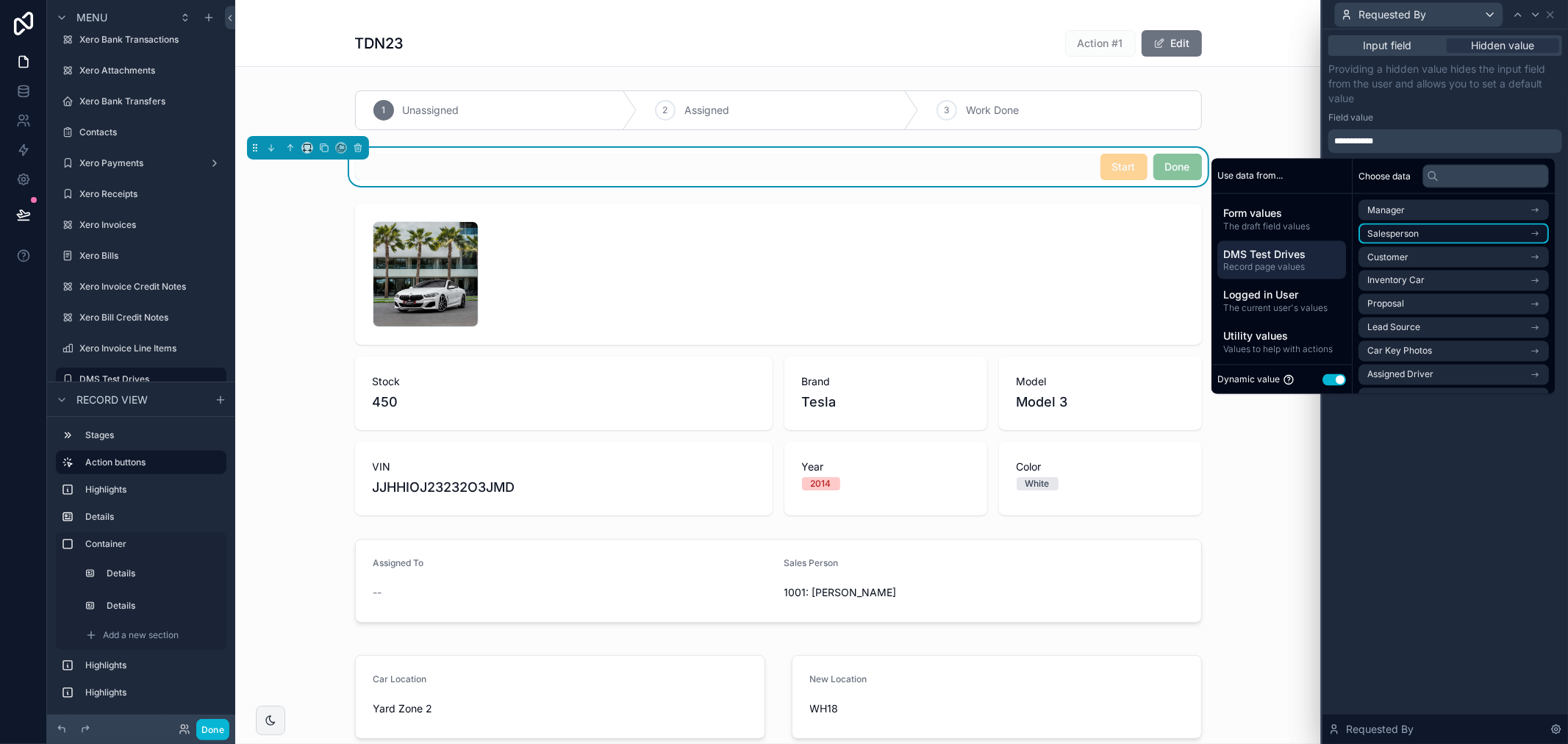
click at [1434, 236] on li "Salesperson" at bounding box center [1454, 234] width 191 height 21
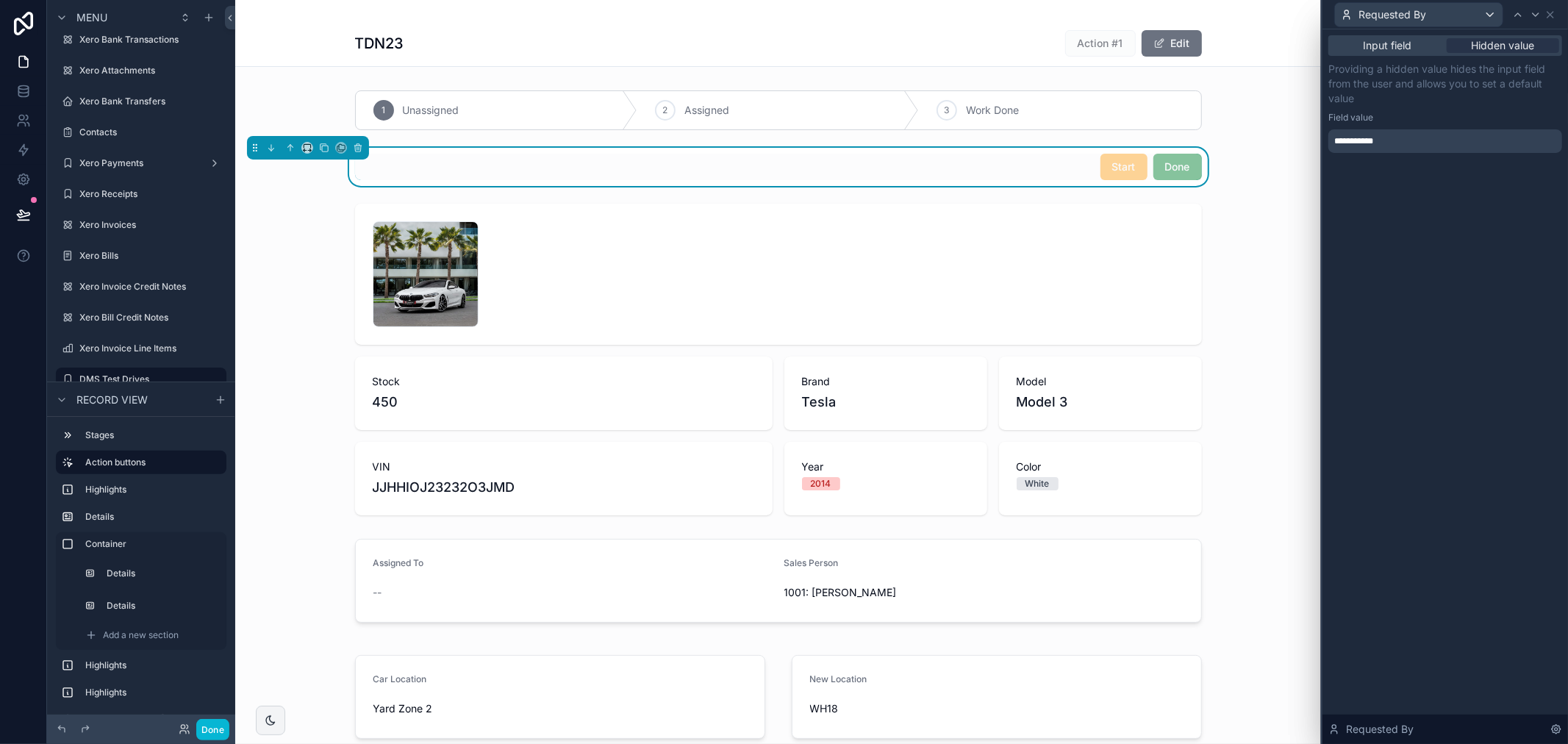
click at [1420, 108] on div "**********" at bounding box center [1445, 108] width 233 height 91
click at [1420, 133] on div "**********" at bounding box center [1445, 141] width 233 height 24
click at [1420, 143] on div "**********" at bounding box center [1445, 141] width 233 height 24
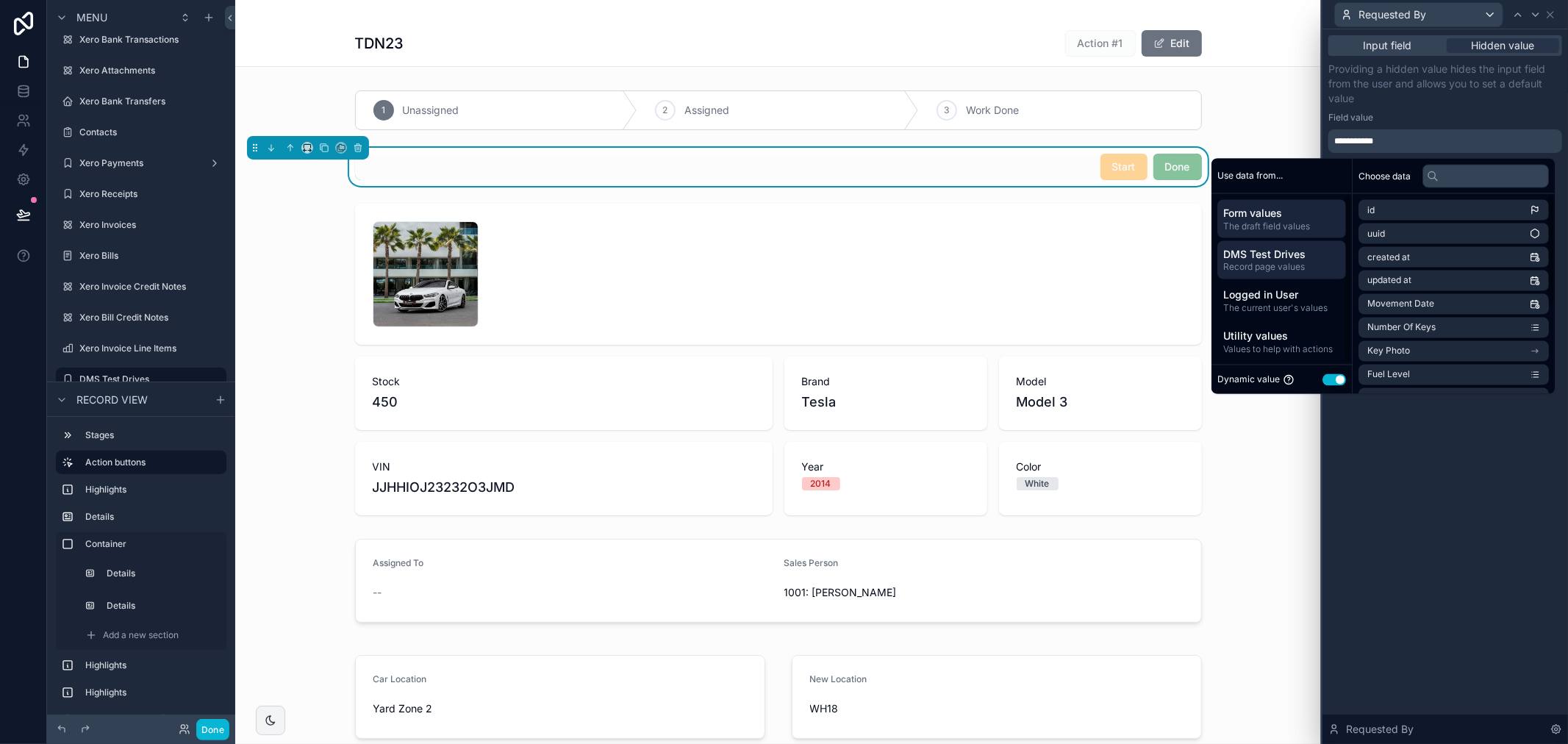
click at [1288, 260] on span "DMS Test Drives" at bounding box center [1282, 254] width 117 height 15
click at [1403, 233] on span "Salesperson" at bounding box center [1392, 233] width 52 height 11
click at [1488, 497] on div "**********" at bounding box center [1445, 387] width 246 height 715
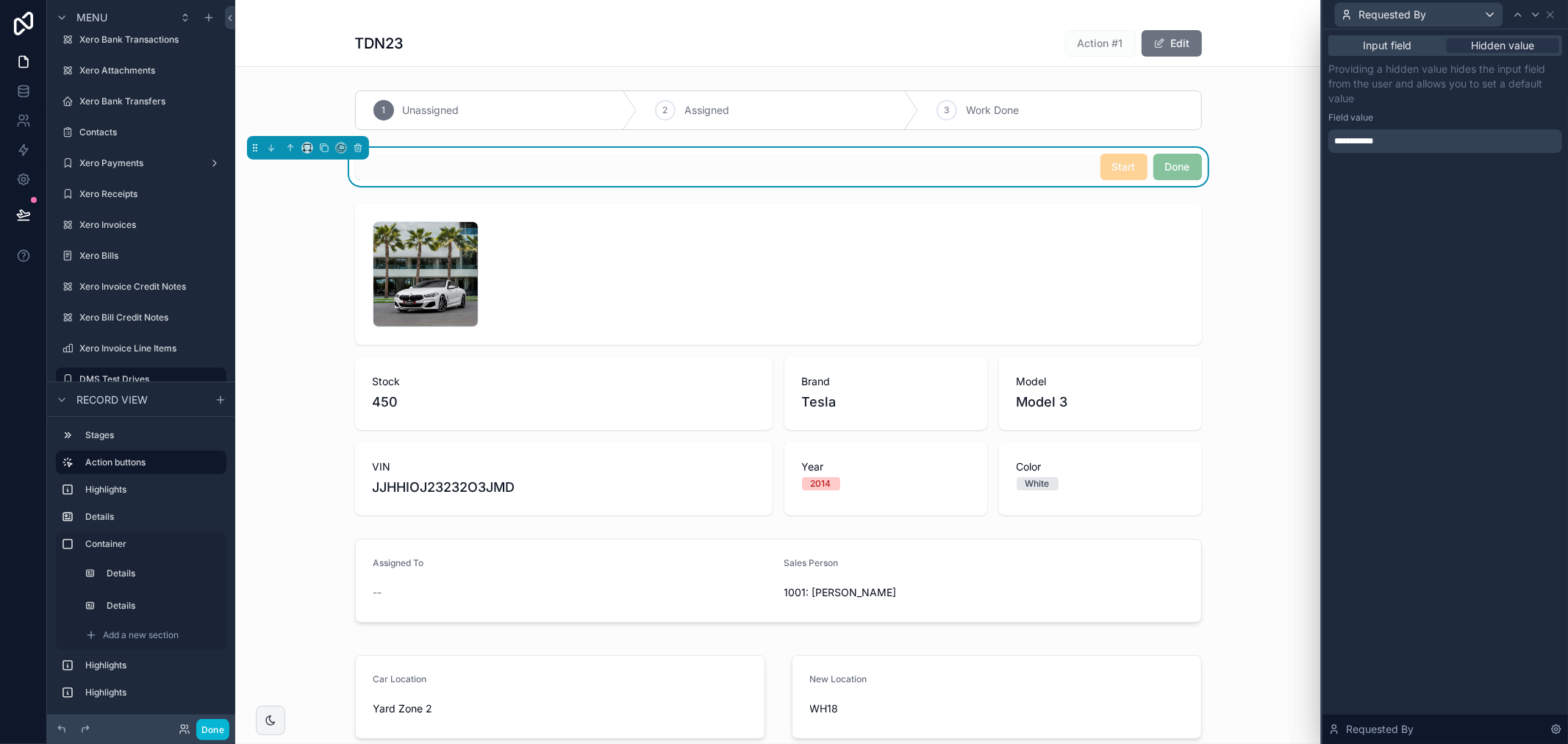
click at [1385, 150] on div "**********" at bounding box center [1445, 141] width 233 height 24
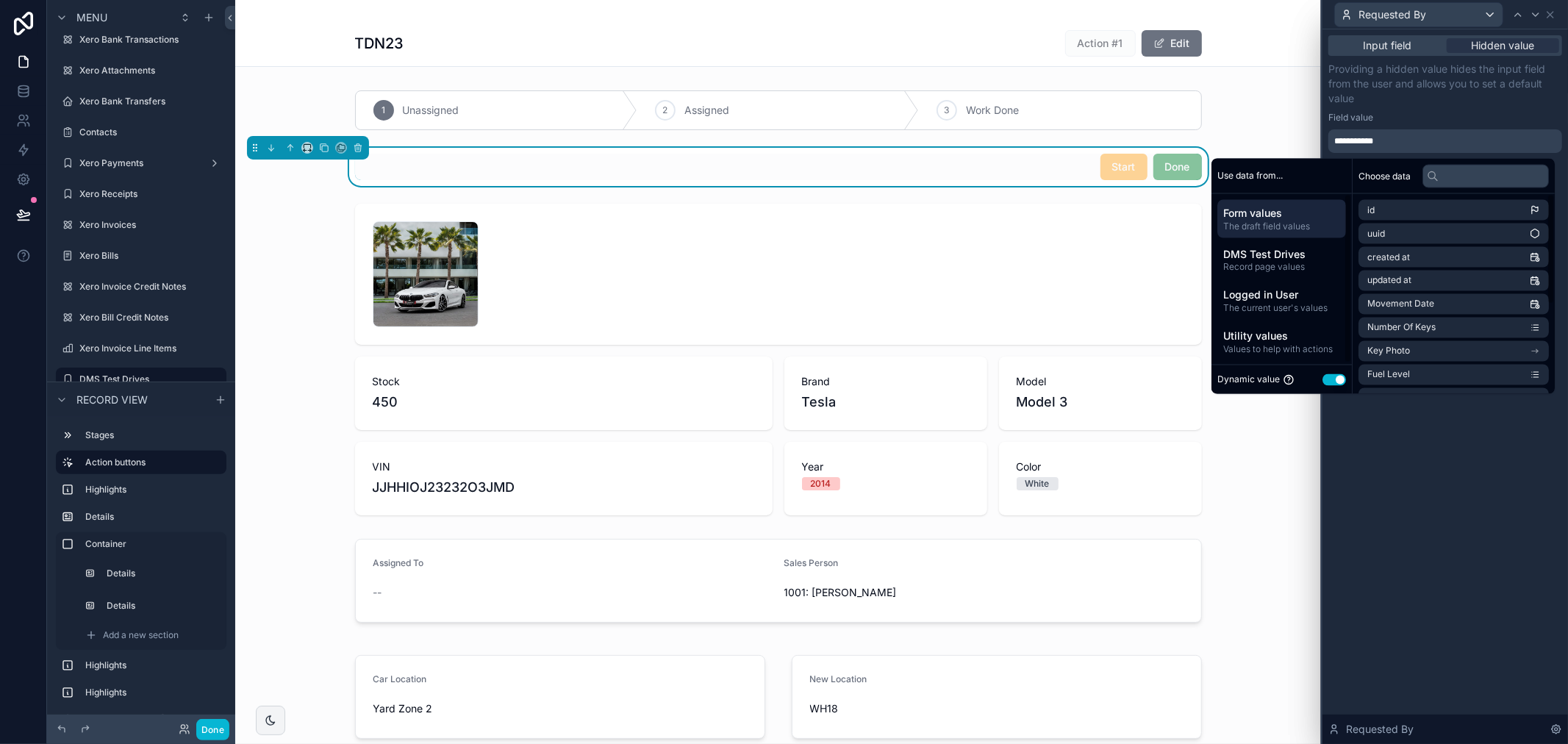
click at [1325, 379] on button "Use setting" at bounding box center [1334, 379] width 24 height 11
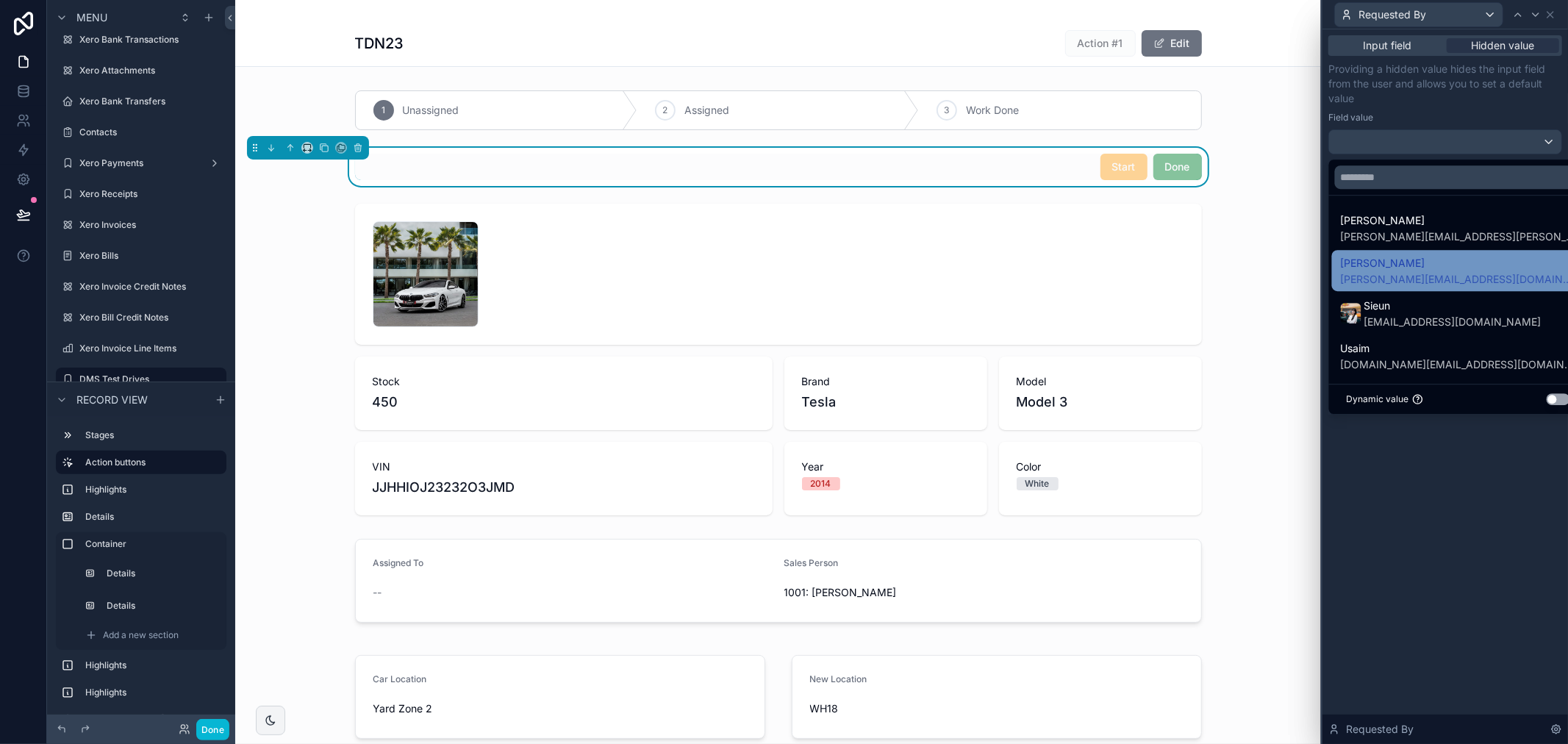
click at [1403, 282] on span "[PERSON_NAME][EMAIL_ADDRESS][DOMAIN_NAME]" at bounding box center [1458, 279] width 235 height 15
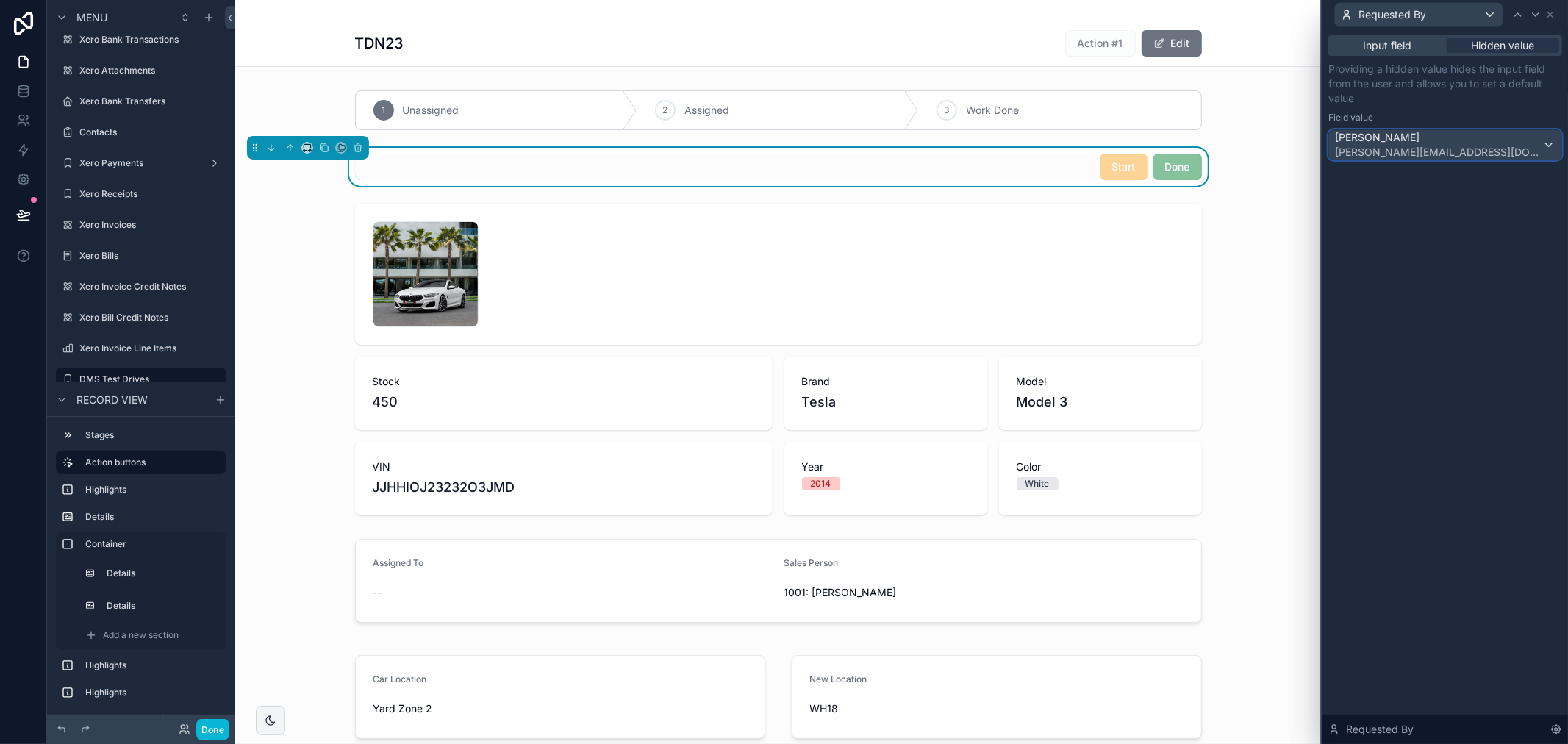
click at [1520, 137] on div "[PERSON_NAME] [PERSON_NAME][EMAIL_ADDRESS][DOMAIN_NAME]" at bounding box center [1446, 145] width 232 height 30
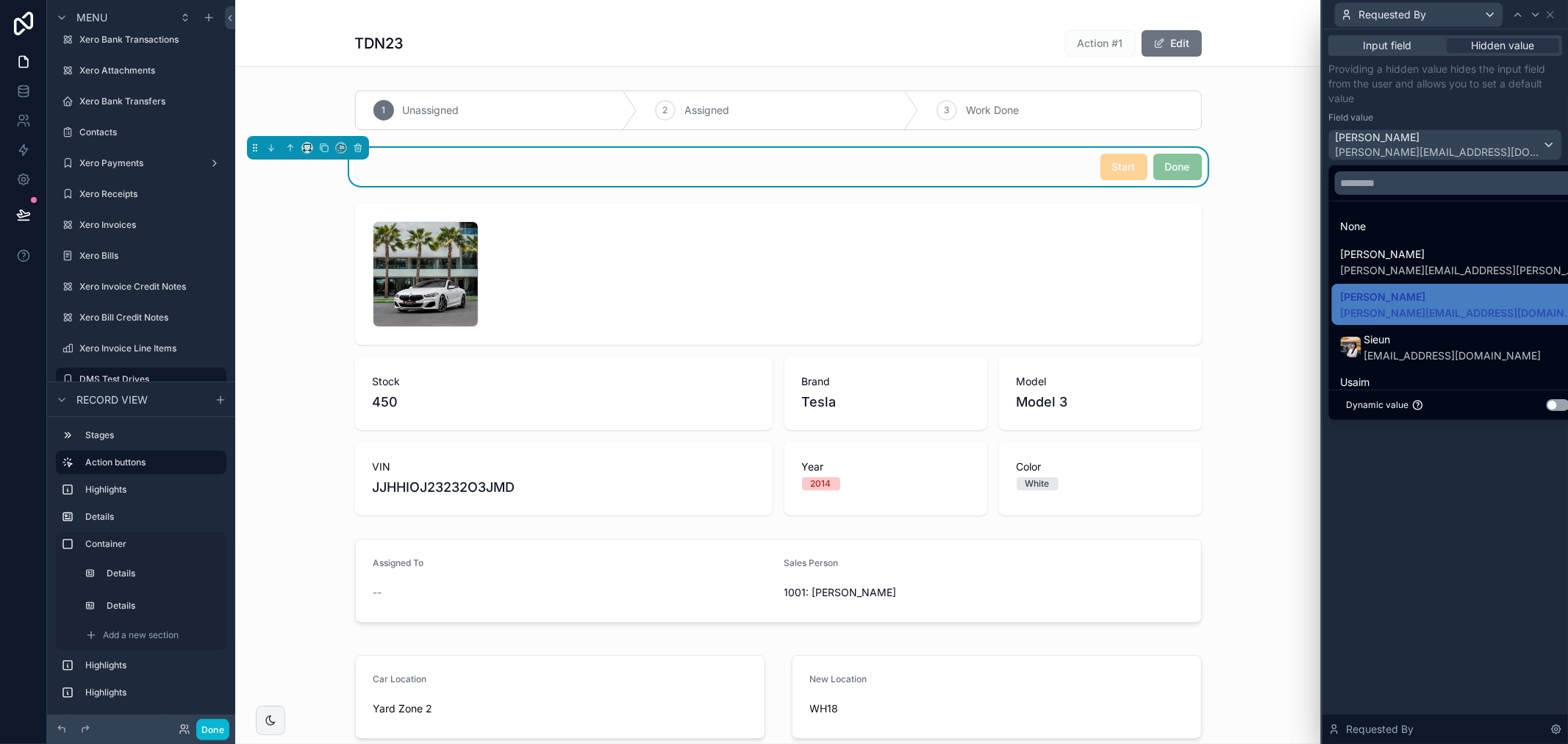
click at [1530, 412] on div "Dynamic value Use setting" at bounding box center [1459, 405] width 259 height 30
click at [1547, 408] on button "Use setting" at bounding box center [1558, 405] width 24 height 11
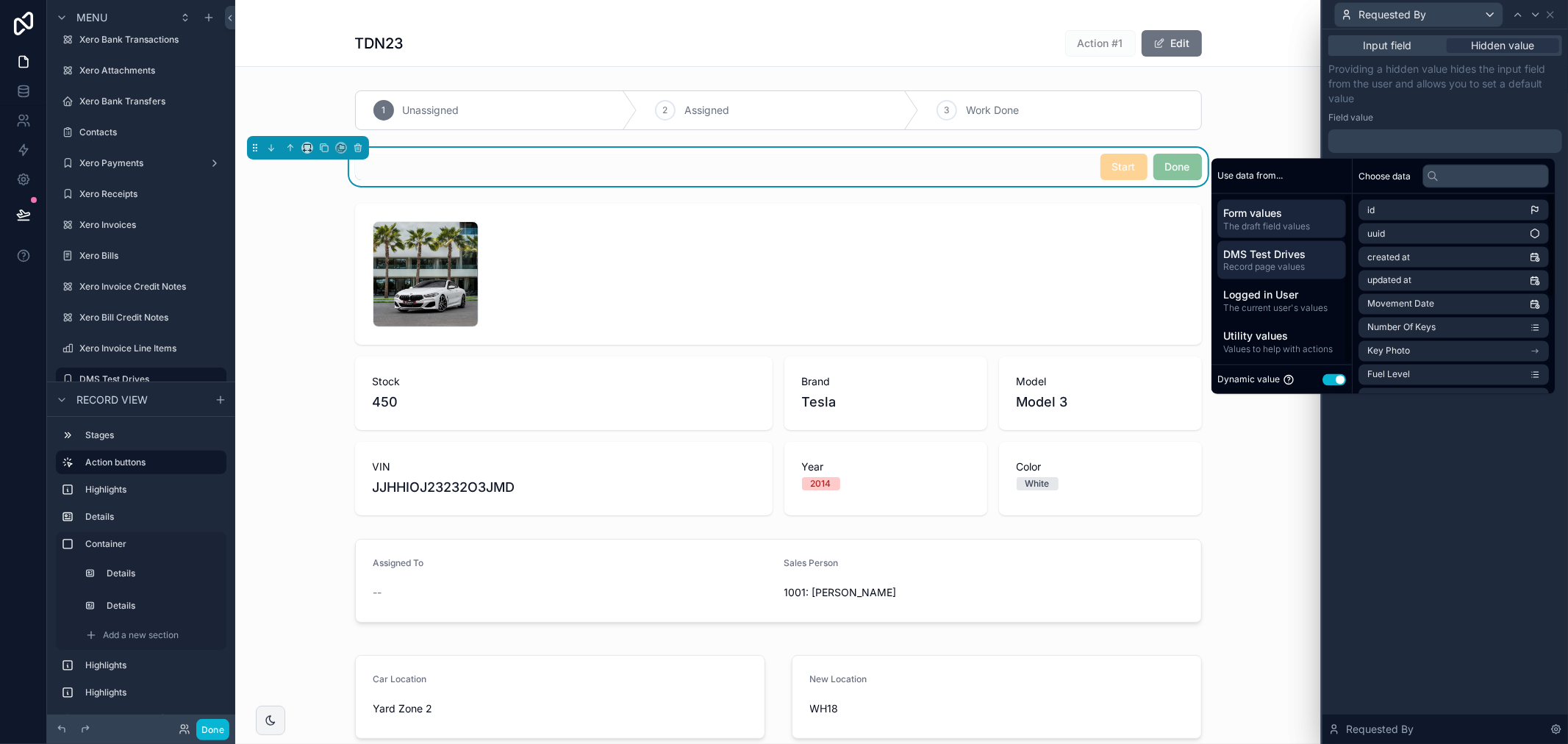
click at [1288, 273] on div "DMS Test Drives Record page values" at bounding box center [1281, 260] width 128 height 38
click at [1395, 240] on li "Salesperson" at bounding box center [1454, 234] width 191 height 21
click at [1273, 266] on span "Record page values" at bounding box center [1282, 267] width 117 height 11
click at [1398, 232] on span "Salesperson" at bounding box center [1392, 233] width 52 height 11
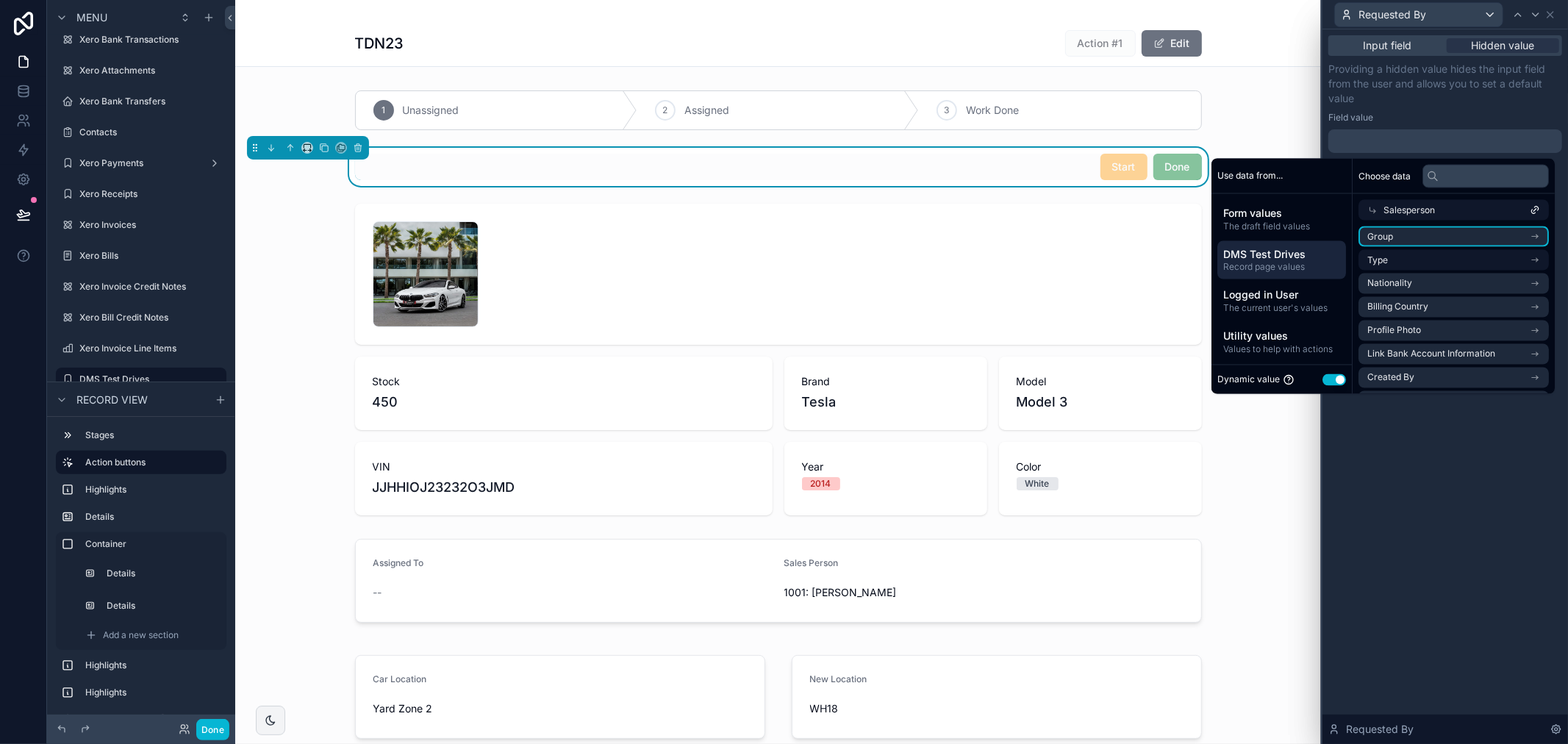
click at [1398, 232] on li "Group" at bounding box center [1454, 237] width 191 height 21
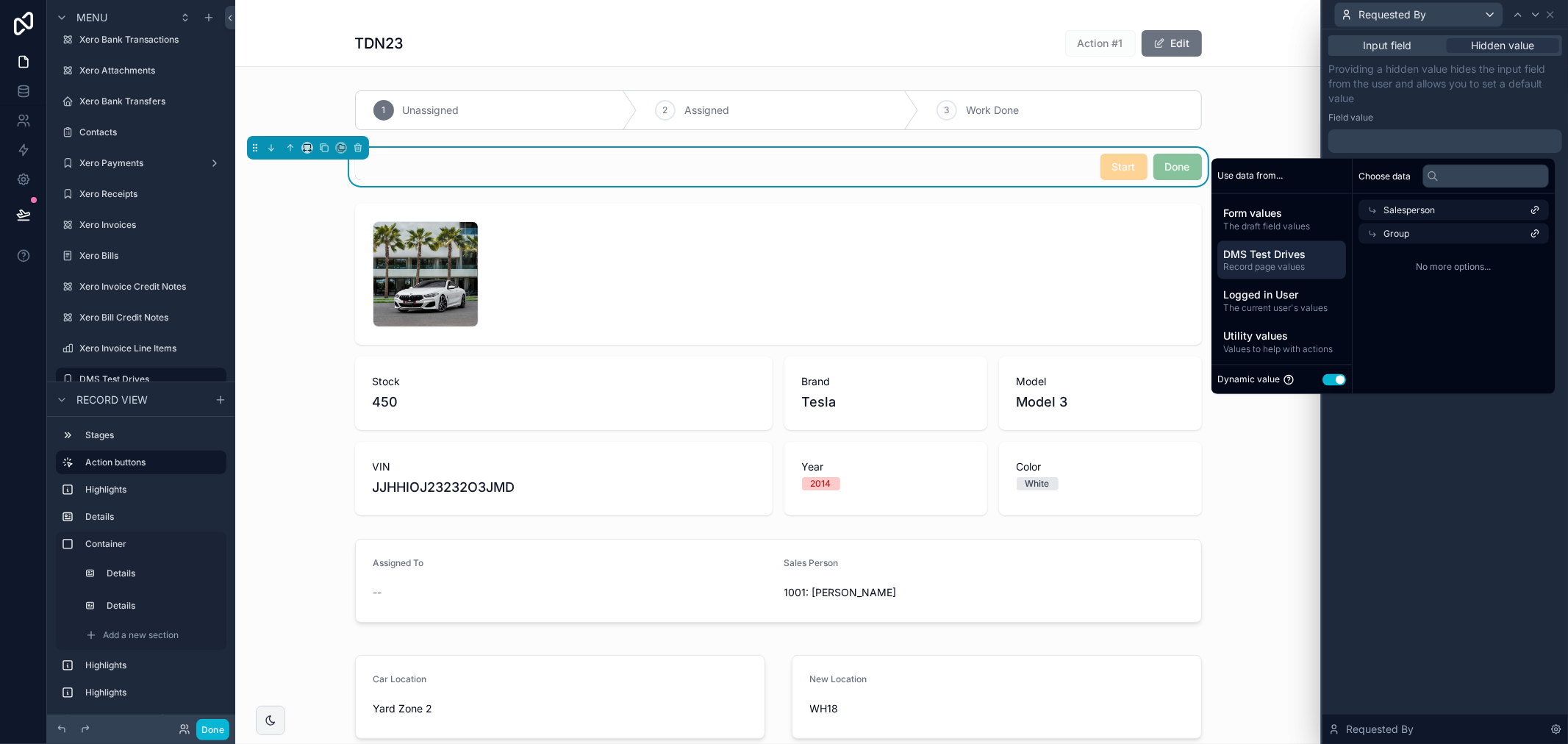
click at [1393, 211] on span "Salesperson" at bounding box center [1409, 210] width 52 height 11
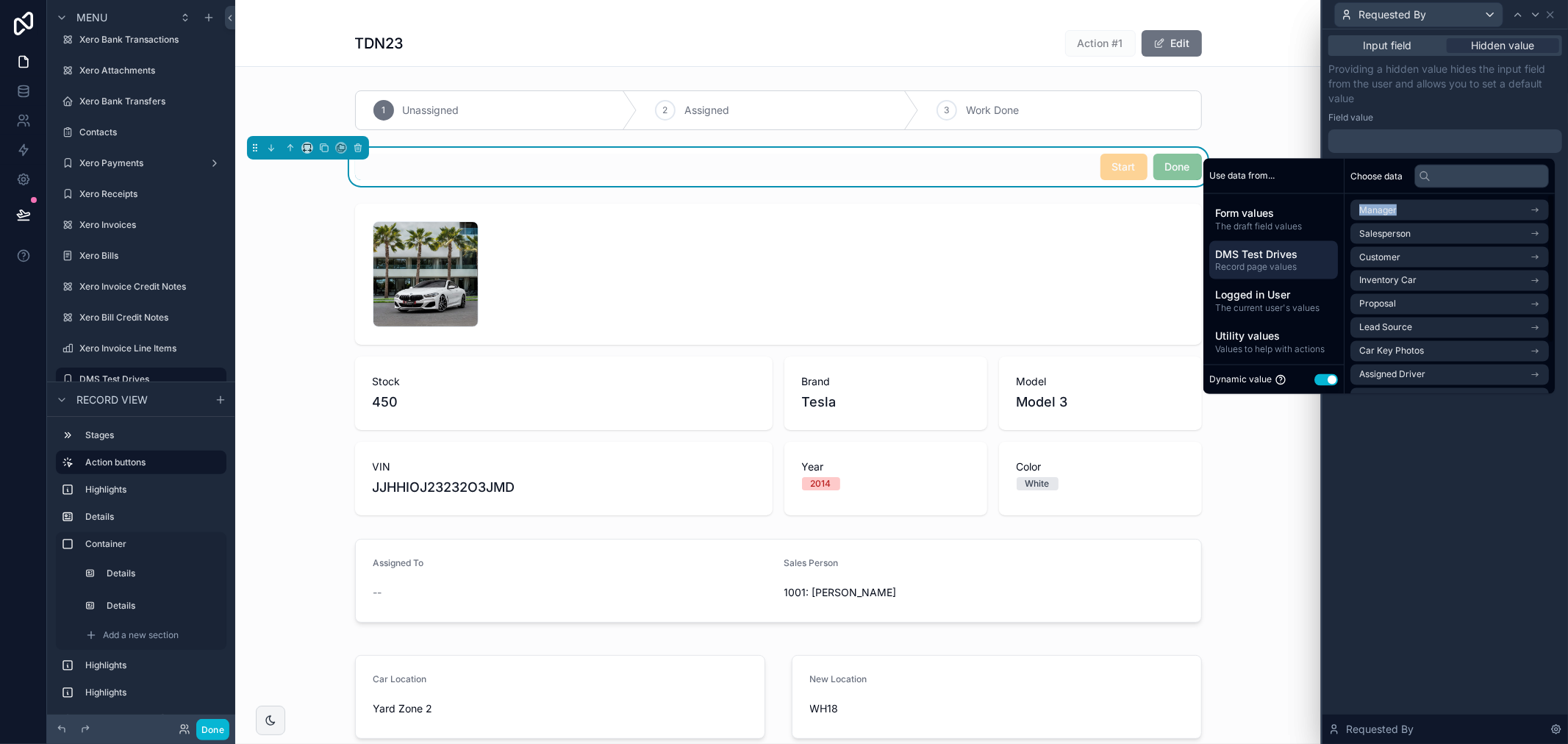
click at [1393, 211] on span "Manager" at bounding box center [1377, 210] width 38 height 11
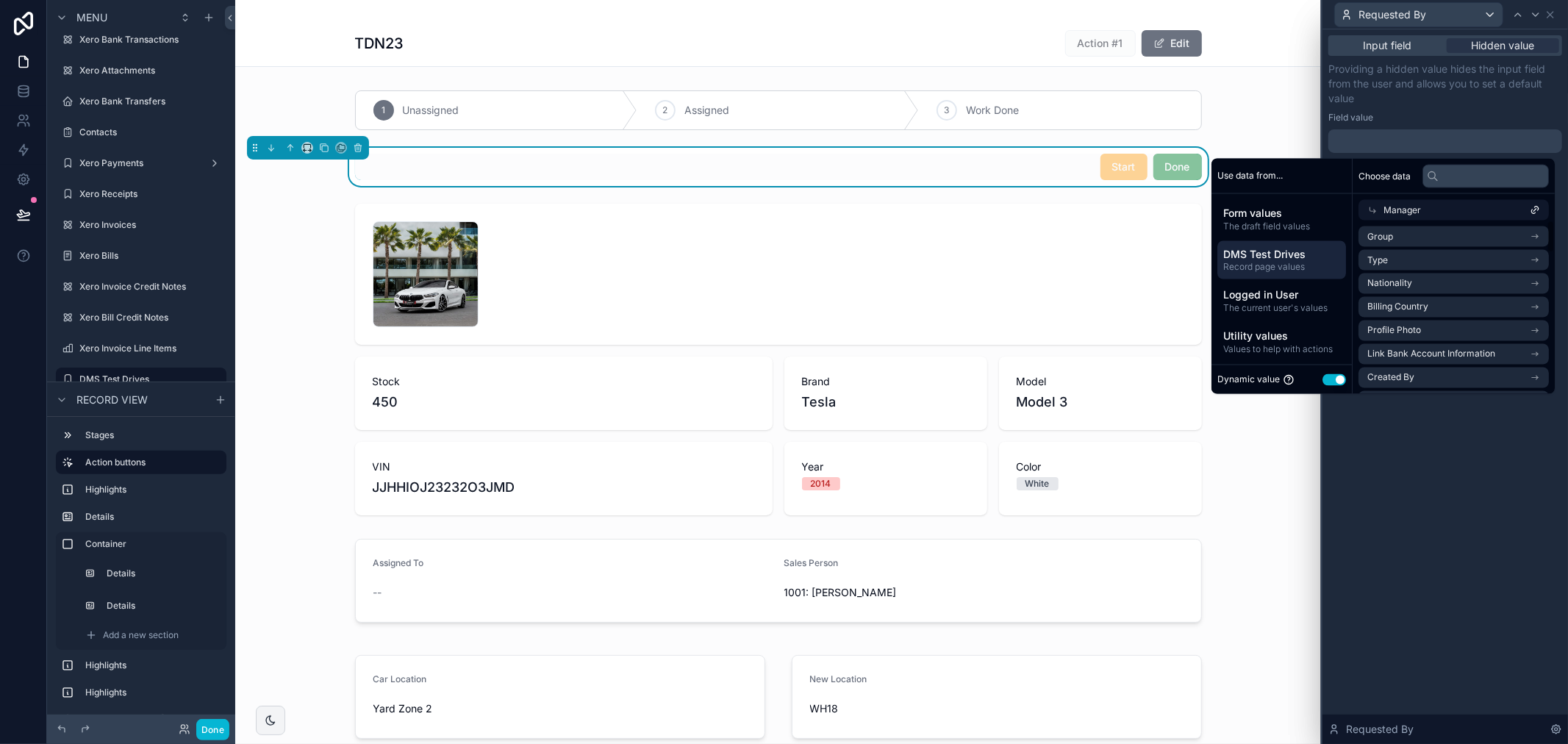
click at [1393, 211] on span "Manager" at bounding box center [1402, 210] width 38 height 11
click at [1393, 211] on span "Manager" at bounding box center [1385, 210] width 38 height 11
click at [1393, 211] on span "Manager" at bounding box center [1402, 210] width 38 height 11
click at [1393, 231] on span "Group" at bounding box center [1379, 236] width 25 height 11
click at [1394, 226] on li "Group" at bounding box center [1454, 237] width 191 height 21
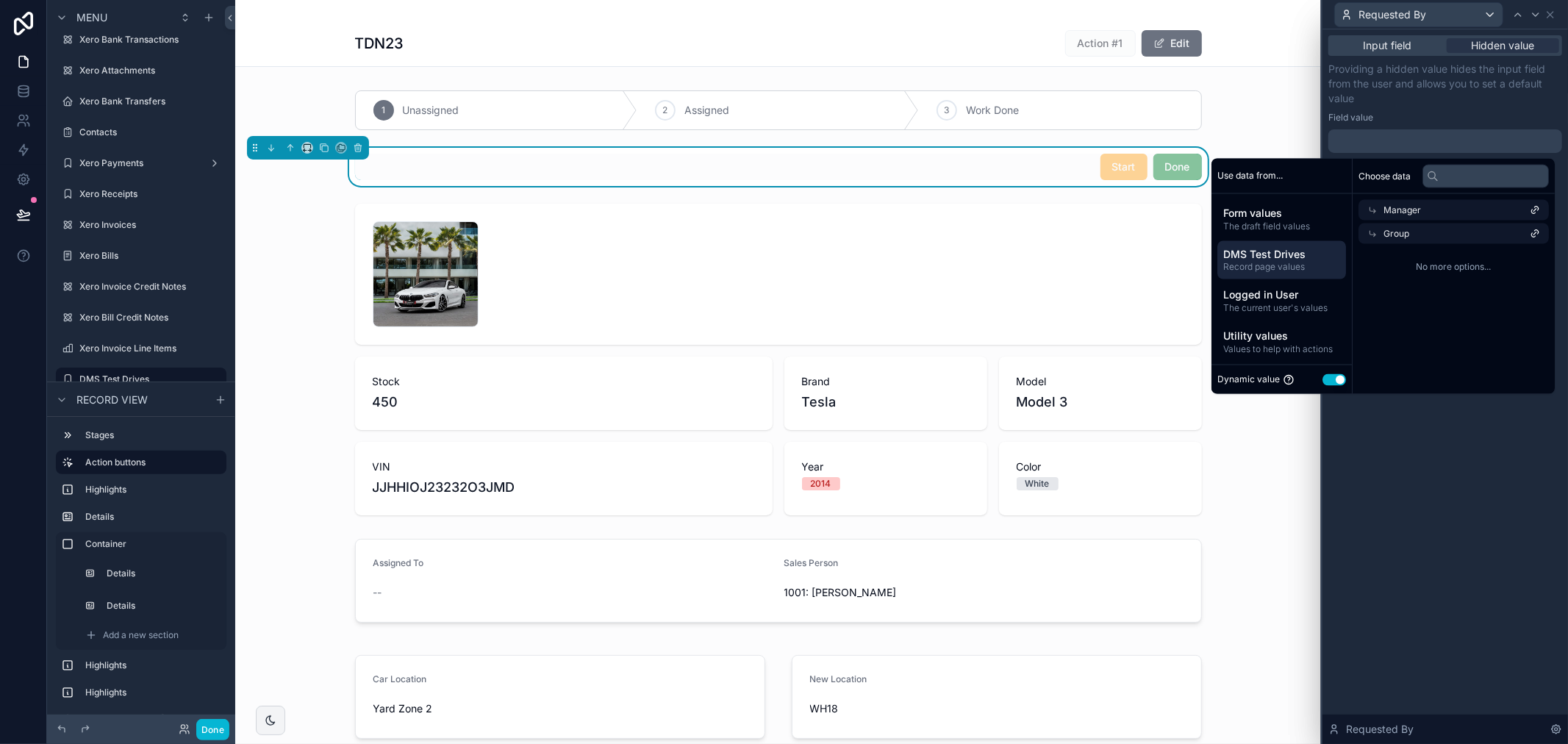
click at [1394, 228] on span "Group" at bounding box center [1396, 233] width 25 height 11
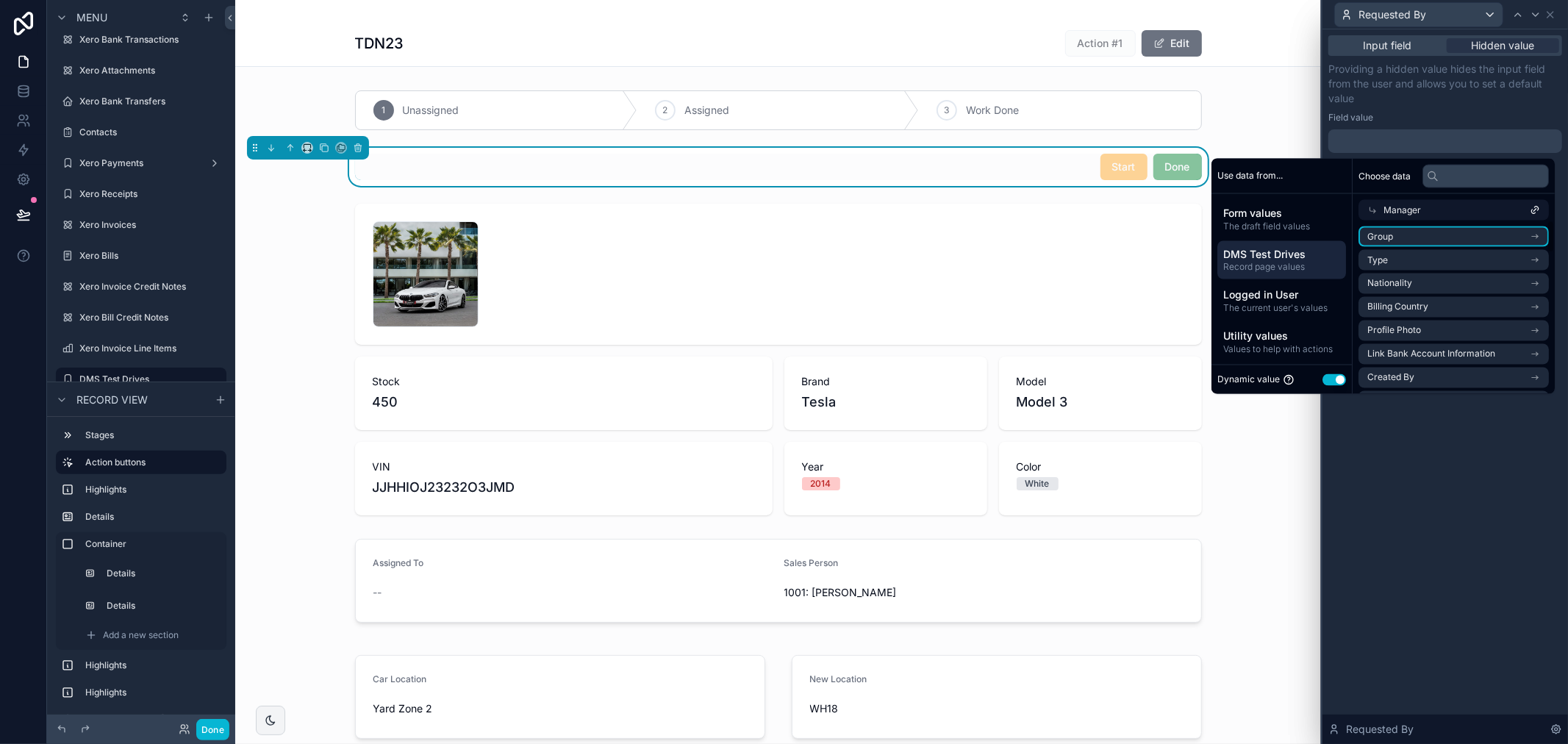
click at [1394, 226] on li "Group" at bounding box center [1454, 237] width 191 height 21
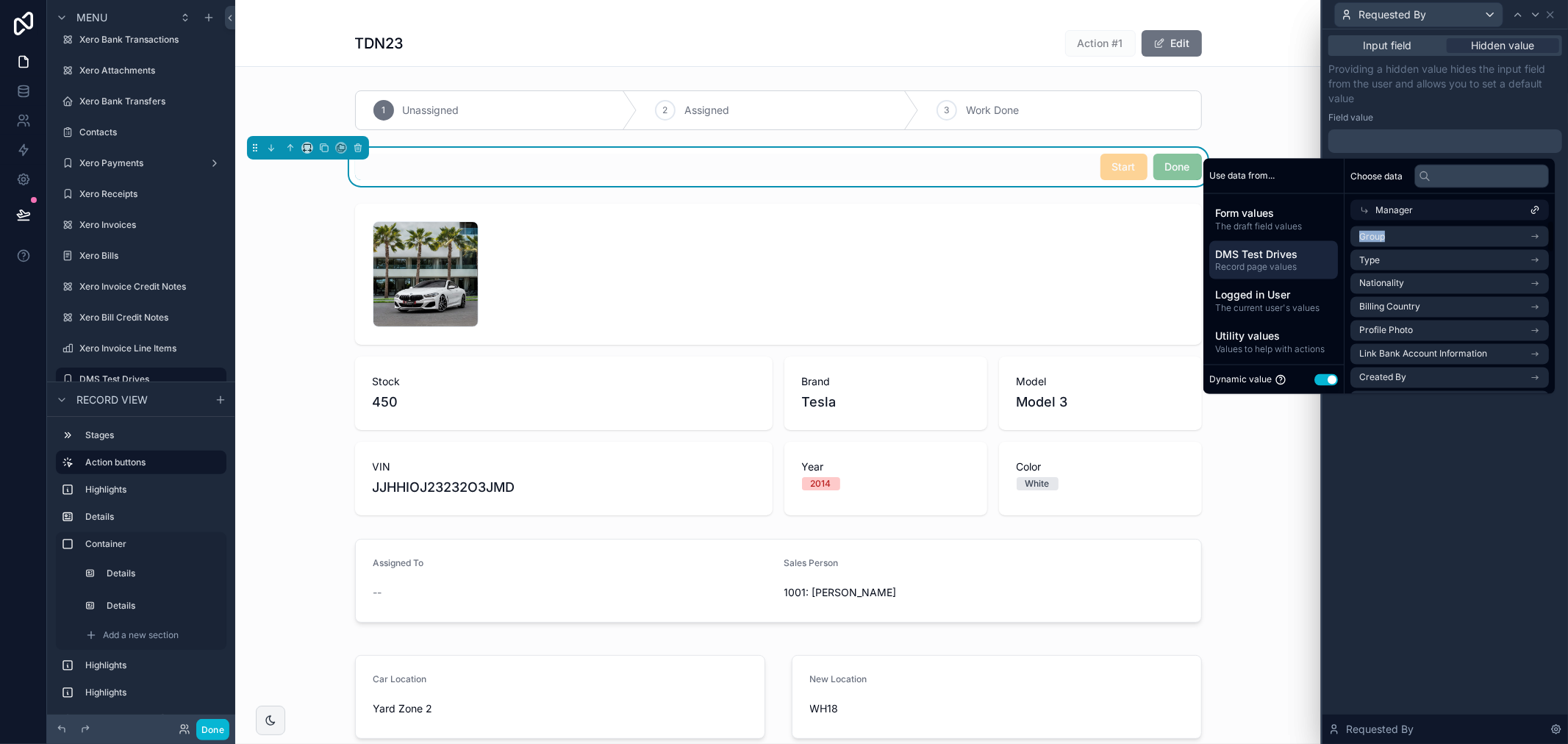
click at [1394, 226] on li "Group" at bounding box center [1449, 237] width 198 height 21
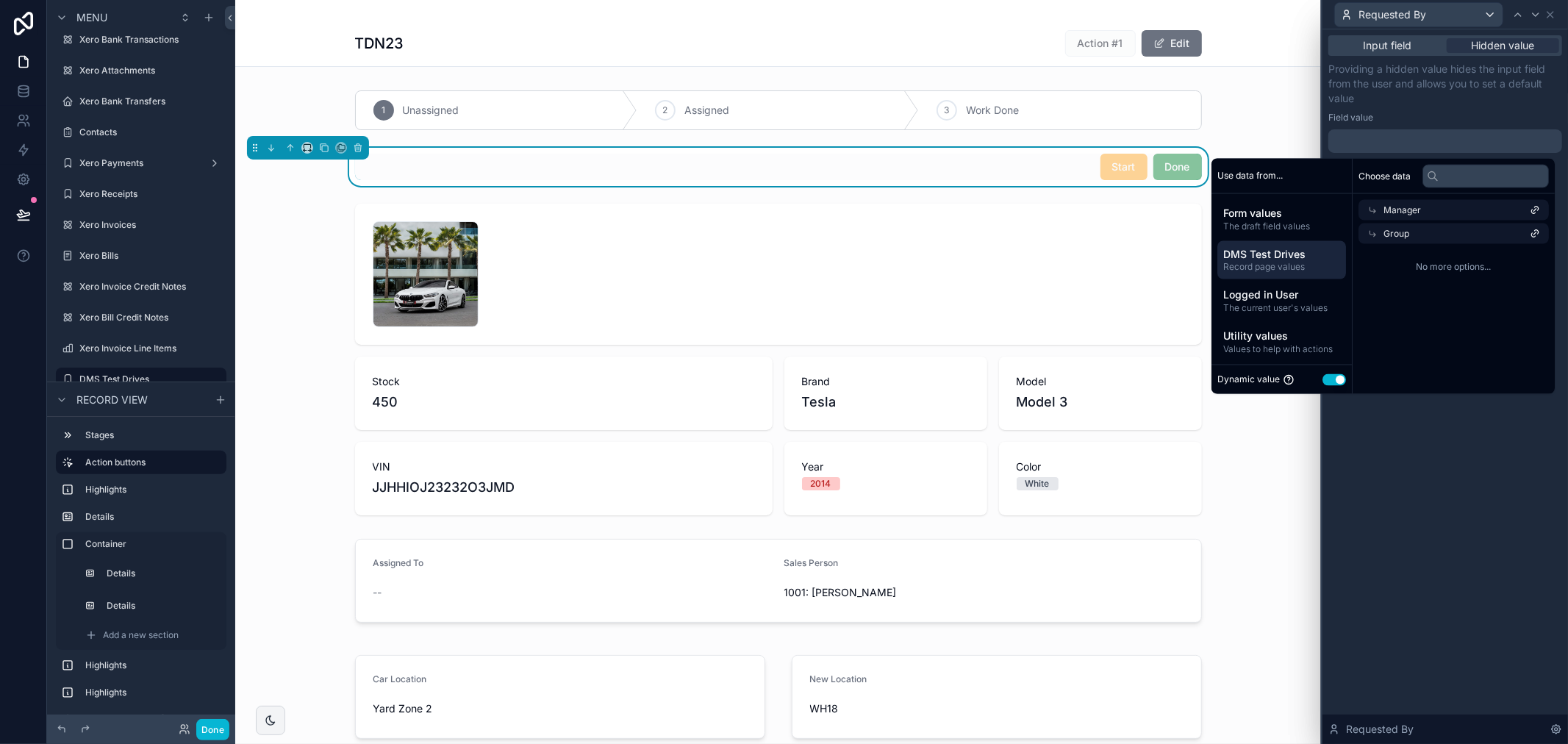
click at [1394, 225] on div "Group" at bounding box center [1454, 234] width 191 height 21
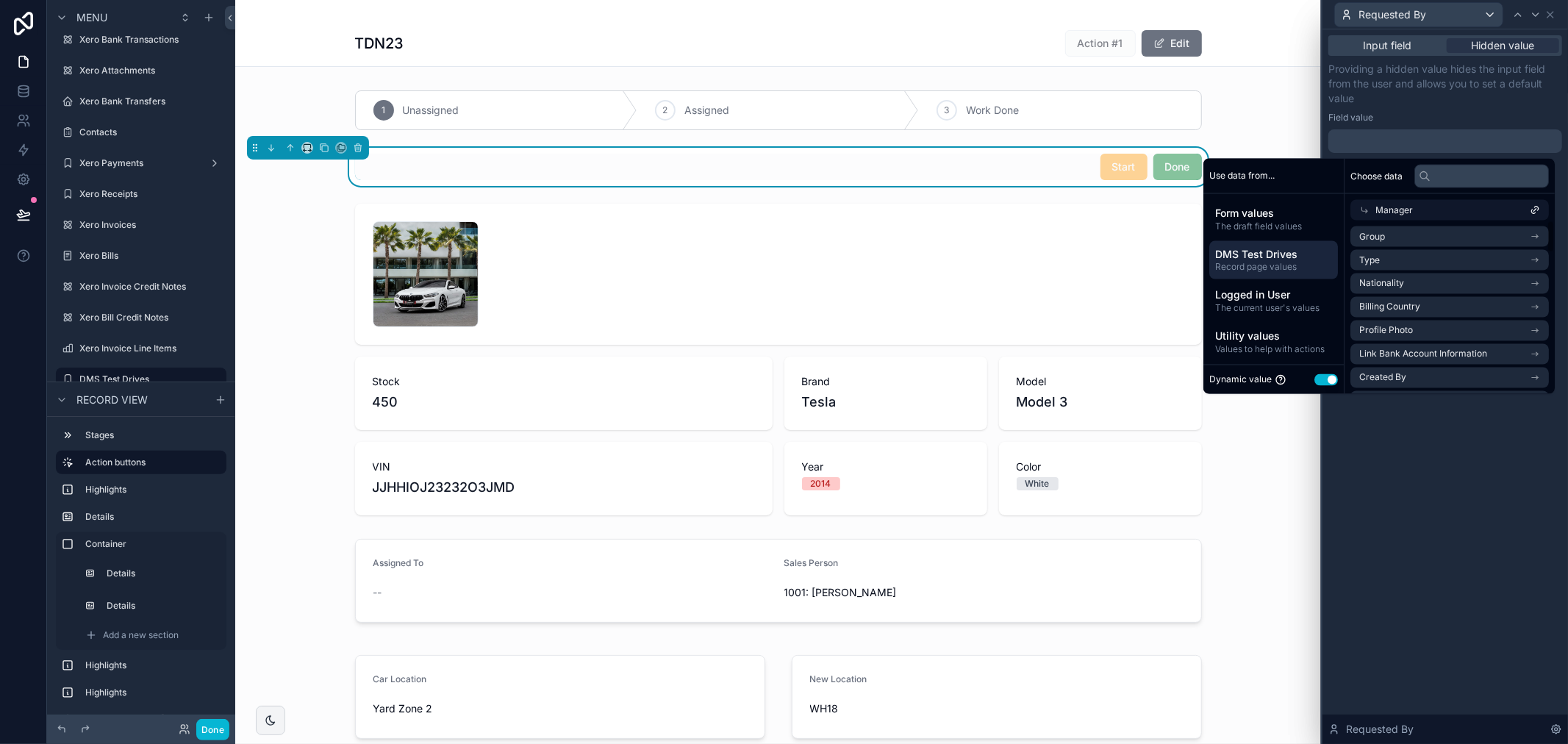
click at [1394, 217] on div "Manager" at bounding box center [1449, 211] width 198 height 21
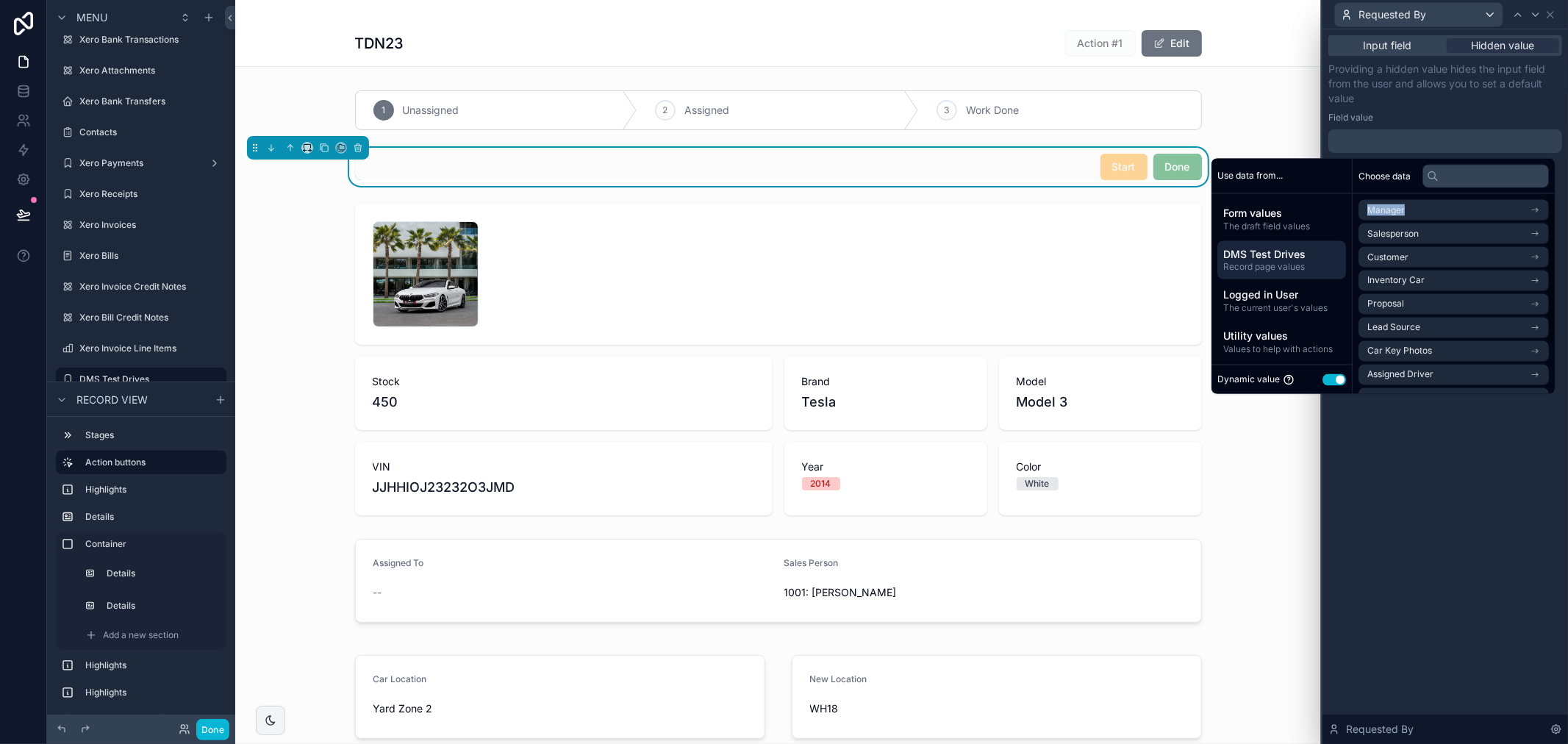
click at [1394, 217] on li "Manager" at bounding box center [1454, 211] width 191 height 21
click at [1395, 213] on span "Manager" at bounding box center [1402, 210] width 38 height 11
click at [1393, 231] on span "Group" at bounding box center [1379, 236] width 25 height 11
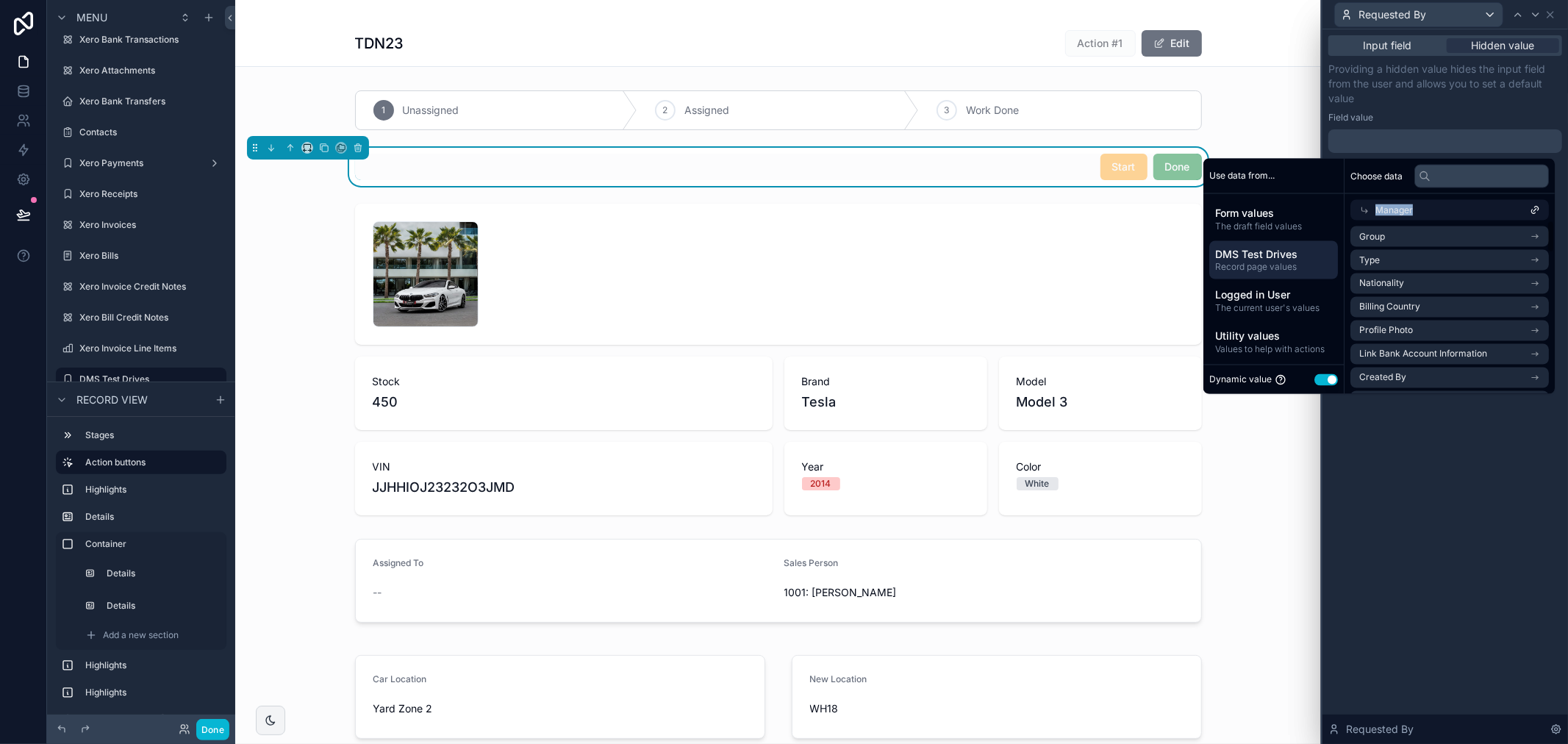
click at [1395, 213] on span "Manager" at bounding box center [1394, 210] width 38 height 11
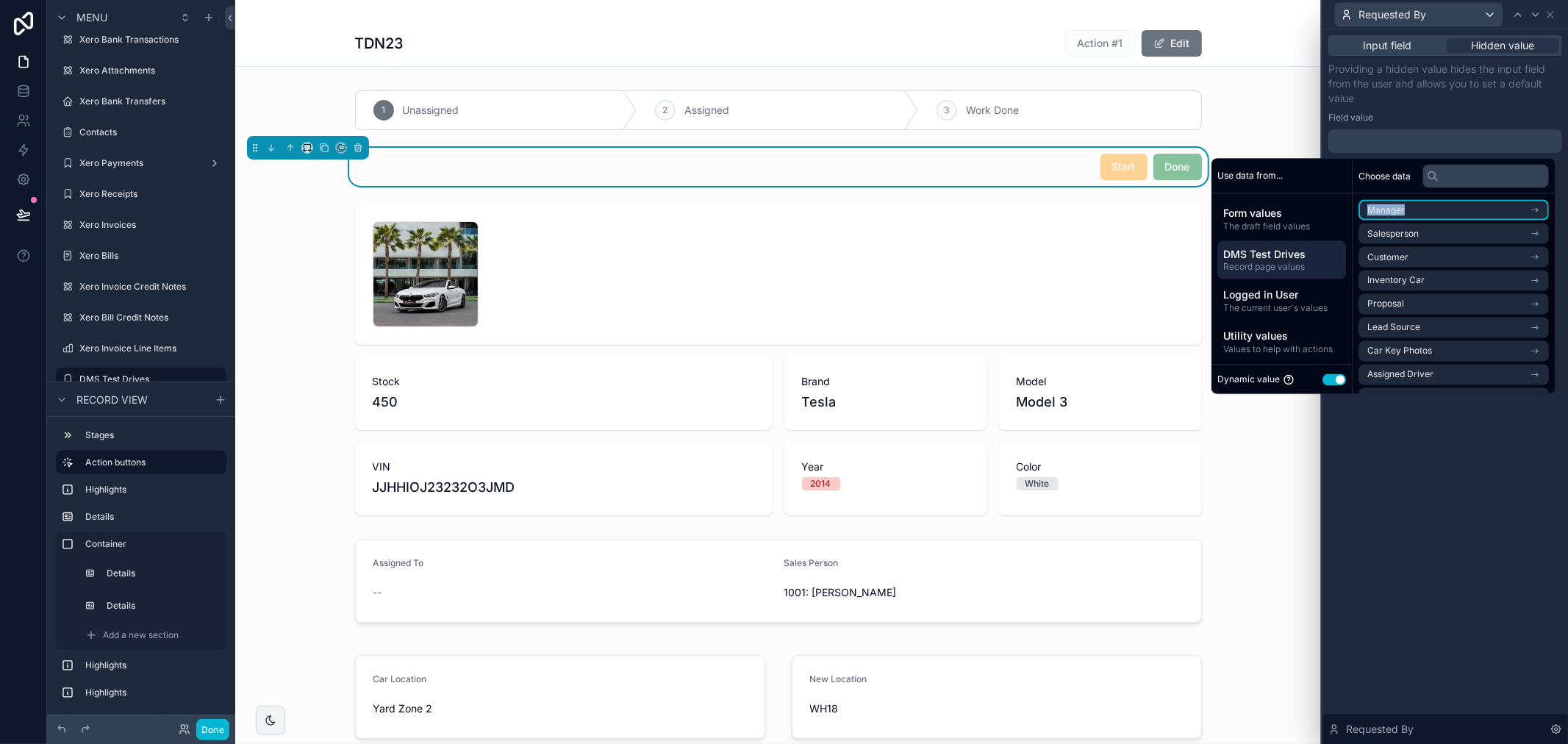
click at [1395, 213] on span "Manager" at bounding box center [1385, 210] width 38 height 11
click at [1395, 213] on span "Manager" at bounding box center [1402, 210] width 38 height 11
click at [1393, 231] on span "Group" at bounding box center [1379, 236] width 25 height 11
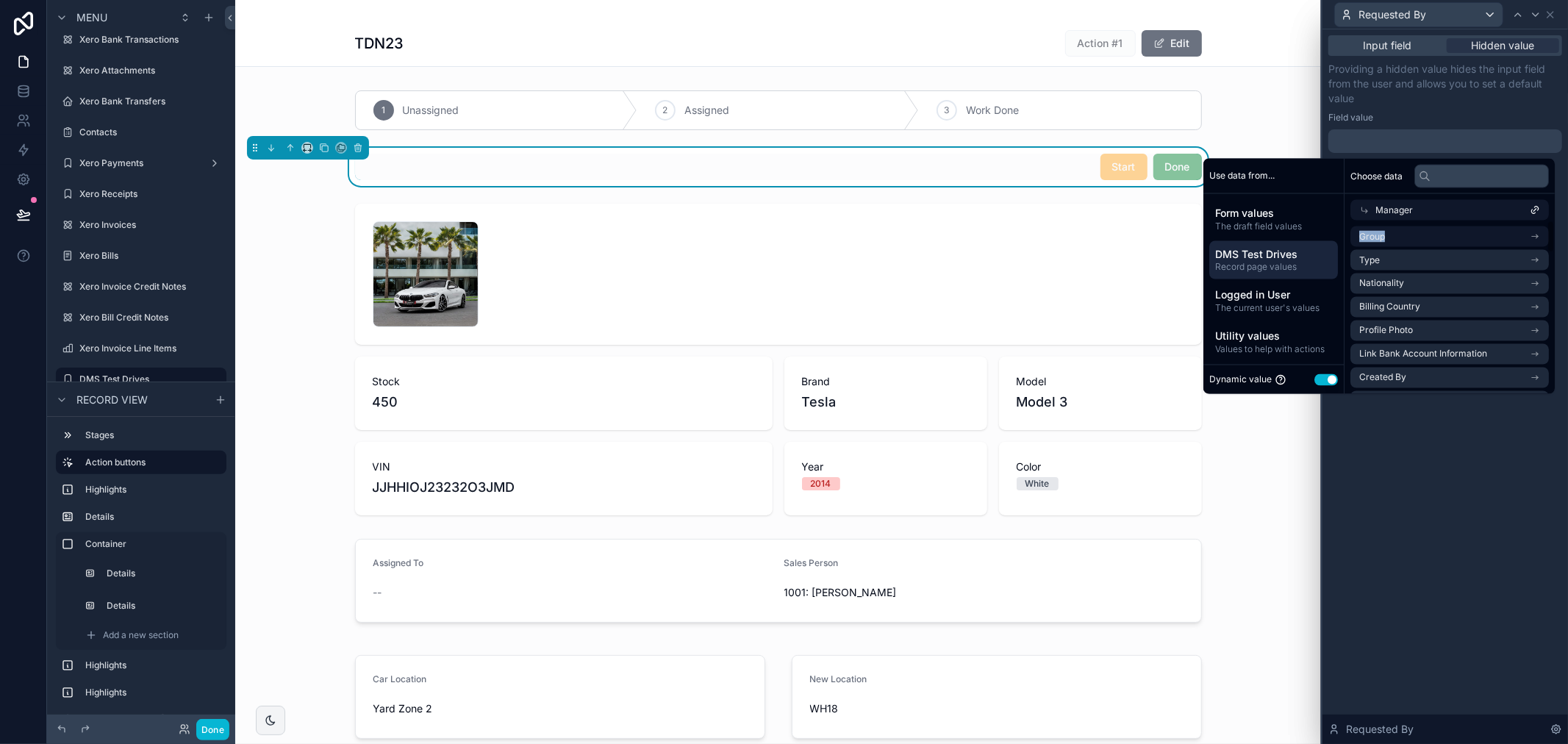
click at [1398, 226] on li "Group" at bounding box center [1449, 237] width 198 height 21
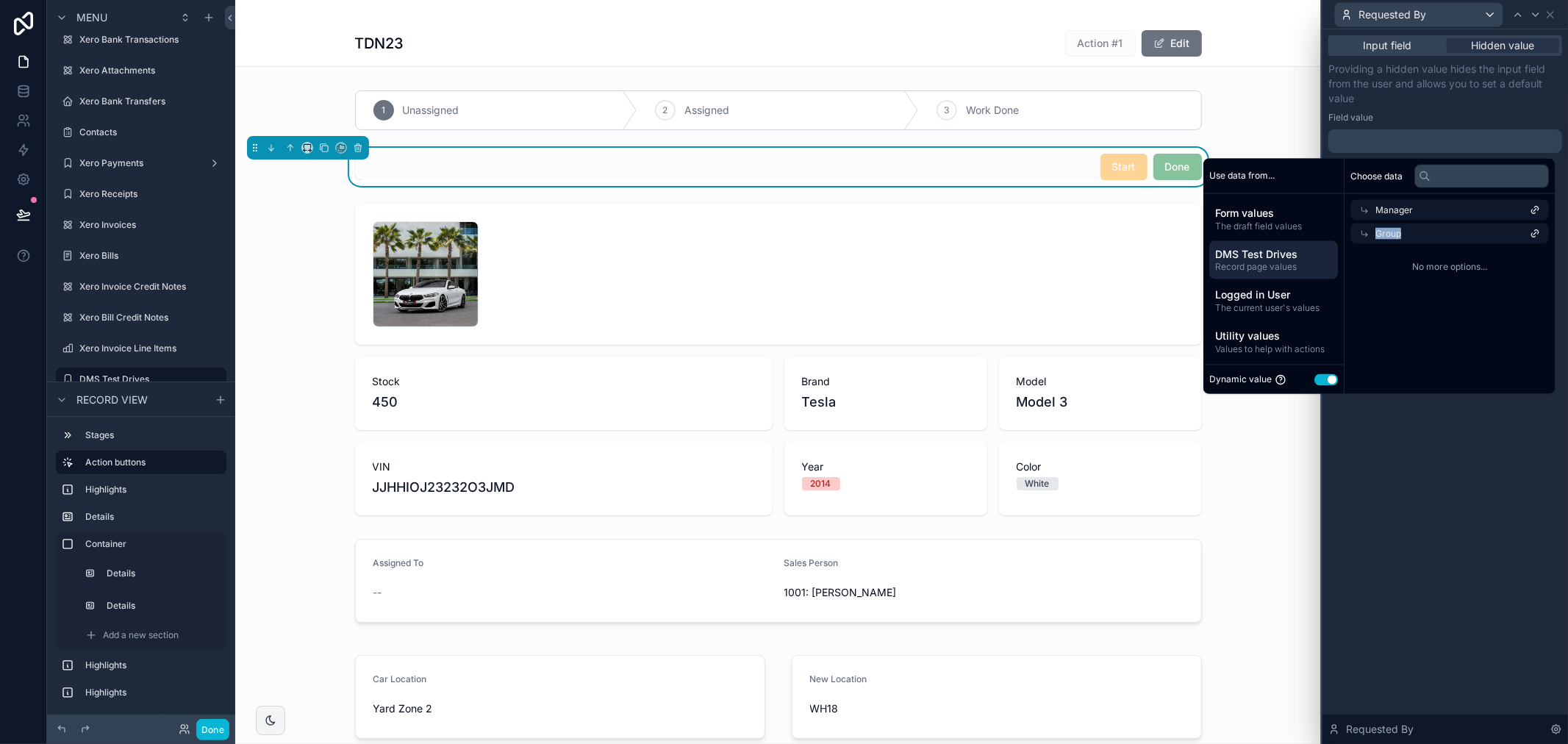
click at [1398, 229] on span "Group" at bounding box center [1388, 233] width 25 height 11
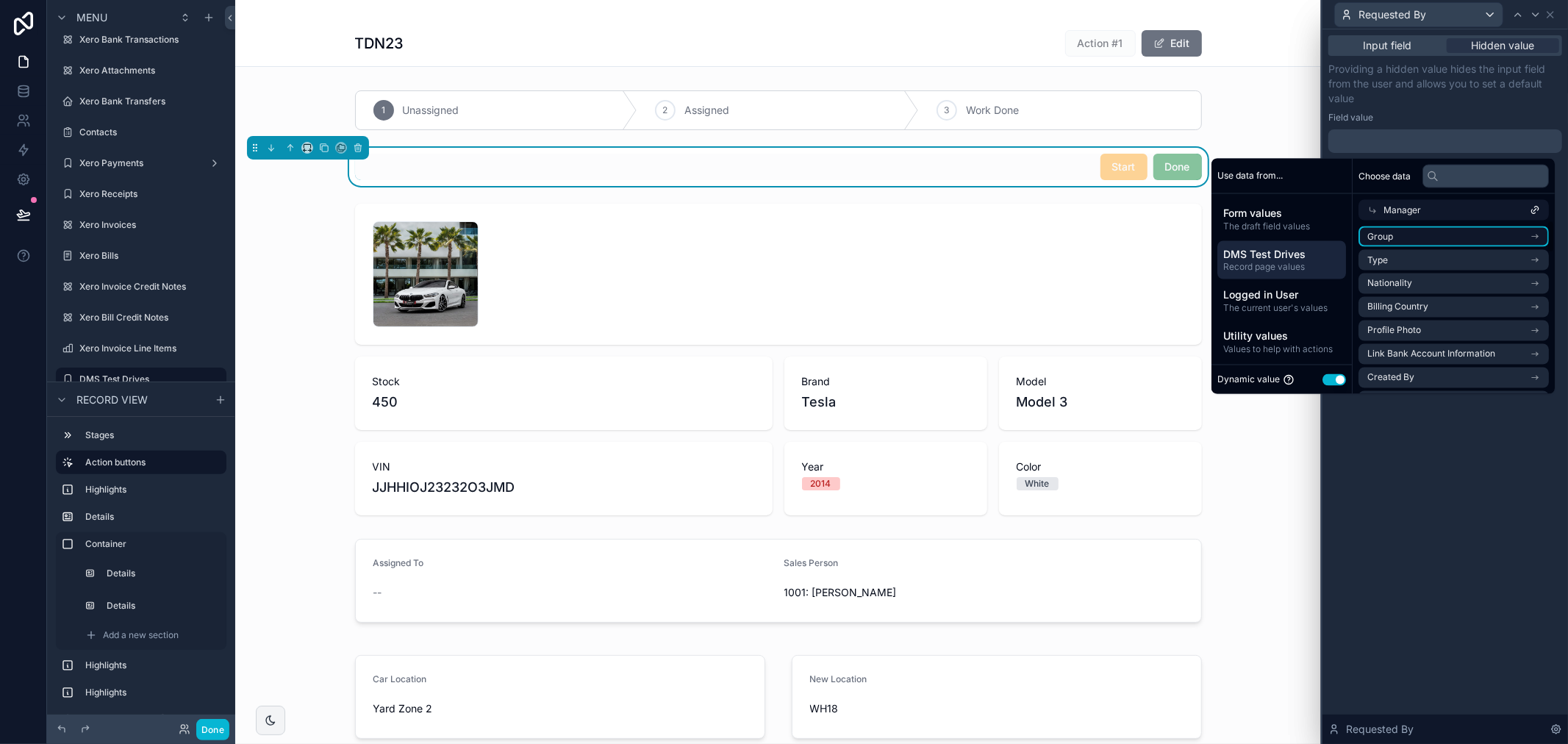
click at [1399, 243] on li "Group" at bounding box center [1454, 237] width 191 height 21
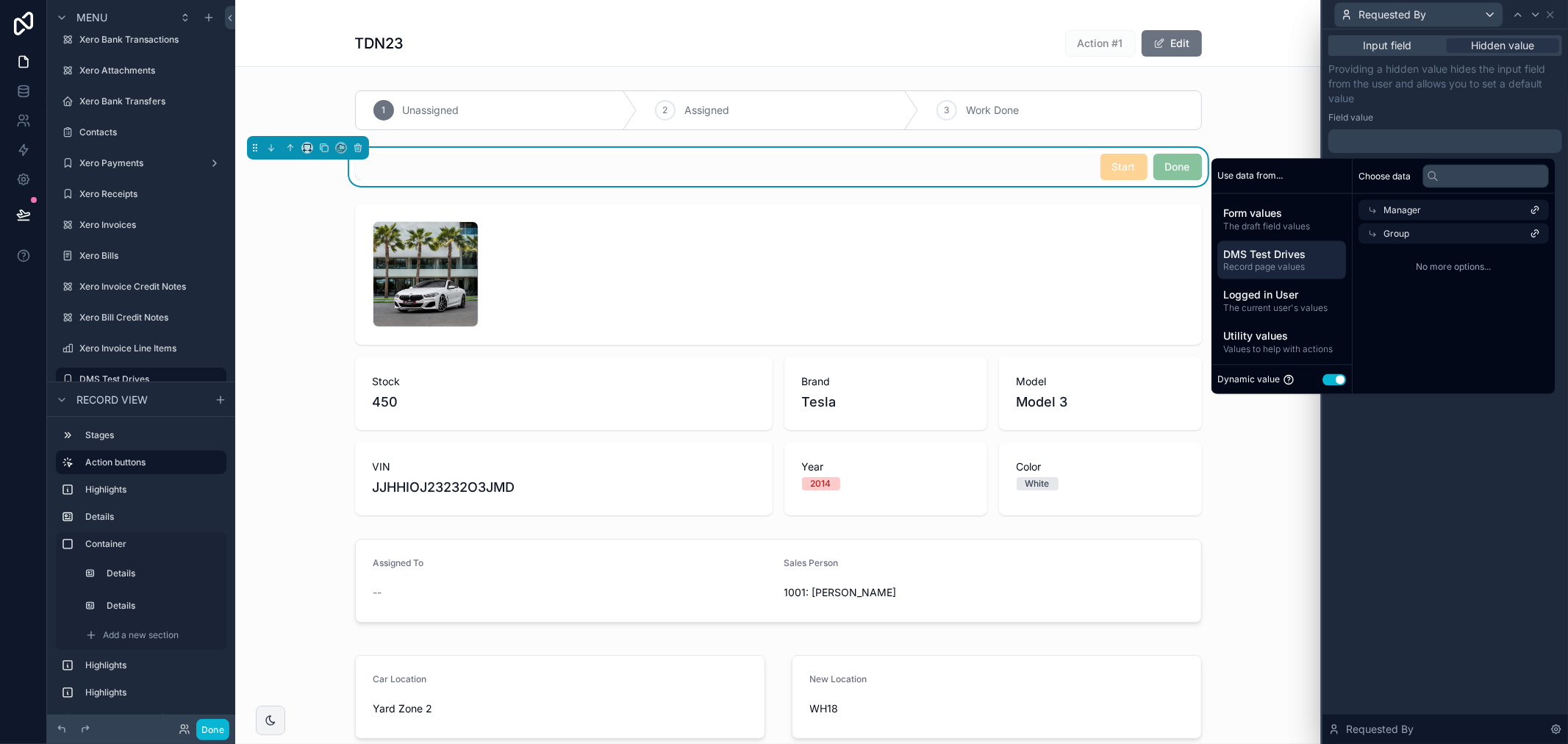
click at [1399, 247] on div "No more options..." at bounding box center [1454, 268] width 202 height 47
click at [1399, 248] on div "No more options..." at bounding box center [1454, 268] width 202 height 47
click at [1539, 233] on icon at bounding box center [1535, 234] width 10 height 10
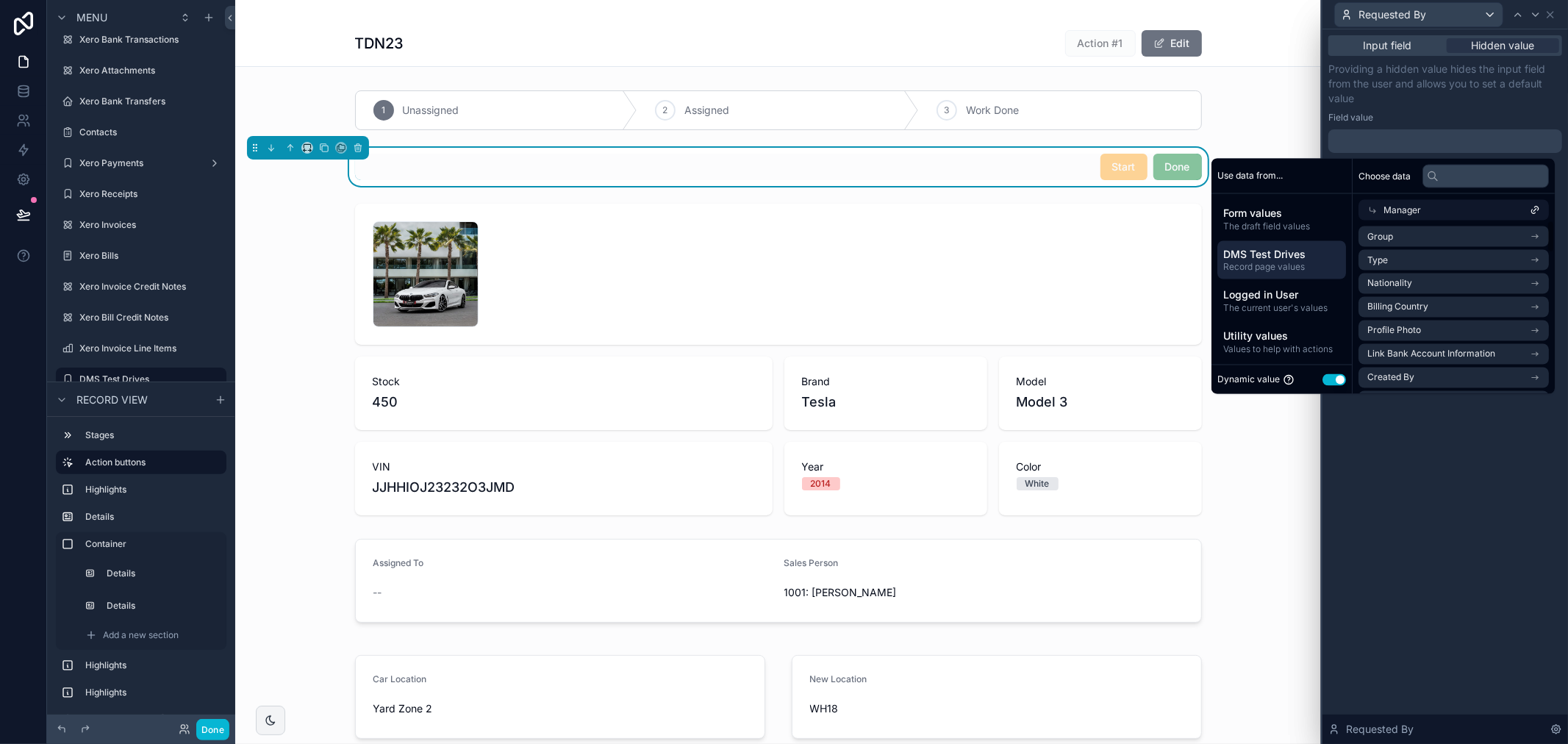
click at [1538, 202] on div "Manager" at bounding box center [1454, 211] width 191 height 21
click at [1449, 237] on li "Salesperson" at bounding box center [1454, 234] width 191 height 21
click at [1424, 206] on span "Salesperson" at bounding box center [1409, 210] width 52 height 11
click at [1430, 100] on p "Providing a hidden value hides the input field from the user and allows you to …" at bounding box center [1445, 84] width 233 height 44
